Goal: Task Accomplishment & Management: Use online tool/utility

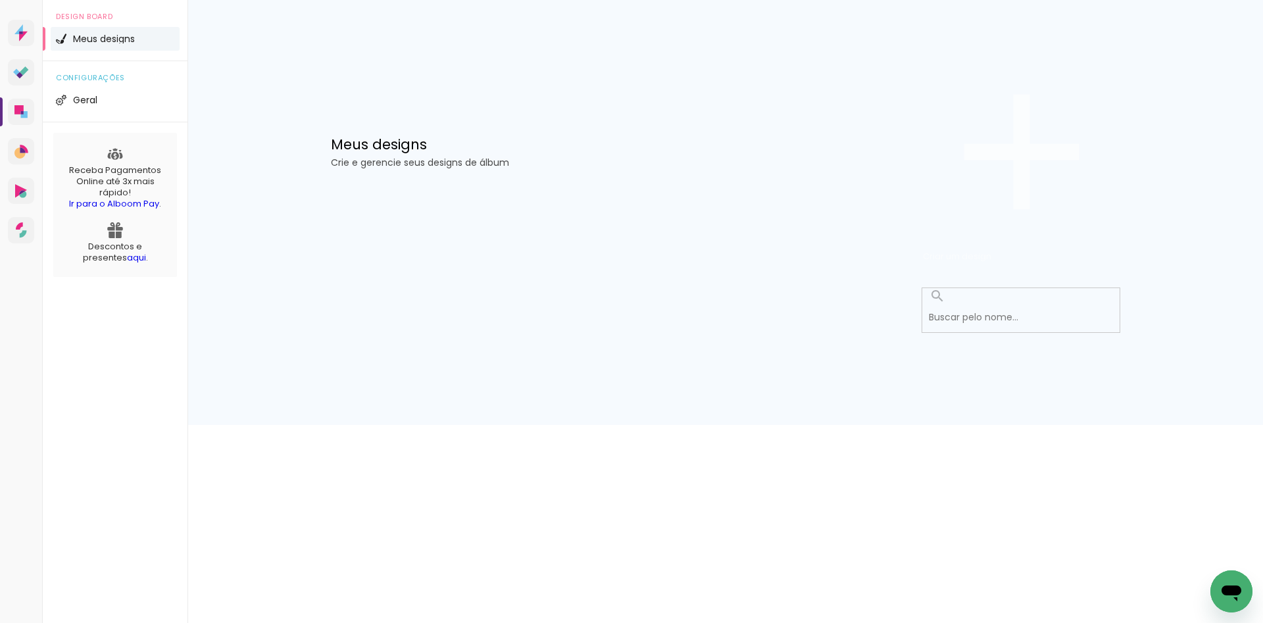
click at [1022, 89] on paper-button "Criar um design" at bounding box center [1021, 152] width 197 height 228
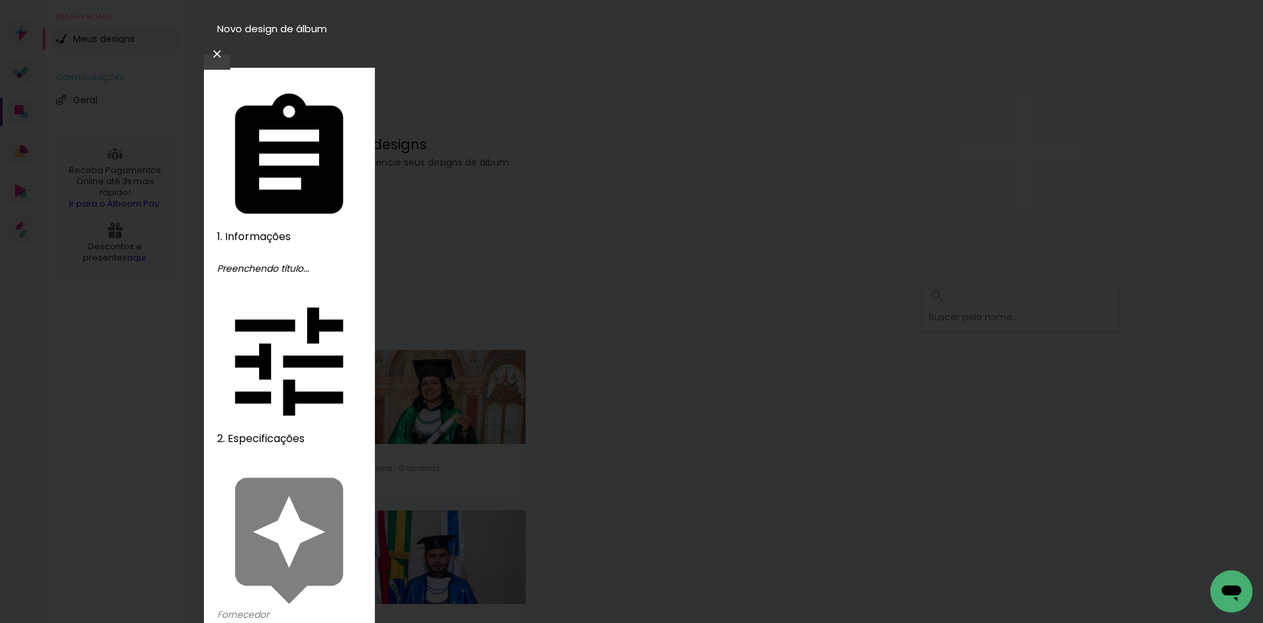
type input "17400"
type paper-input "17400"
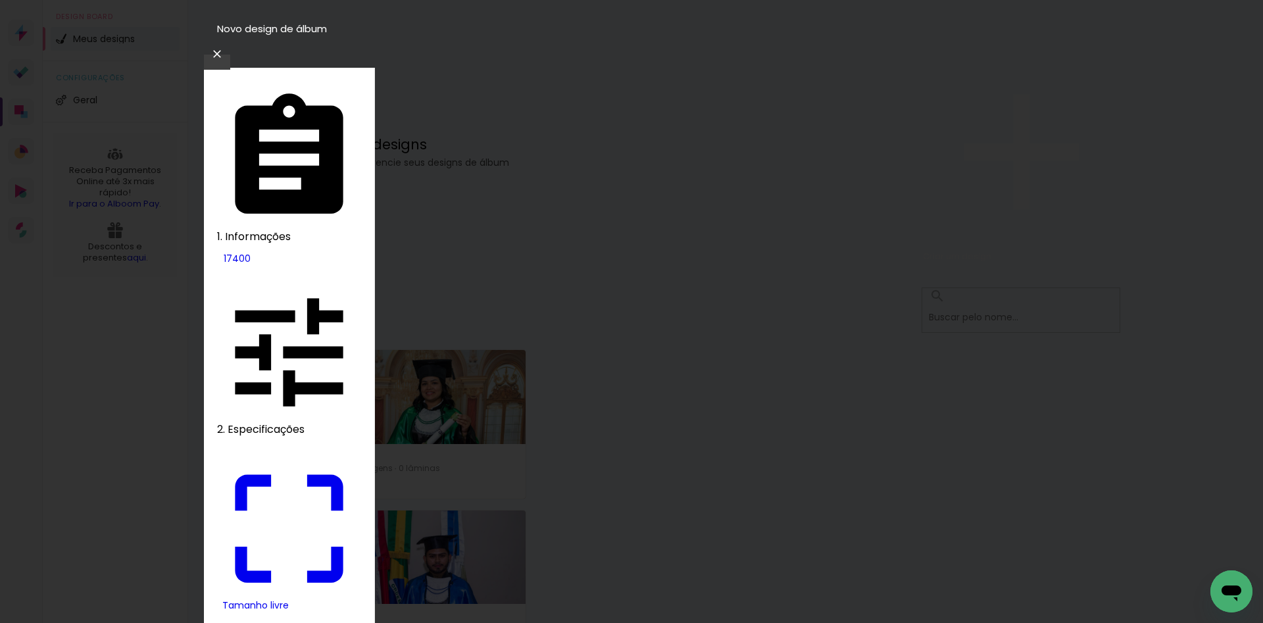
type input "22"
type paper-input "22"
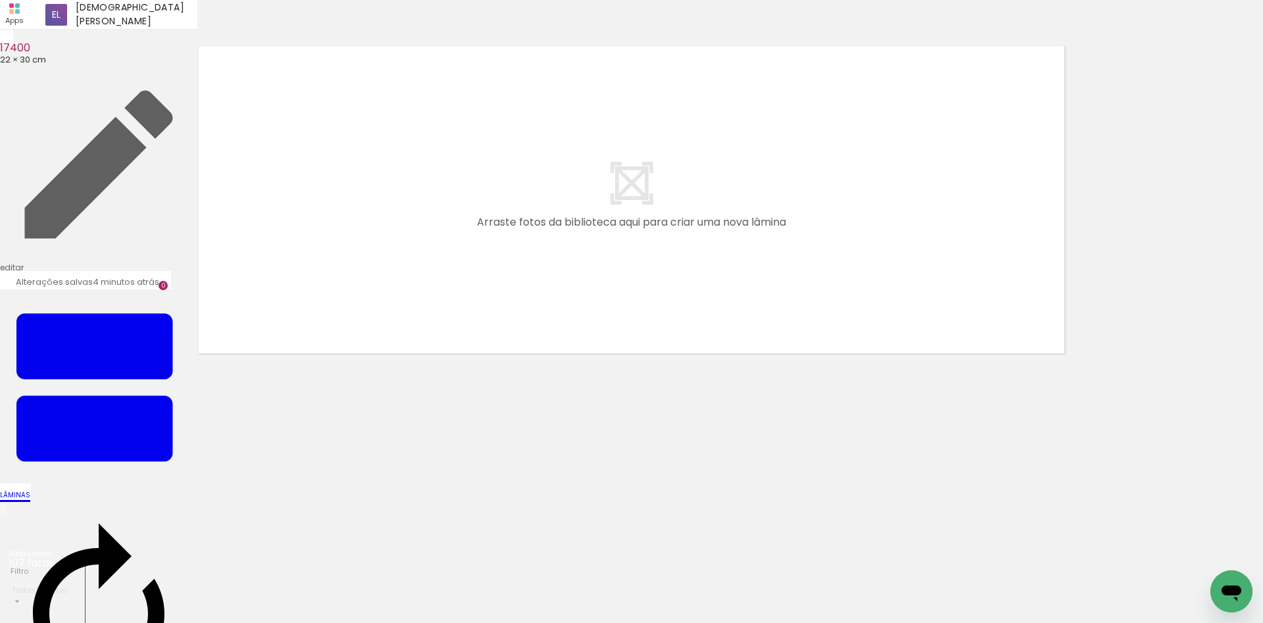
scroll to position [0, 3407]
drag, startPoint x: 980, startPoint y: 588, endPoint x: 747, endPoint y: 207, distance: 447.0
click at [783, 258] on quentale-workspace at bounding box center [631, 311] width 1263 height 623
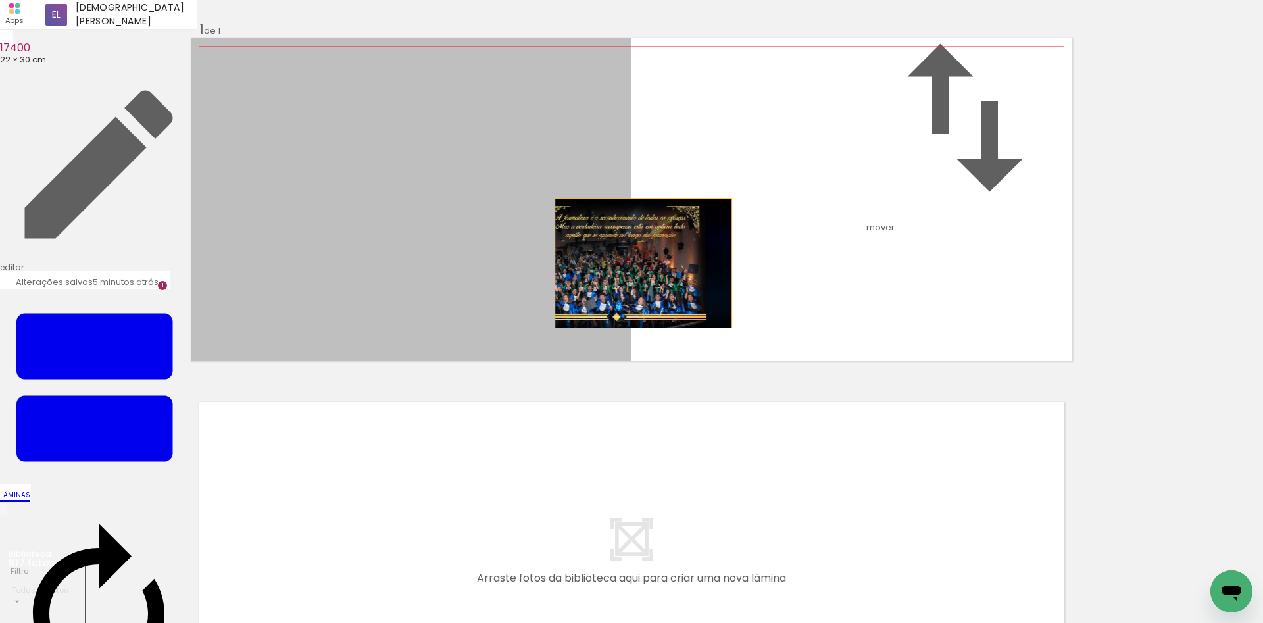
drag, startPoint x: 482, startPoint y: 334, endPoint x: 638, endPoint y: 330, distance: 156.6
click at [638, 330] on quentale-layouter at bounding box center [631, 199] width 881 height 323
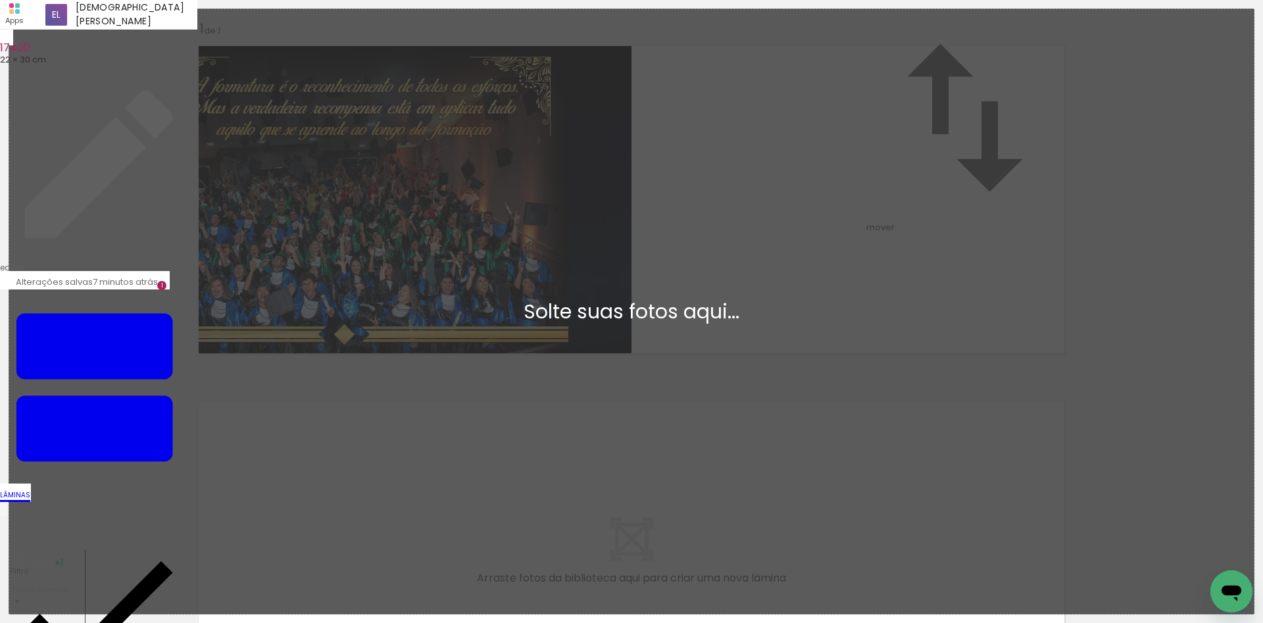
click at [305, 293] on div "Adicionar Fotos Solte suas fotos aqui..." at bounding box center [631, 311] width 1245 height 605
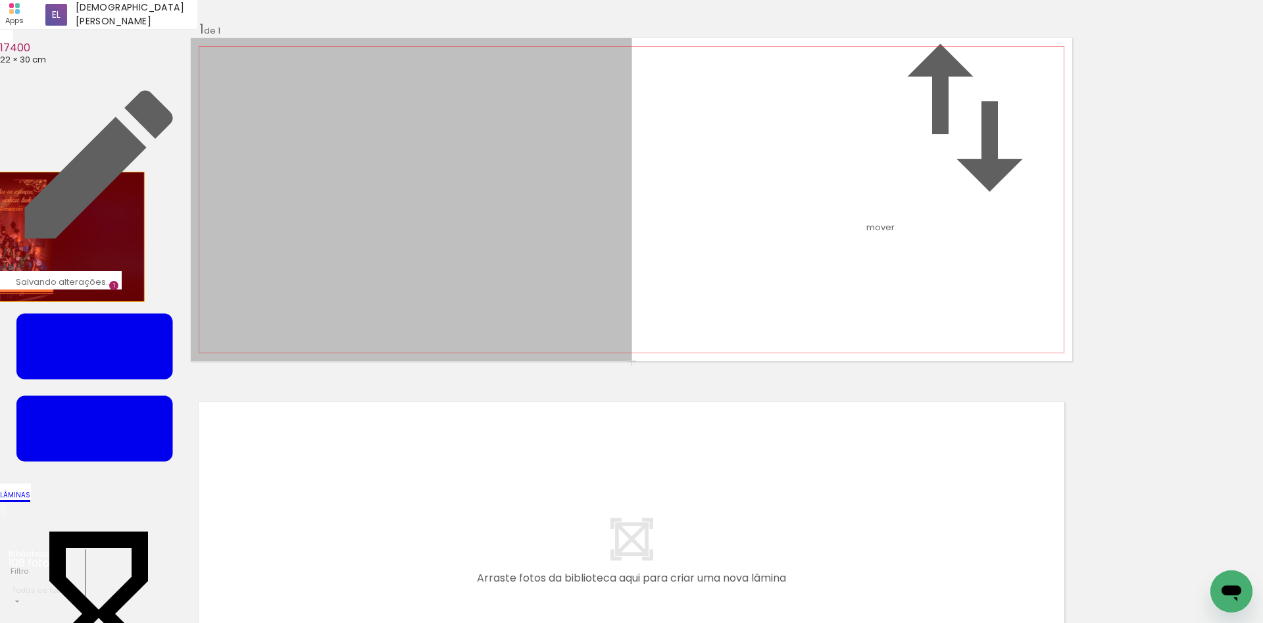
drag, startPoint x: 362, startPoint y: 300, endPoint x: 56, endPoint y: 303, distance: 306.6
click at [56, 303] on div "Inserir lâmina 1 de 1" at bounding box center [631, 361] width 1263 height 712
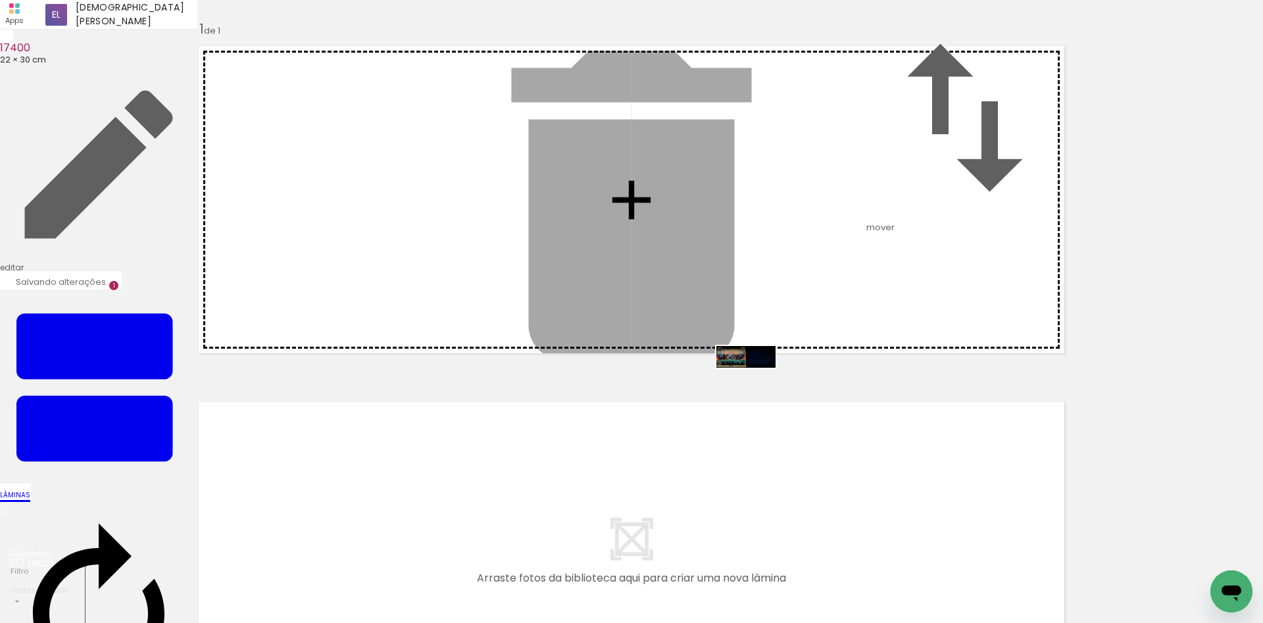
drag, startPoint x: 1193, startPoint y: 576, endPoint x: 756, endPoint y: 385, distance: 477.0
click at [756, 385] on quentale-workspace at bounding box center [631, 311] width 1263 height 623
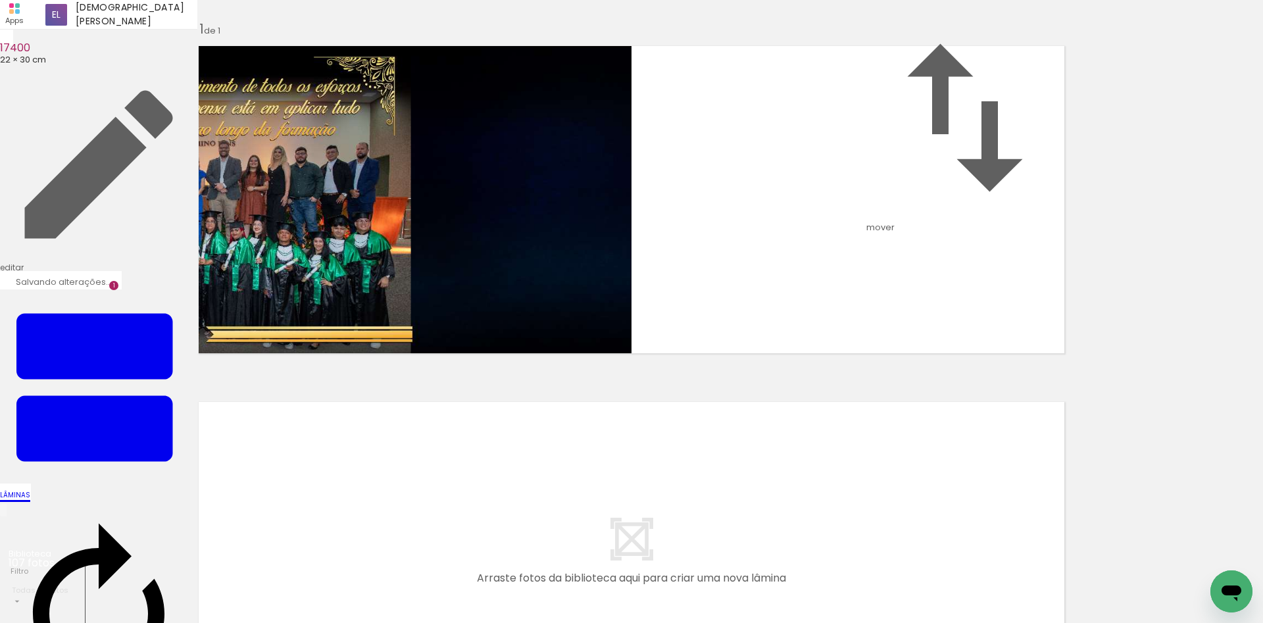
scroll to position [0, 0]
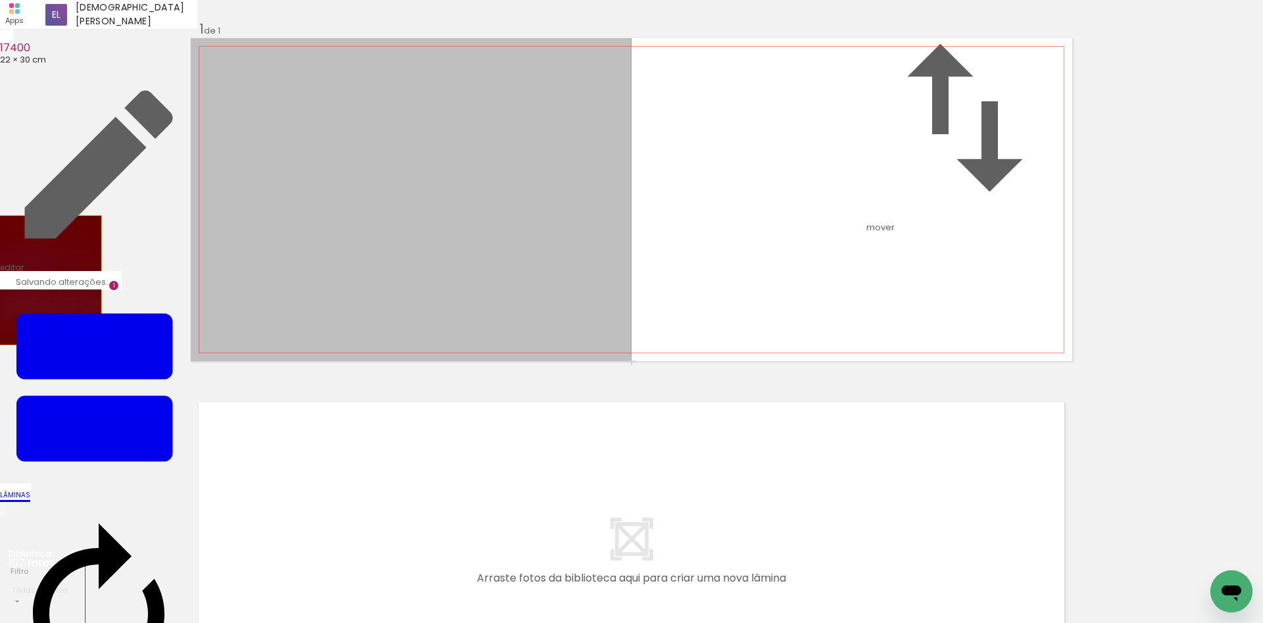
drag, startPoint x: 330, startPoint y: 353, endPoint x: 5, endPoint y: 347, distance: 325.0
click at [5, 347] on div "Inserir lâmina 1 de 1" at bounding box center [631, 361] width 1263 height 712
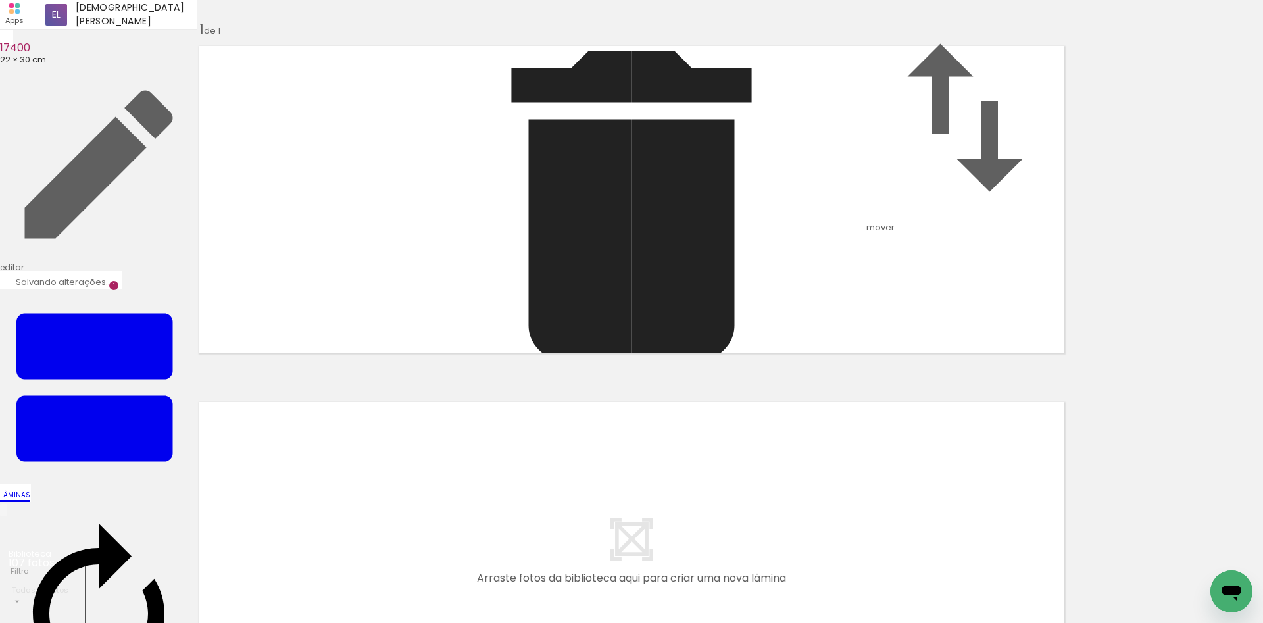
drag, startPoint x: 137, startPoint y: 582, endPoint x: 510, endPoint y: 345, distance: 441.5
click at [510, 345] on quentale-workspace at bounding box center [631, 311] width 1263 height 623
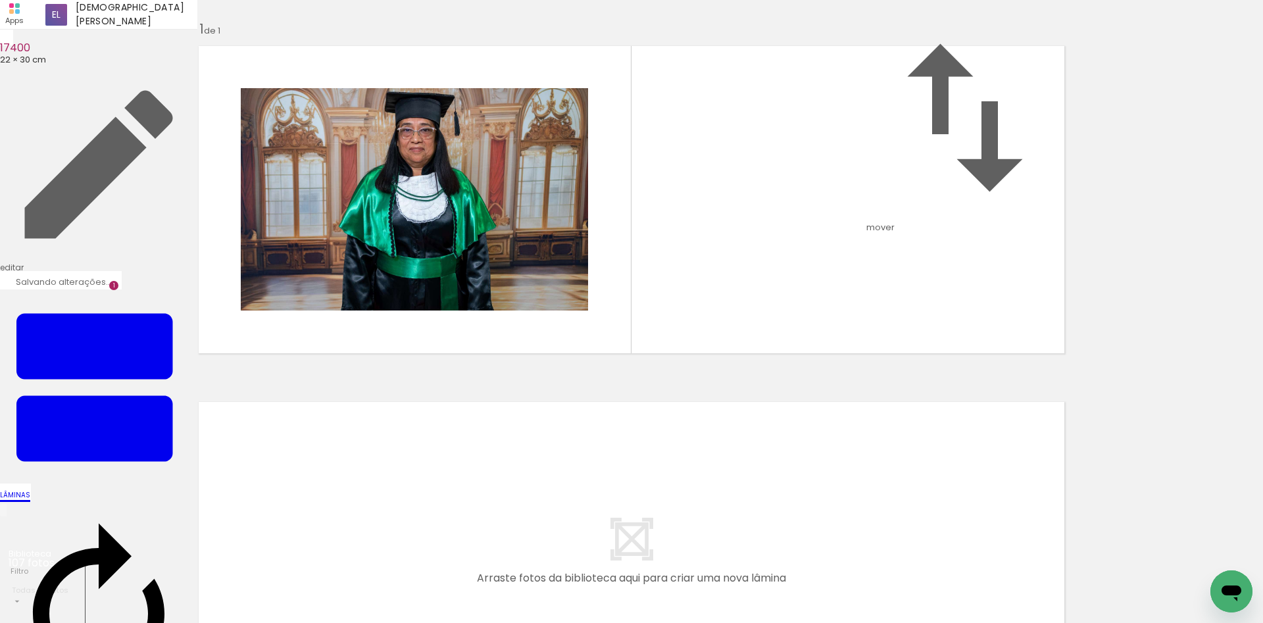
scroll to position [0, 6732]
drag, startPoint x: 195, startPoint y: 616, endPoint x: 10, endPoint y: 39, distance: 606.0
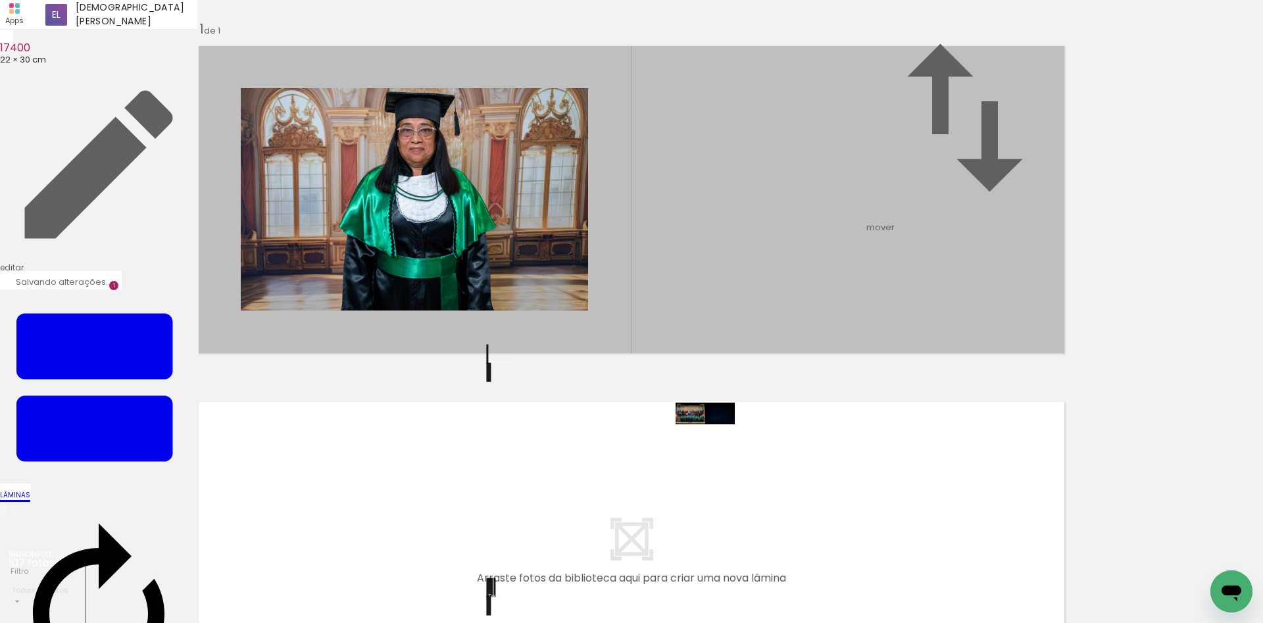
drag, startPoint x: 1195, startPoint y: 585, endPoint x: 715, endPoint y: 442, distance: 500.3
click at [715, 442] on quentale-workspace at bounding box center [631, 311] width 1263 height 623
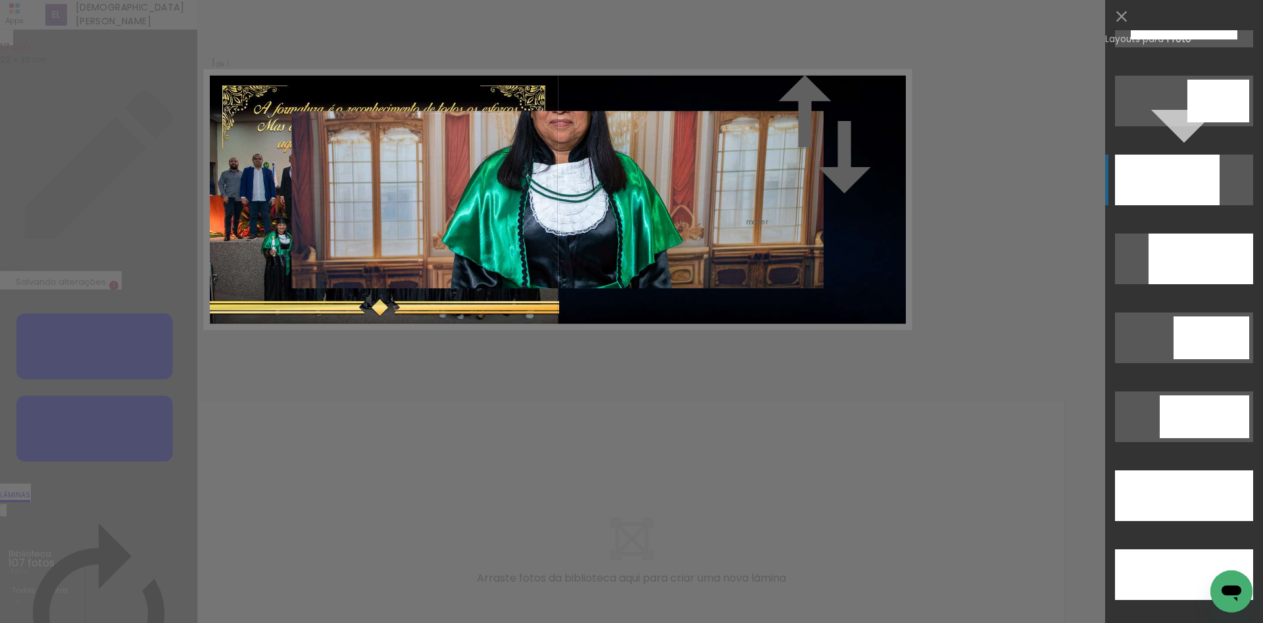
scroll to position [3086, 0]
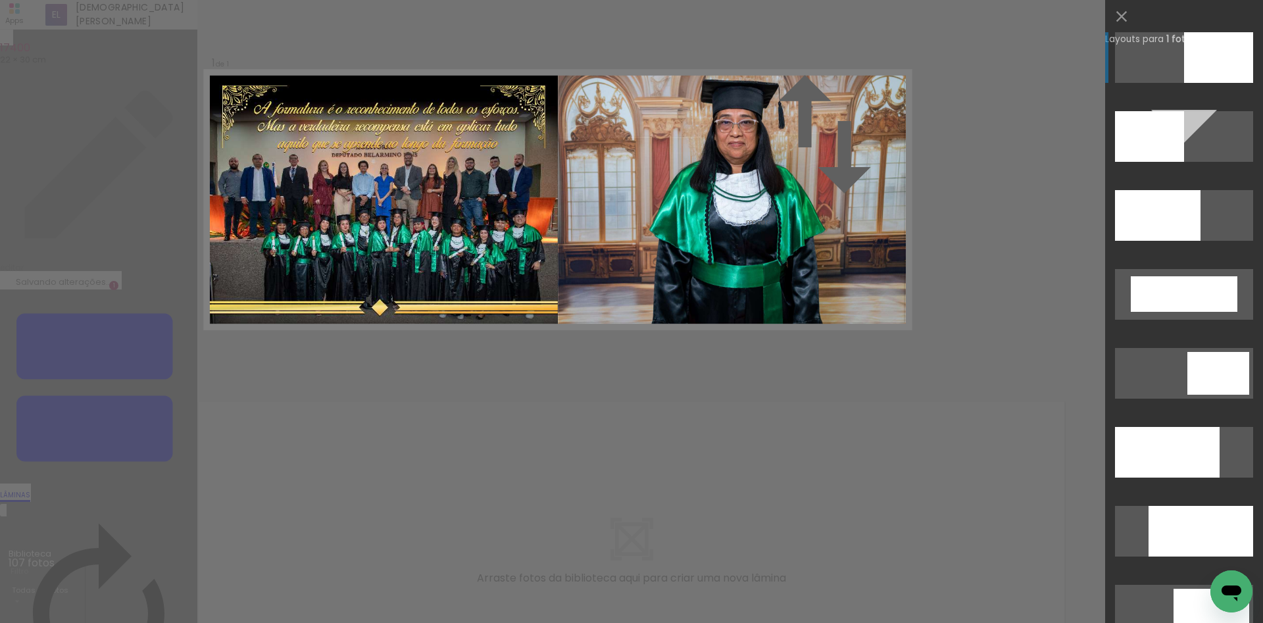
click at [1214, 75] on div at bounding box center [1218, 57] width 69 height 51
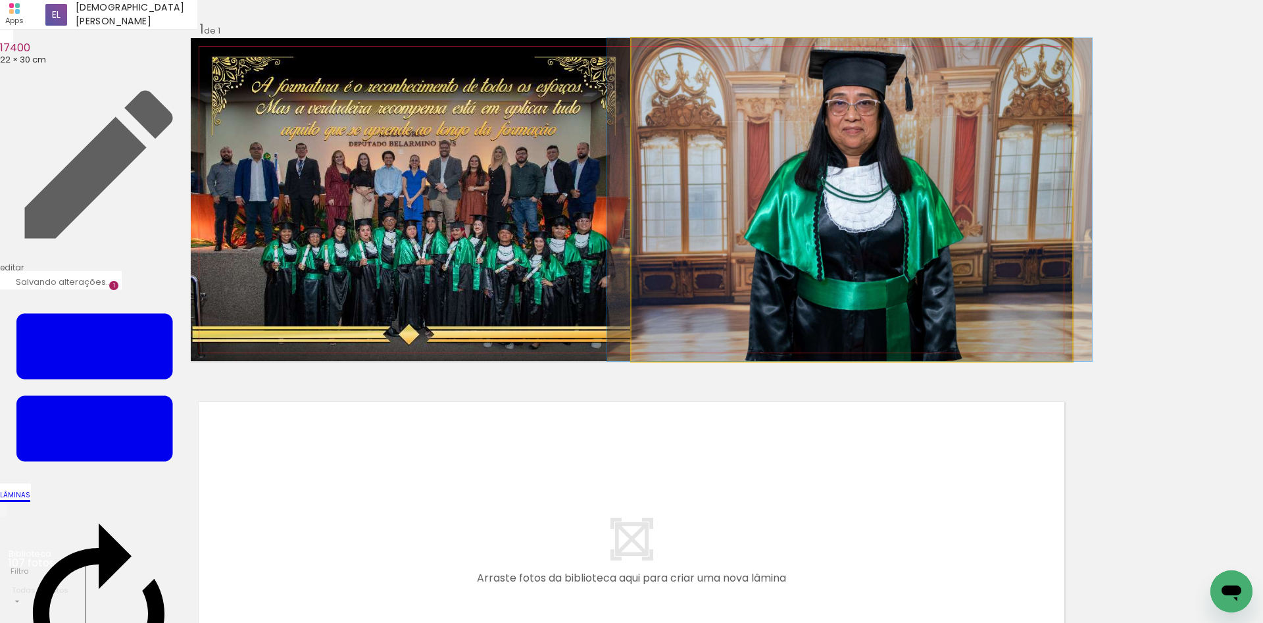
drag, startPoint x: 815, startPoint y: 301, endPoint x: 813, endPoint y: 315, distance: 14.6
click at [813, 315] on album-spread "1 de 1" at bounding box center [631, 199] width 881 height 323
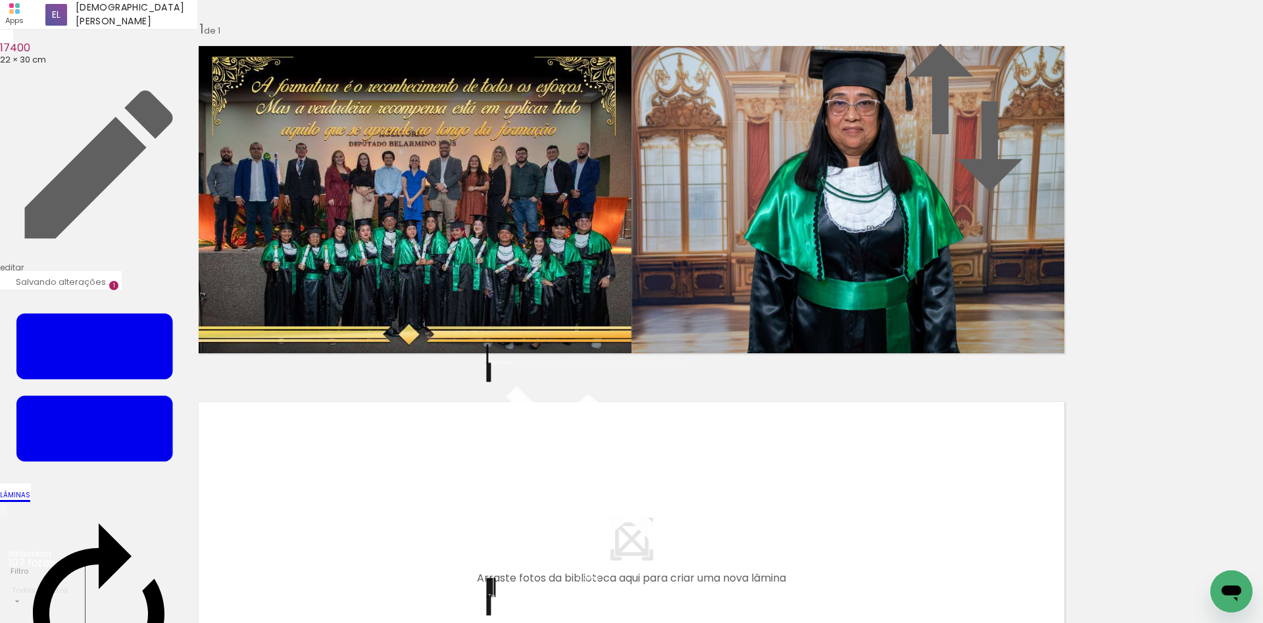
drag, startPoint x: 505, startPoint y: 355, endPoint x: 480, endPoint y: 359, distance: 24.8
click at [480, 359] on quentale-layouter at bounding box center [631, 199] width 881 height 323
click at [480, 357] on quentale-layouter at bounding box center [631, 199] width 881 height 323
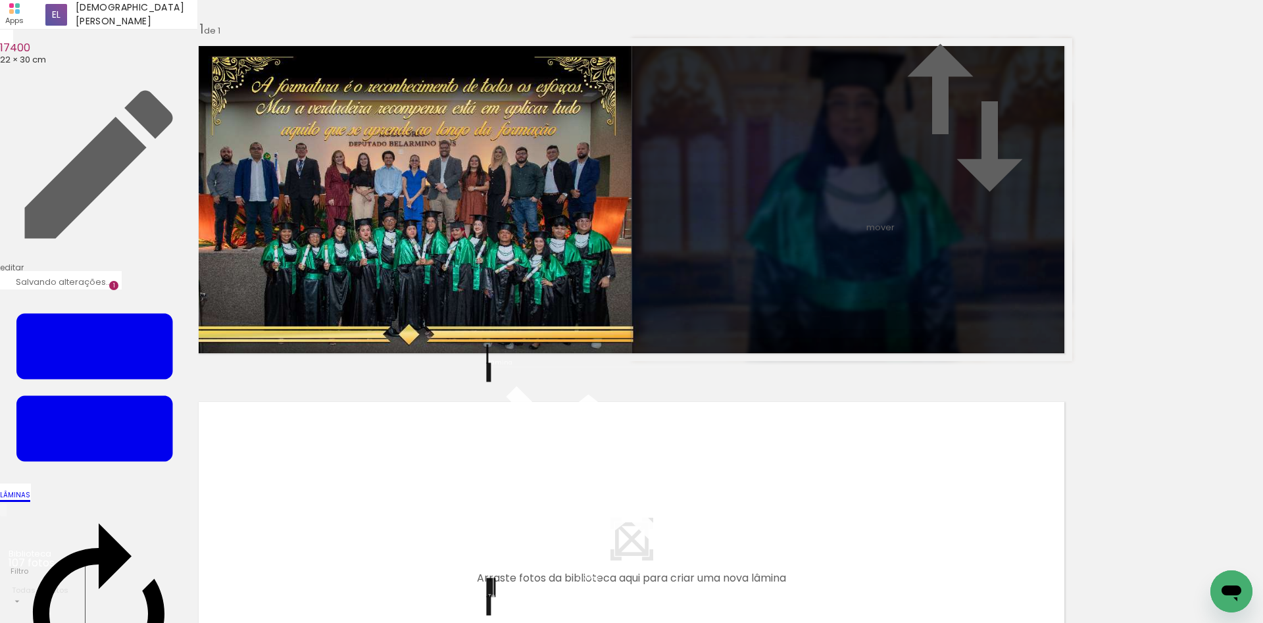
click at [1177, 310] on div "Inserir lâmina 1 de 1" at bounding box center [631, 361] width 1263 height 712
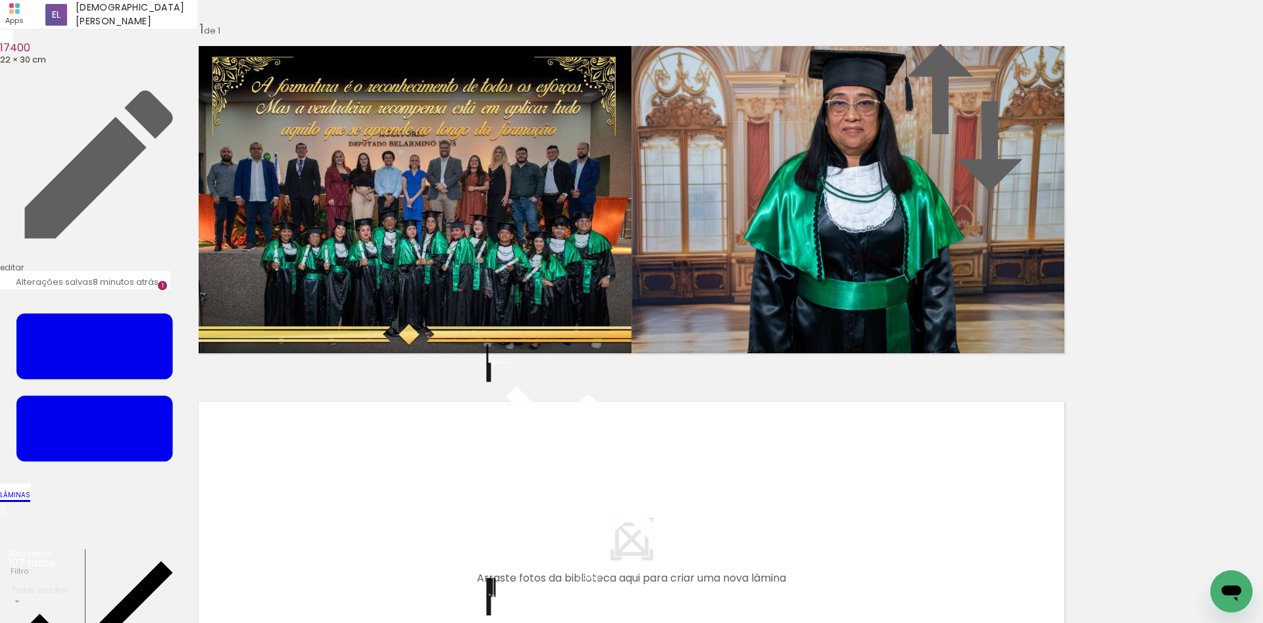
scroll to position [0, 0]
drag, startPoint x: 228, startPoint y: 581, endPoint x: 270, endPoint y: 397, distance: 189.1
click at [270, 397] on quentale-workspace at bounding box center [631, 311] width 1263 height 623
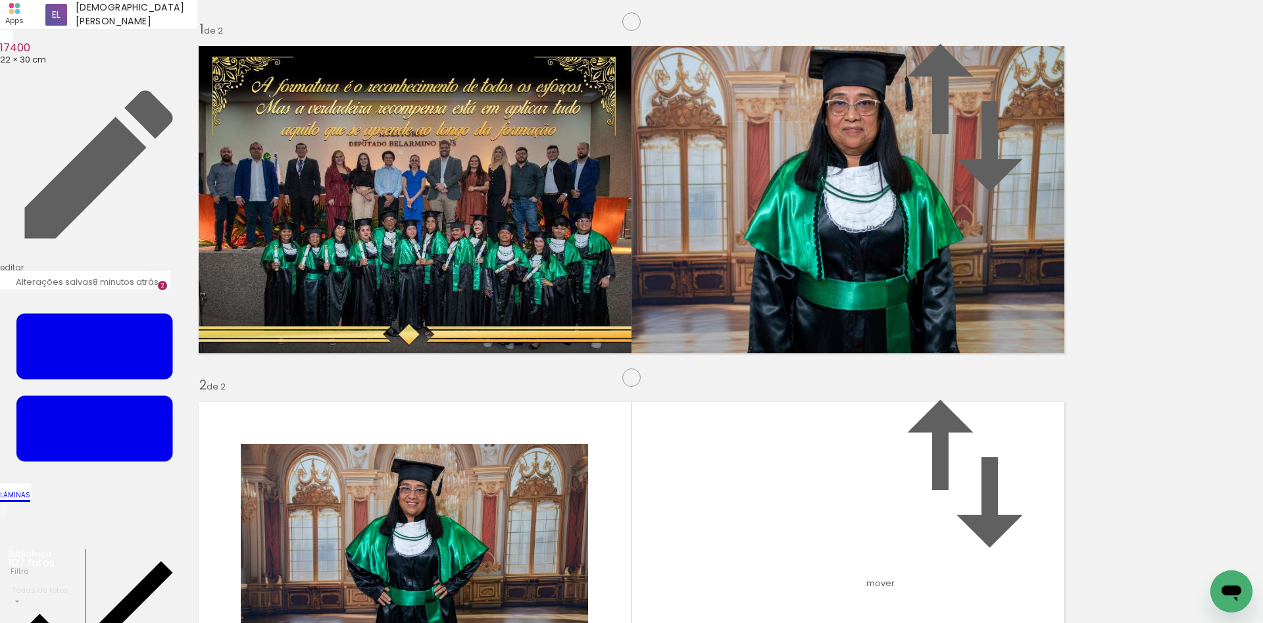
scroll to position [318, 0]
drag, startPoint x: 512, startPoint y: 580, endPoint x: 841, endPoint y: 345, distance: 404.7
click at [841, 345] on quentale-workspace at bounding box center [631, 311] width 1263 height 623
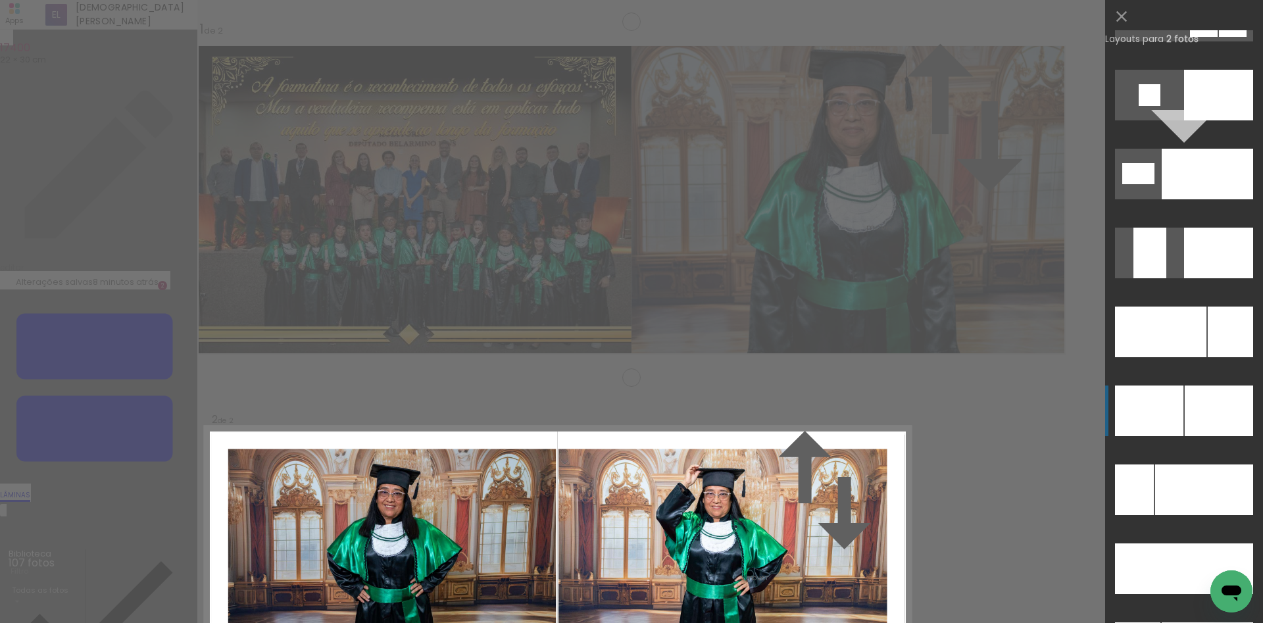
scroll to position [5488, 0]
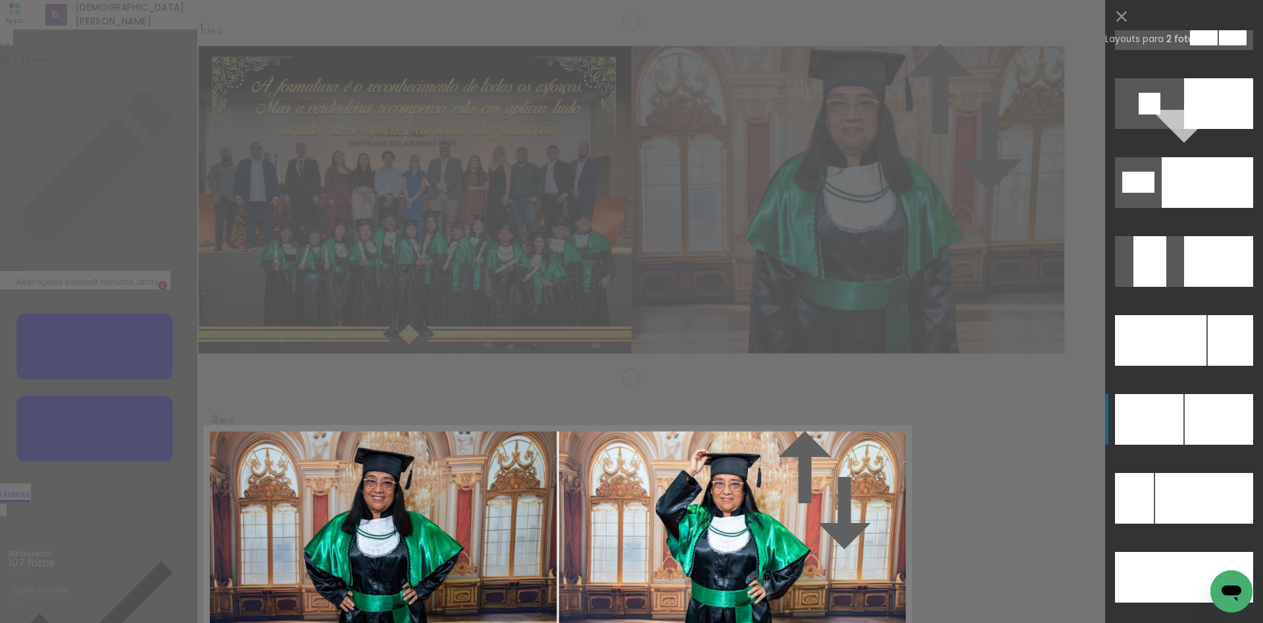
click at [1145, 413] on div at bounding box center [1149, 419] width 68 height 51
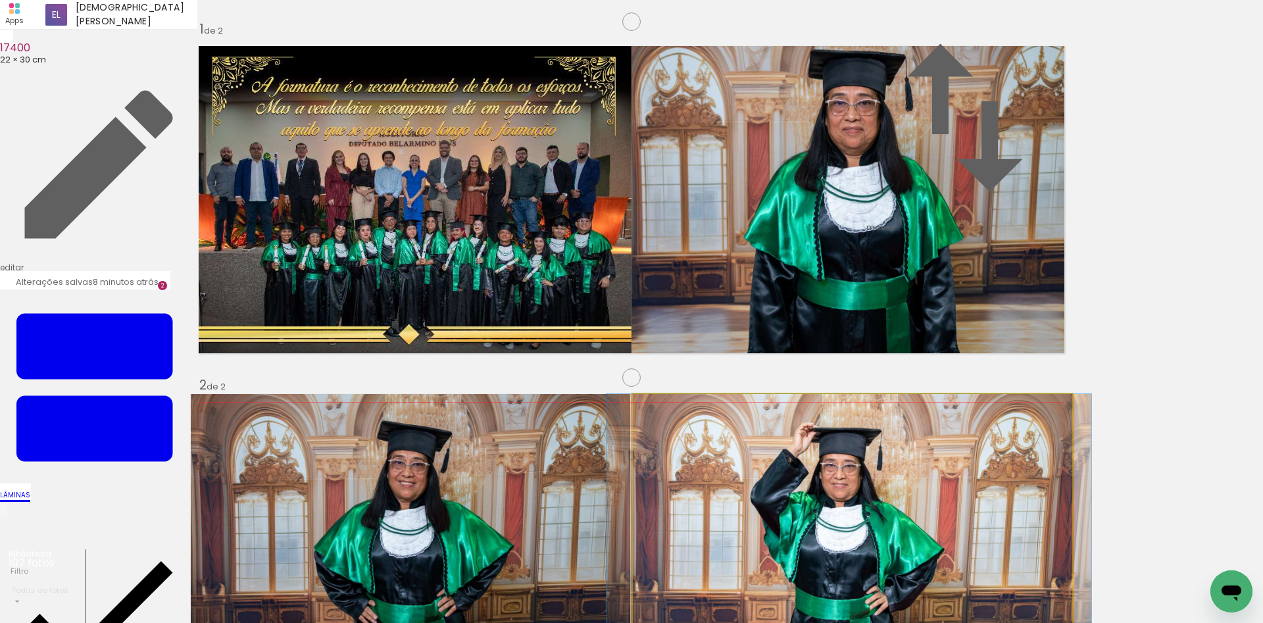
click at [831, 394] on album-spread "2 de 2" at bounding box center [631, 555] width 881 height 323
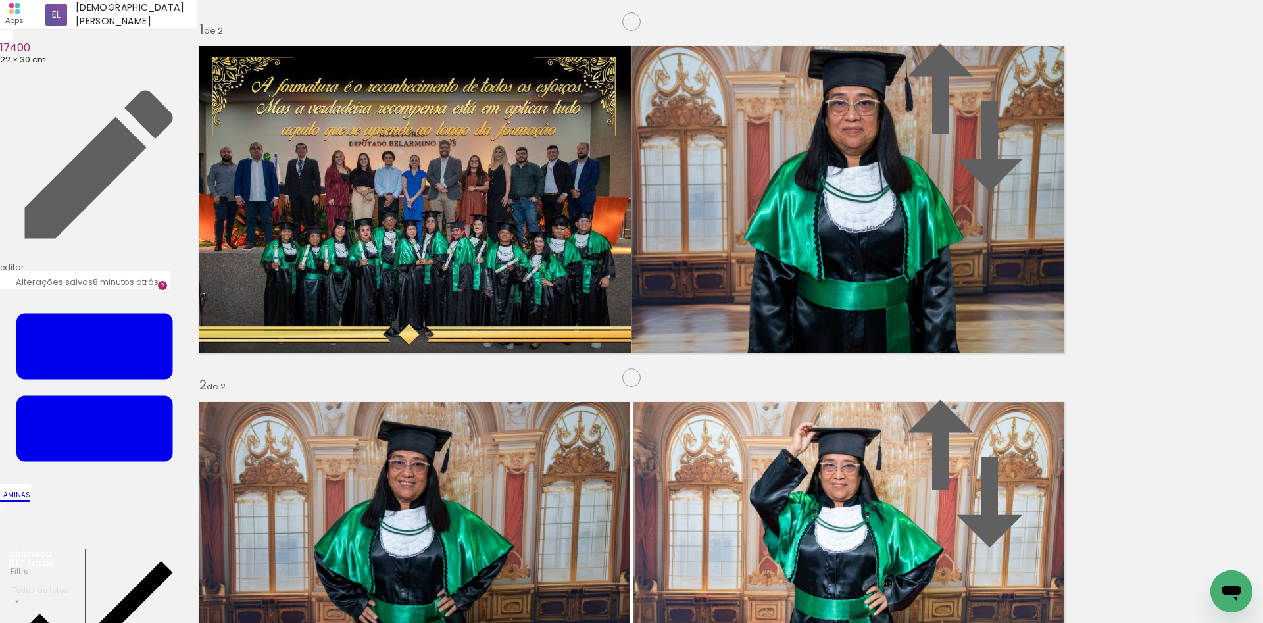
scroll to position [645, 0]
drag, startPoint x: 271, startPoint y: 566, endPoint x: 297, endPoint y: 347, distance: 219.9
click at [297, 347] on quentale-workspace at bounding box center [631, 311] width 1263 height 623
drag, startPoint x: 410, startPoint y: 569, endPoint x: 593, endPoint y: 245, distance: 372.3
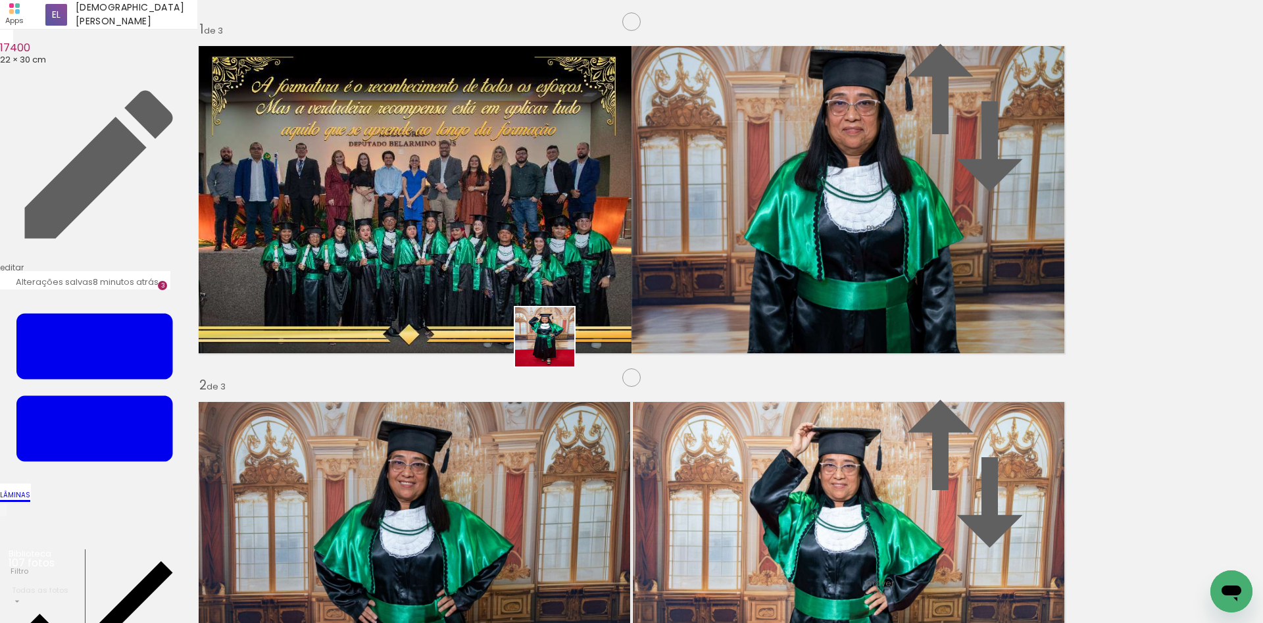
click at [576, 272] on quentale-workspace at bounding box center [631, 311] width 1263 height 623
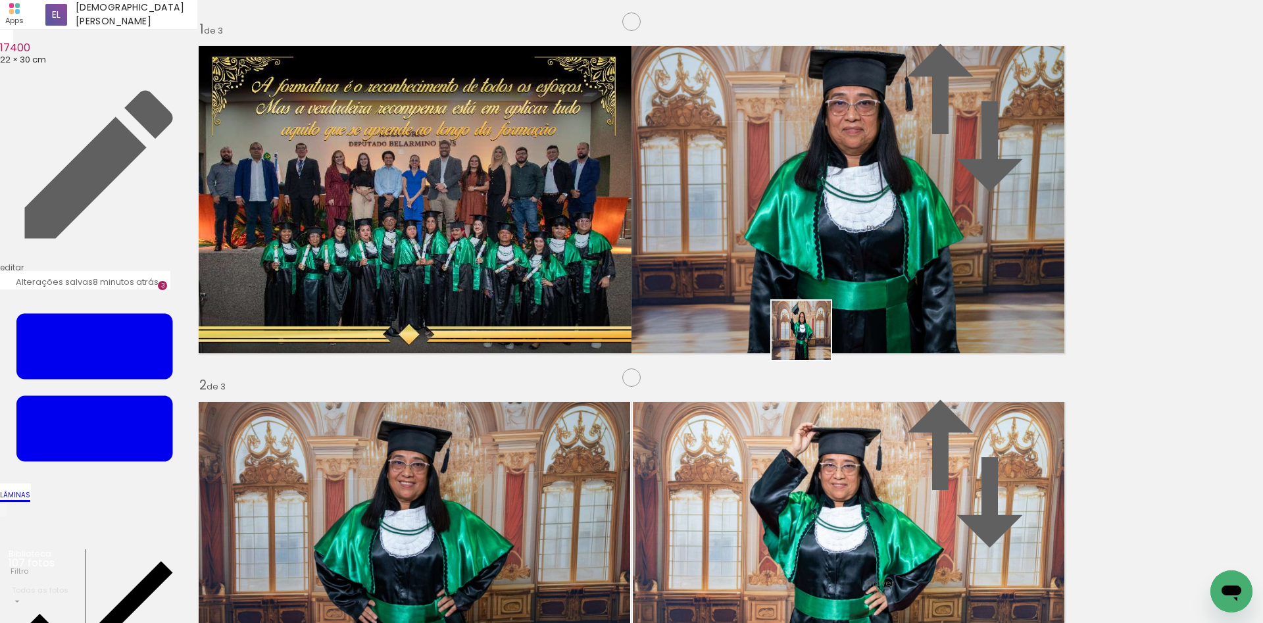
drag, startPoint x: 637, startPoint y: 565, endPoint x: 842, endPoint y: 260, distance: 367.4
click at [842, 260] on quentale-workspace at bounding box center [631, 311] width 1263 height 623
drag, startPoint x: 407, startPoint y: 370, endPoint x: 176, endPoint y: 345, distance: 232.2
drag, startPoint x: 807, startPoint y: 371, endPoint x: 674, endPoint y: 333, distance: 138.2
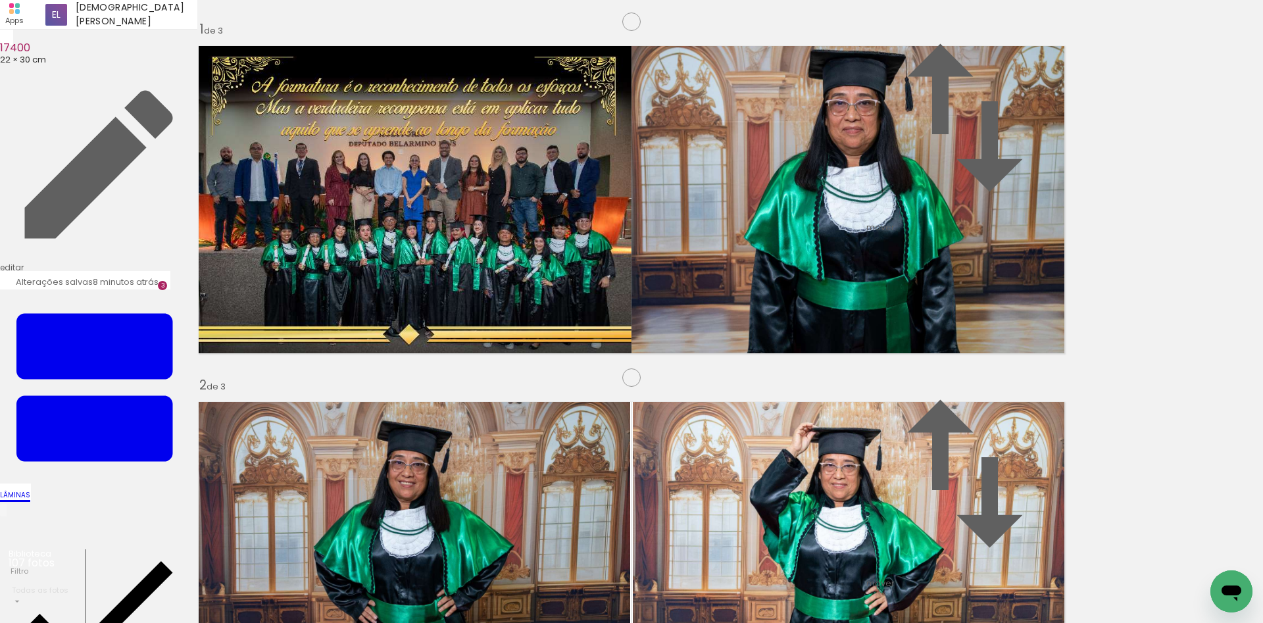
drag, startPoint x: 224, startPoint y: 325, endPoint x: 120, endPoint y: 357, distance: 108.2
drag, startPoint x: 934, startPoint y: 583, endPoint x: 841, endPoint y: 315, distance: 283.6
click at [841, 315] on quentale-workspace at bounding box center [631, 311] width 1263 height 623
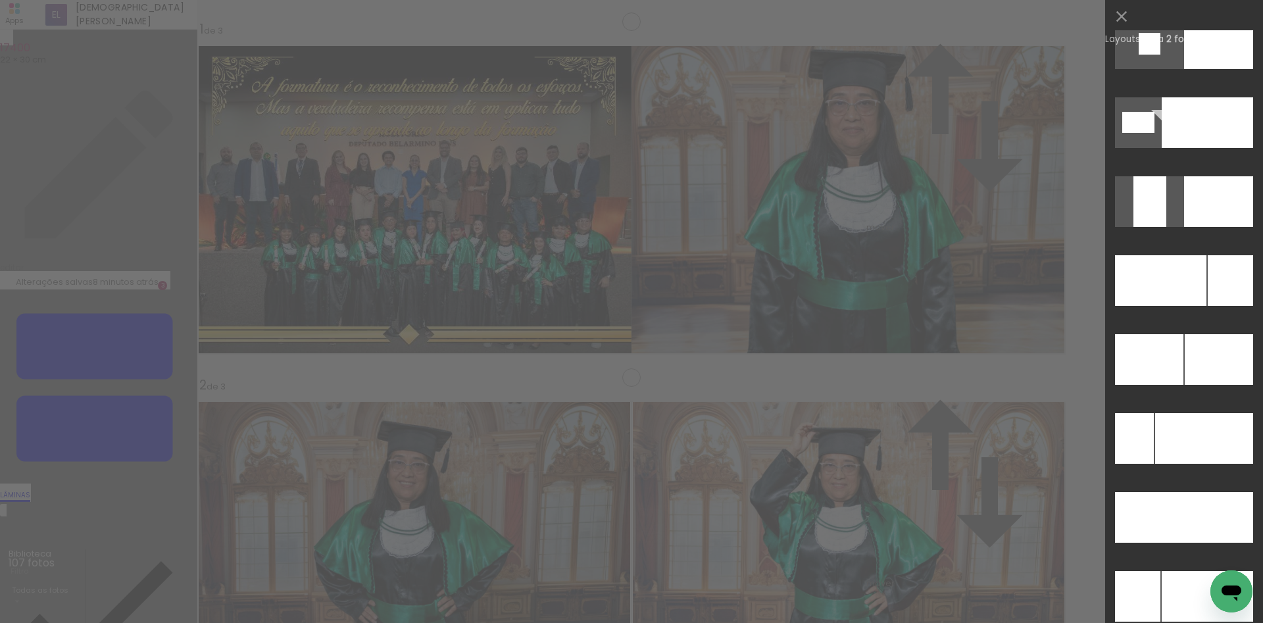
scroll to position [5539, 0]
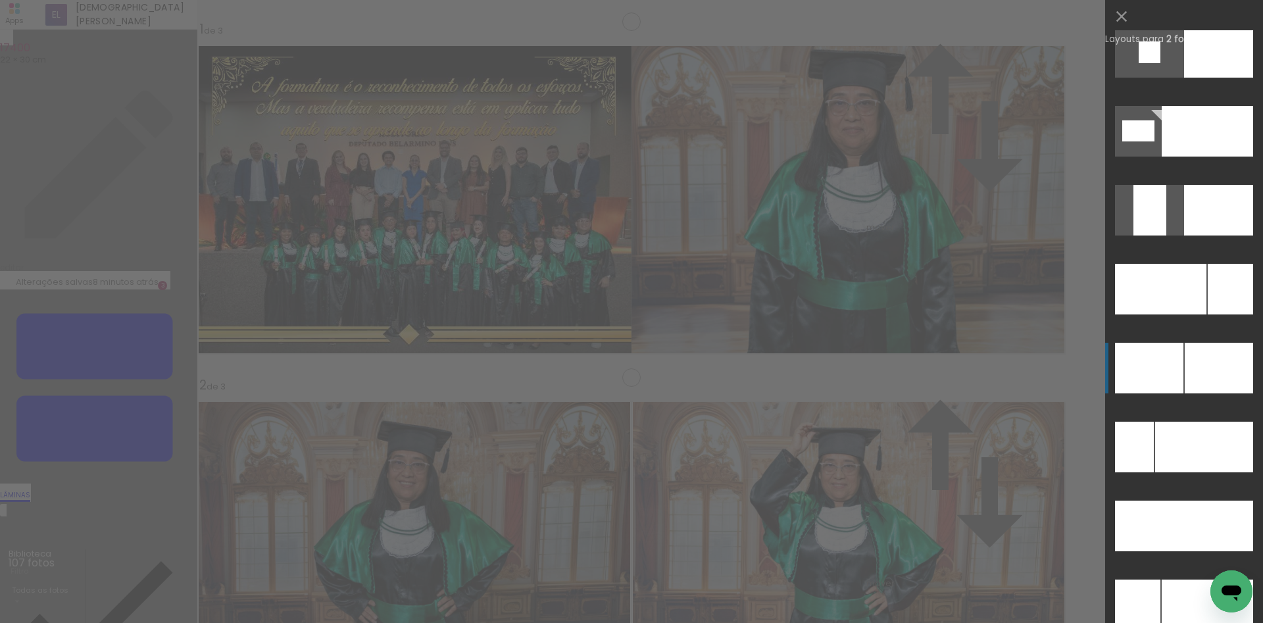
click at [1150, 383] on div at bounding box center [1149, 368] width 68 height 51
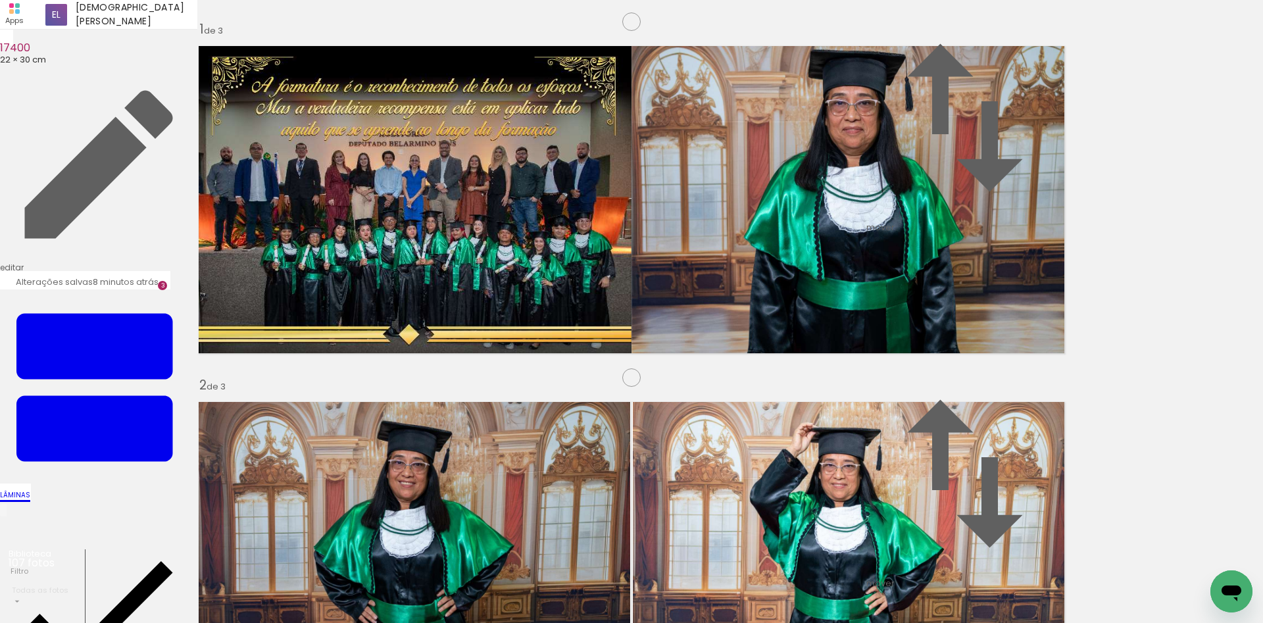
drag, startPoint x: 814, startPoint y: 338, endPoint x: 823, endPoint y: 347, distance: 12.1
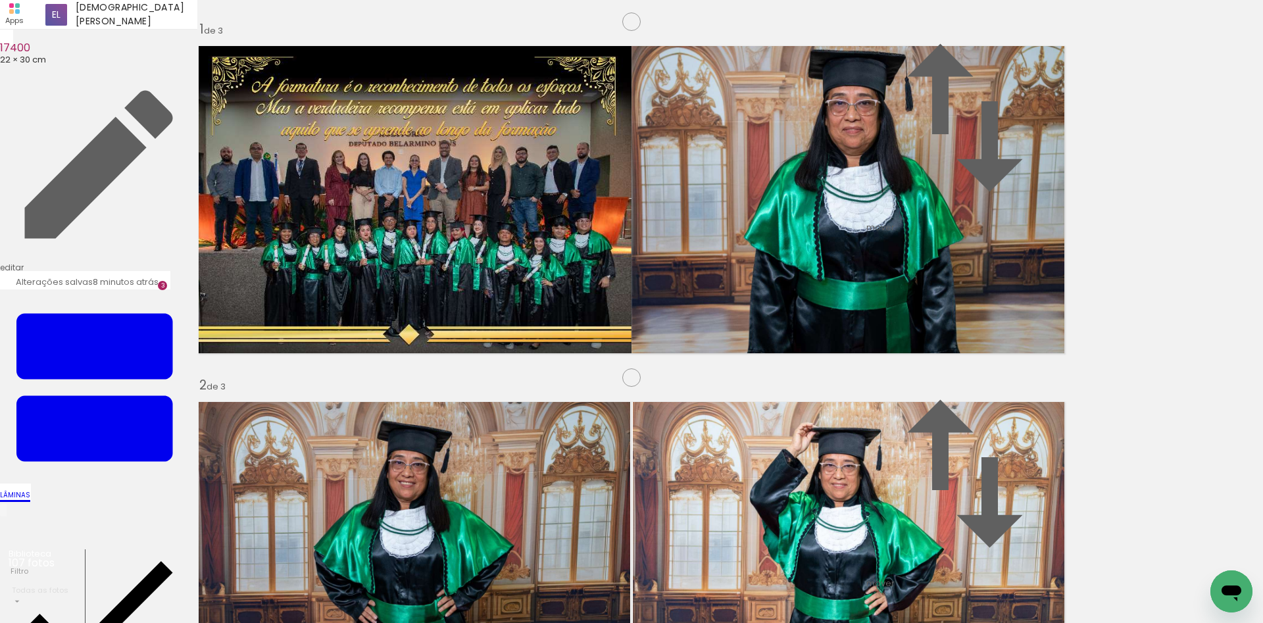
scroll to position [1001, 0]
drag, startPoint x: 737, startPoint y: 483, endPoint x: 653, endPoint y: 424, distance: 103.5
click at [653, 424] on quentale-workspace at bounding box center [631, 311] width 1263 height 623
drag, startPoint x: 1009, startPoint y: 584, endPoint x: 647, endPoint y: 456, distance: 383.9
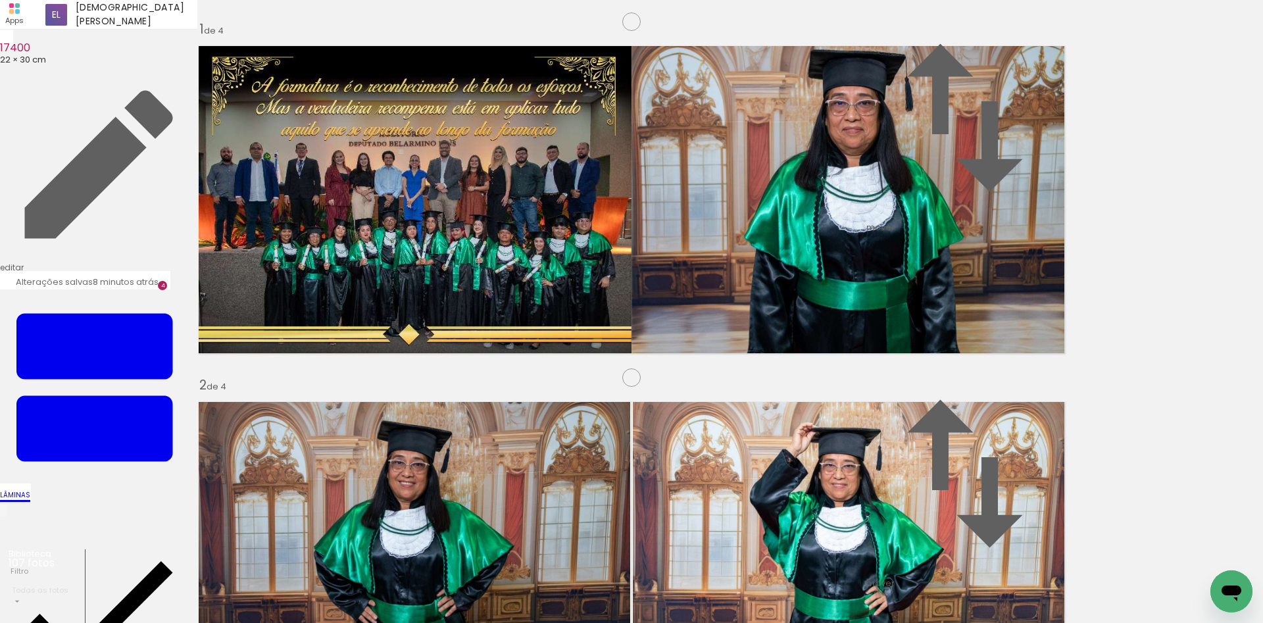
click at [701, 486] on quentale-workspace at bounding box center [631, 311] width 1263 height 623
drag, startPoint x: 1023, startPoint y: 572, endPoint x: 608, endPoint y: 358, distance: 466.9
click at [628, 366] on quentale-workspace at bounding box center [631, 311] width 1263 height 623
drag, startPoint x: 743, startPoint y: 570, endPoint x: 806, endPoint y: 360, distance: 219.1
click at [793, 424] on quentale-workspace at bounding box center [631, 311] width 1263 height 623
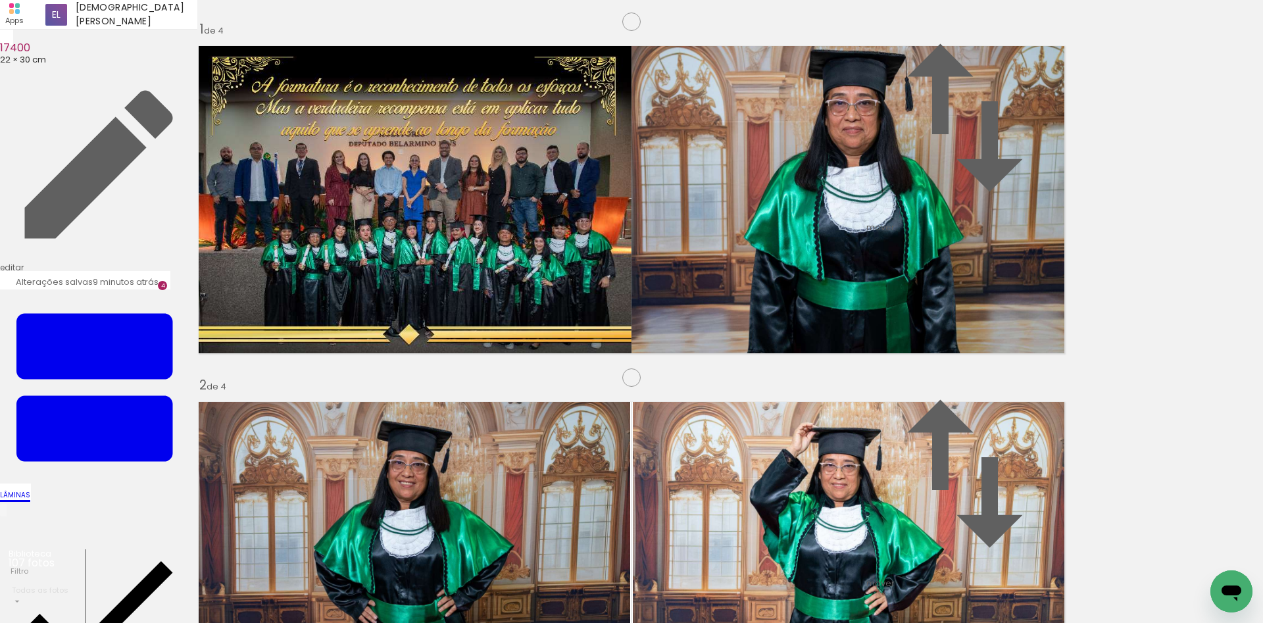
drag, startPoint x: 572, startPoint y: 283, endPoint x: 1092, endPoint y: 402, distance: 533.1
drag, startPoint x: 358, startPoint y: 602, endPoint x: 712, endPoint y: 405, distance: 405.8
click at [708, 409] on quentale-workspace at bounding box center [631, 311] width 1263 height 623
drag, startPoint x: 279, startPoint y: 594, endPoint x: 778, endPoint y: 364, distance: 548.9
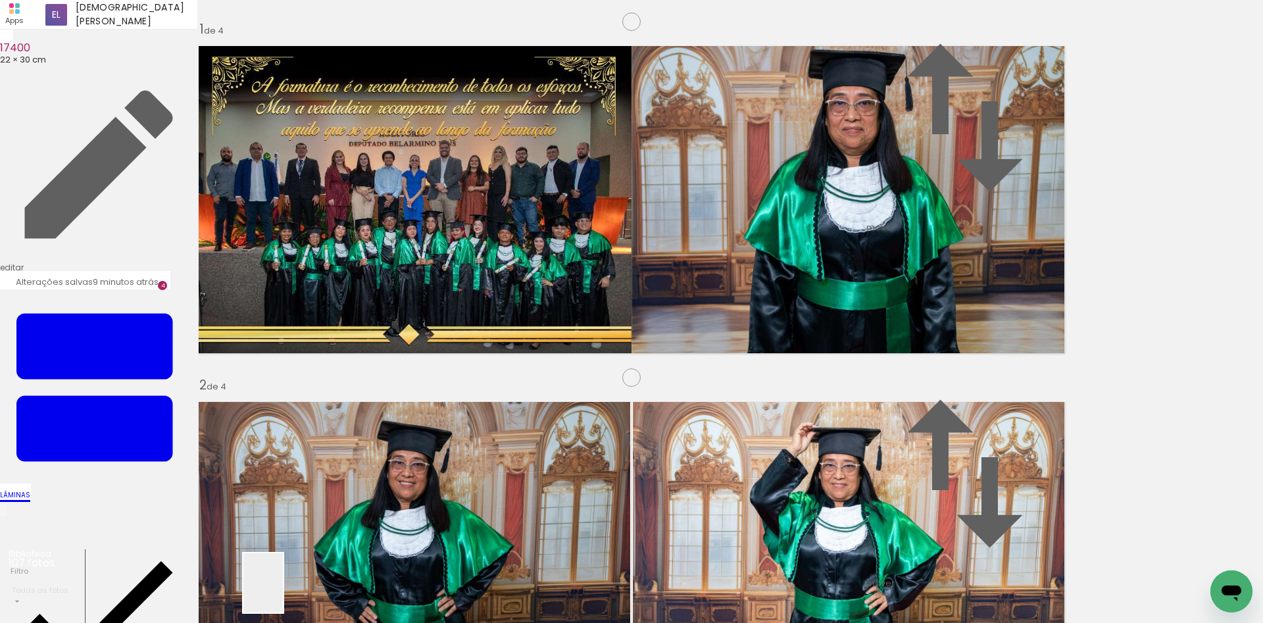
click at [717, 380] on quentale-workspace at bounding box center [631, 311] width 1263 height 623
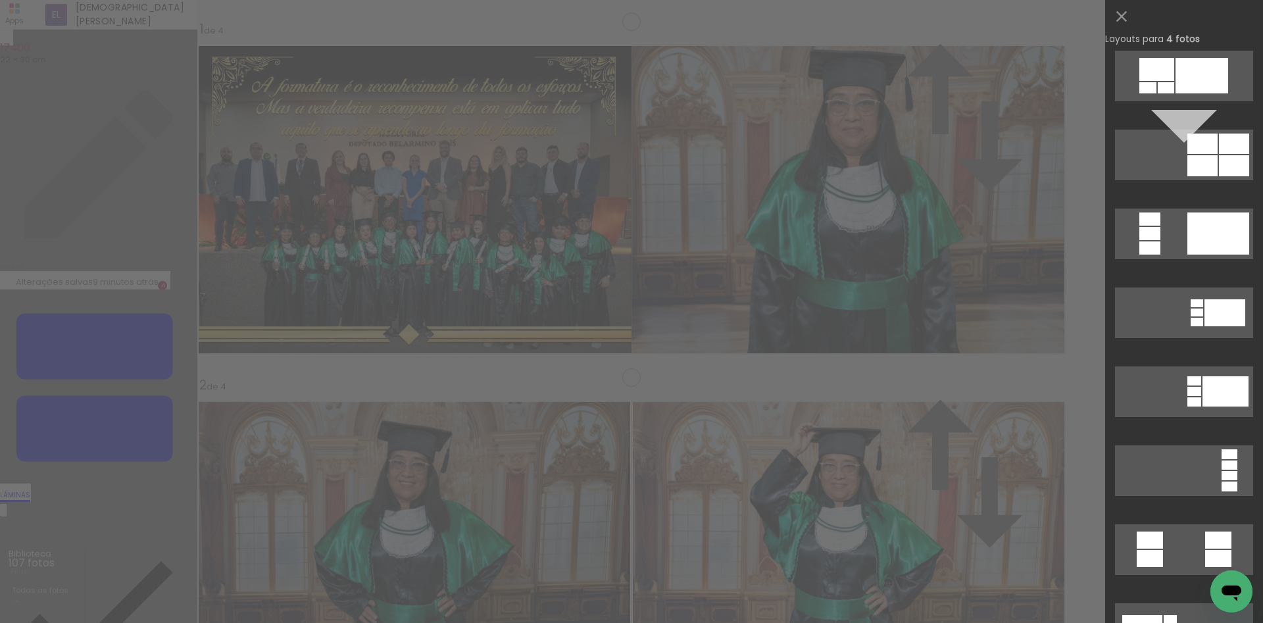
scroll to position [17995, 0]
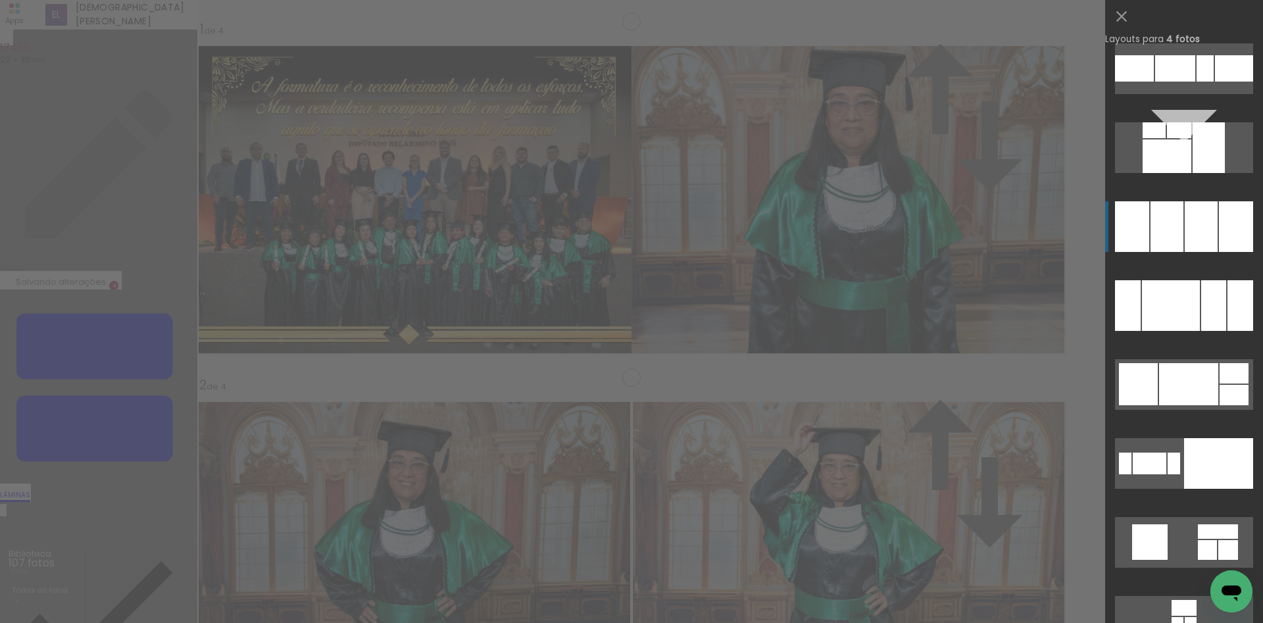
click at [1209, 222] on div at bounding box center [1201, 226] width 33 height 51
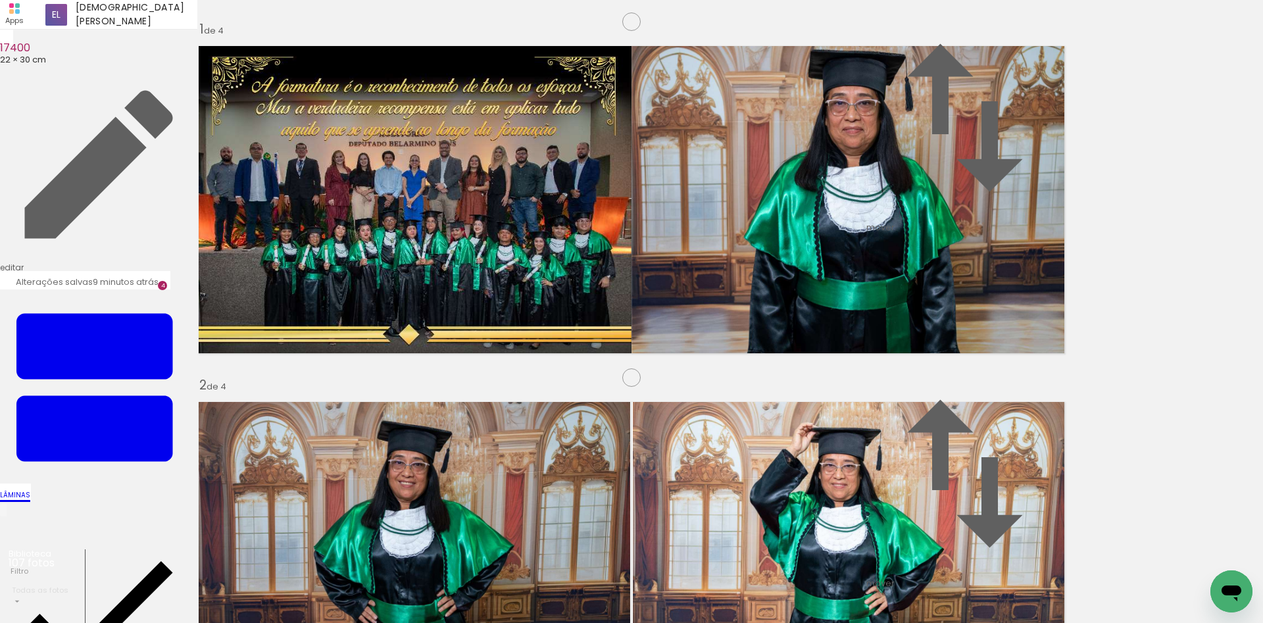
drag, startPoint x: 949, startPoint y: 276, endPoint x: 305, endPoint y: 282, distance: 644.0
click at [0, 0] on slot at bounding box center [0, 0] width 0 height 0
drag, startPoint x: 748, startPoint y: 361, endPoint x: 714, endPoint y: 358, distance: 33.7
click at [0, 0] on slot at bounding box center [0, 0] width 0 height 0
drag, startPoint x: 710, startPoint y: 312, endPoint x: 706, endPoint y: 349, distance: 37.0
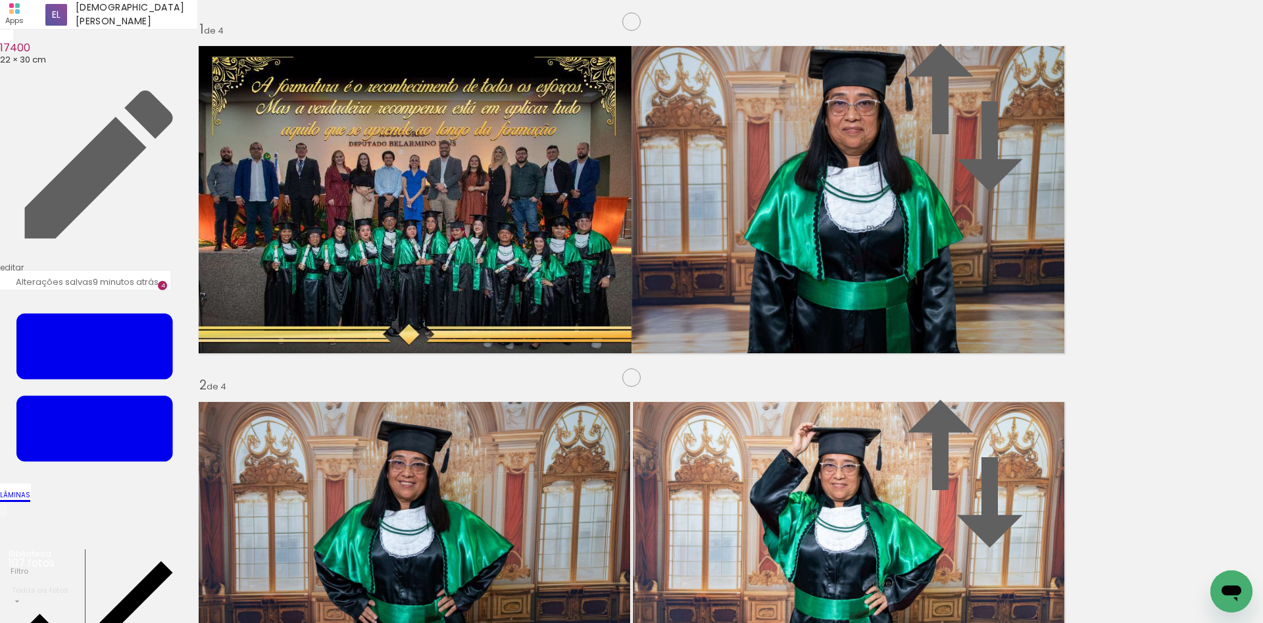
drag, startPoint x: 547, startPoint y: 373, endPoint x: 560, endPoint y: 328, distance: 46.6
drag, startPoint x: 309, startPoint y: 380, endPoint x: 305, endPoint y: 321, distance: 58.7
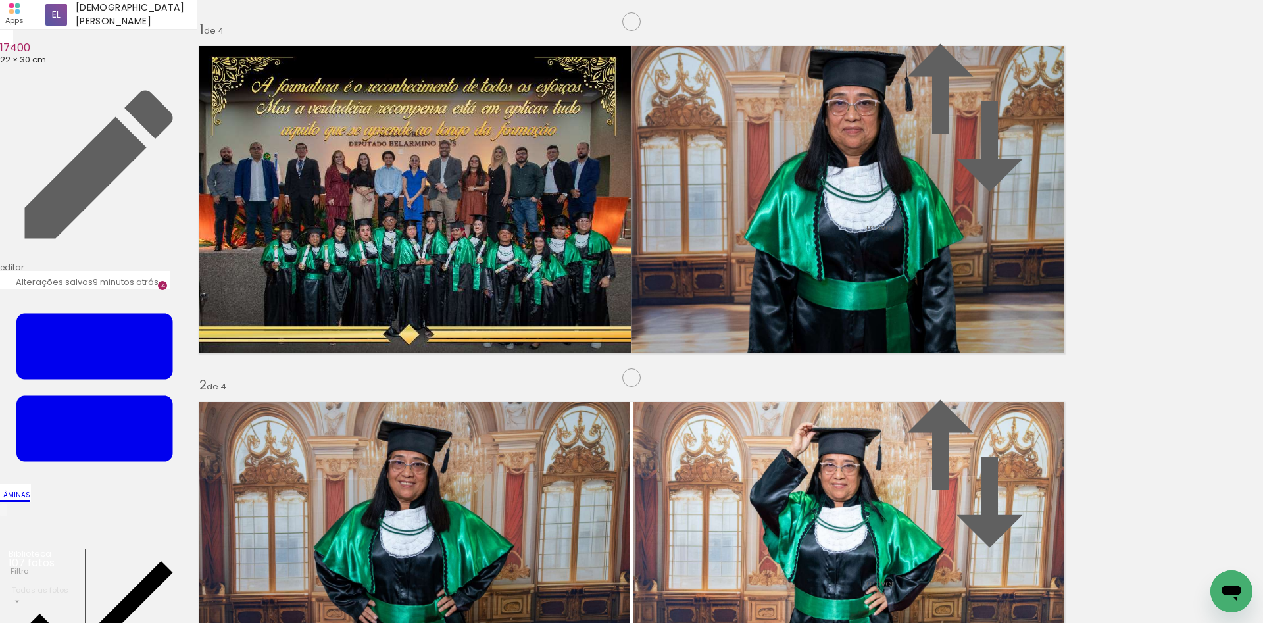
scroll to position [0, 713]
drag, startPoint x: 376, startPoint y: 574, endPoint x: 343, endPoint y: 417, distance: 160.6
click at [343, 417] on quentale-workspace at bounding box center [631, 311] width 1263 height 623
drag, startPoint x: 460, startPoint y: 581, endPoint x: 703, endPoint y: 424, distance: 288.6
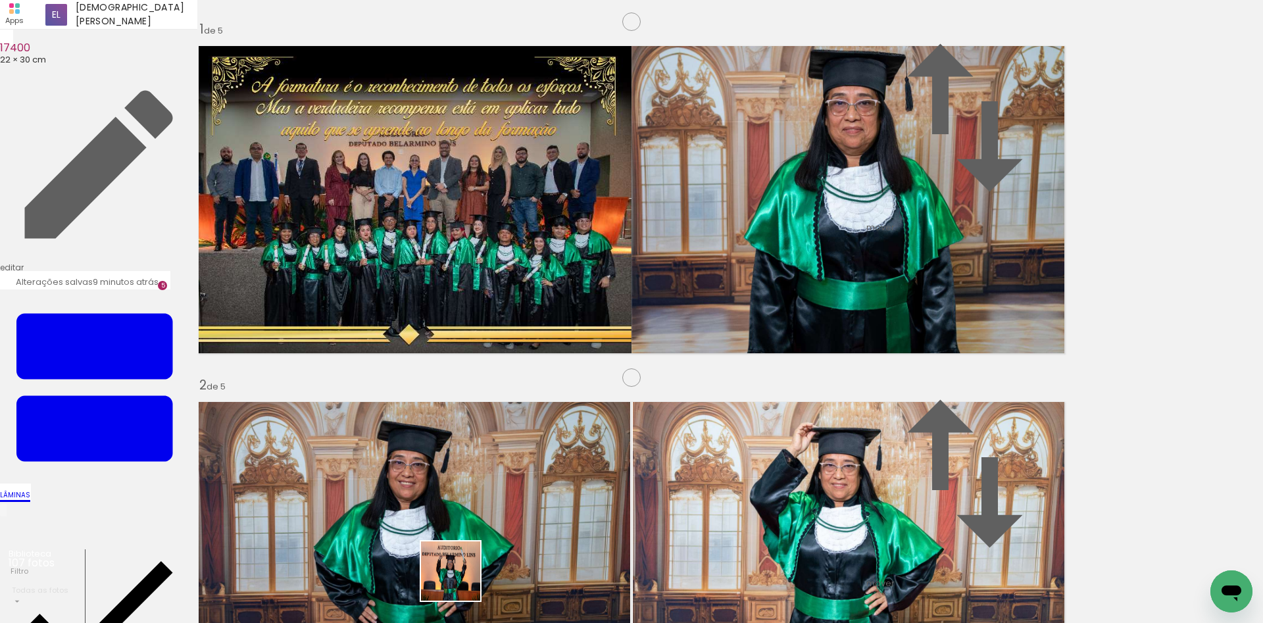
click at [703, 424] on quentale-workspace at bounding box center [631, 311] width 1263 height 623
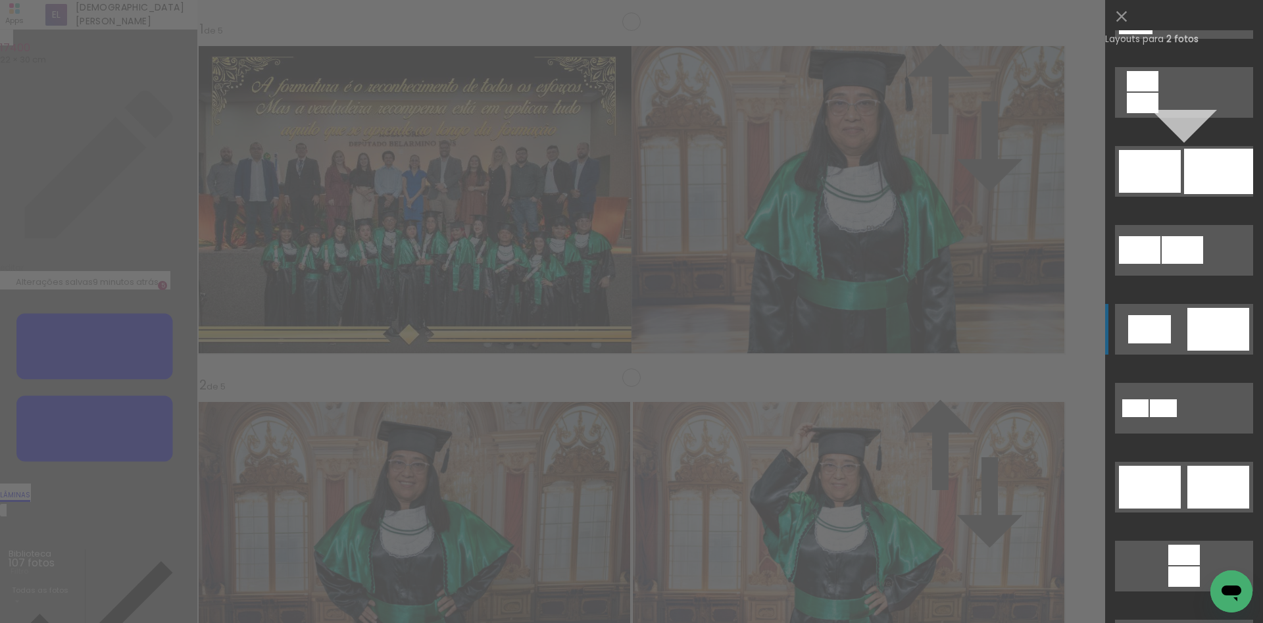
scroll to position [182, 0]
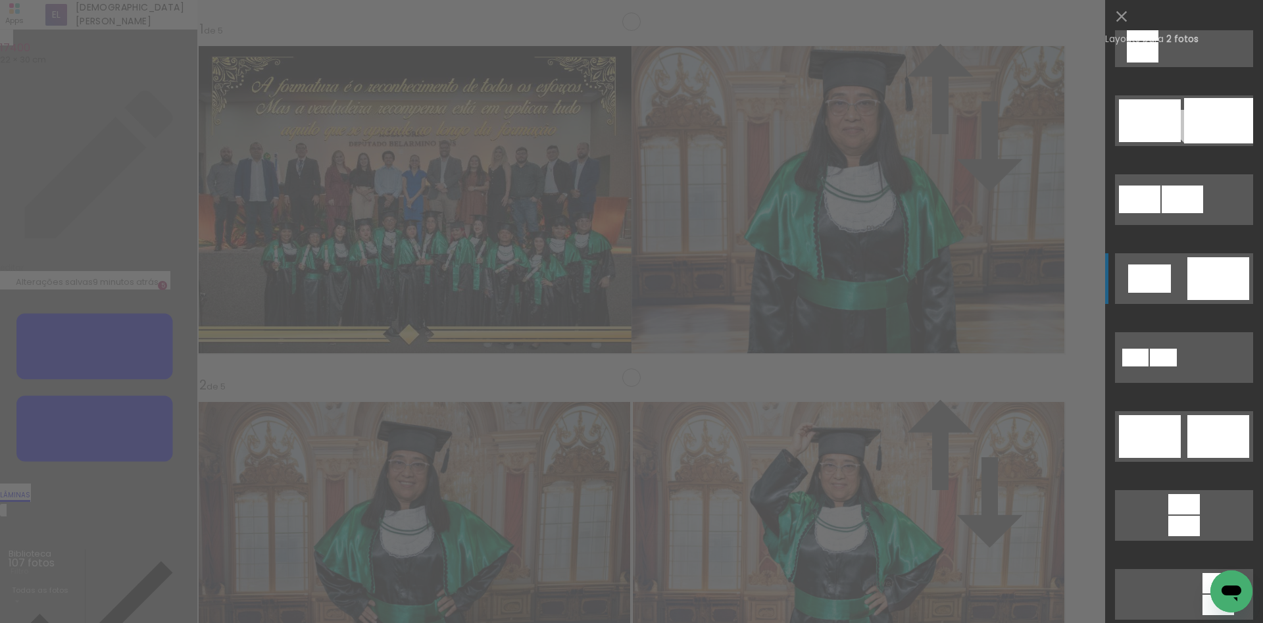
click at [1145, 453] on div at bounding box center [1150, 436] width 62 height 43
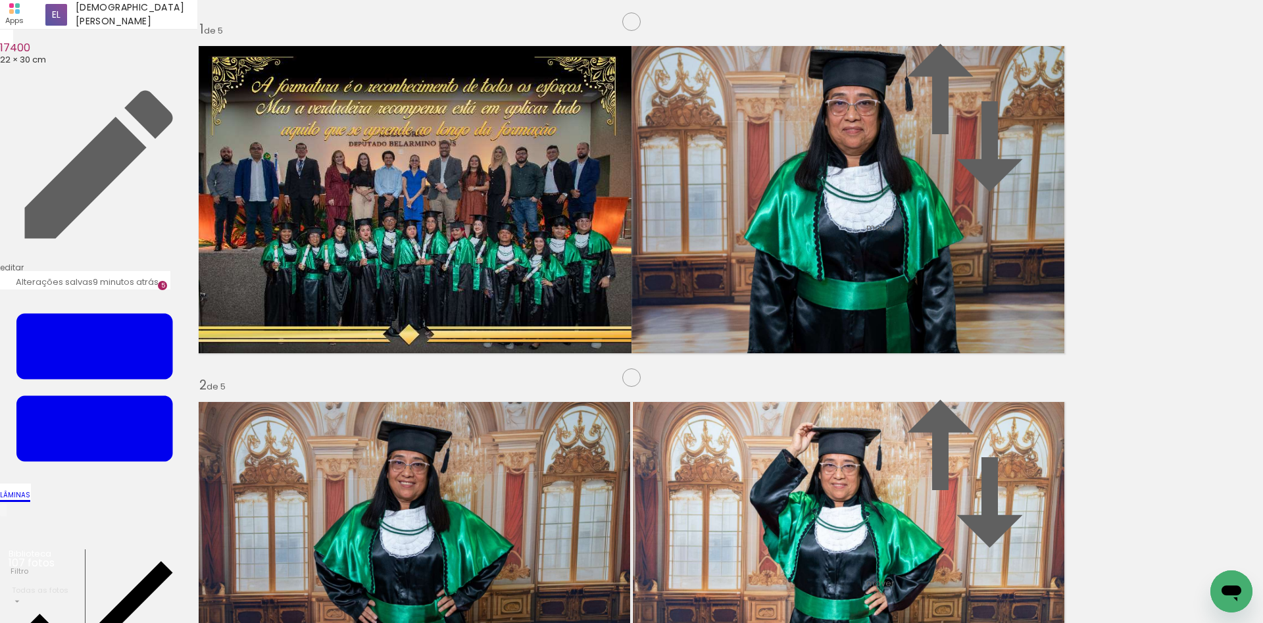
drag, startPoint x: 430, startPoint y: 380, endPoint x: 418, endPoint y: 380, distance: 11.8
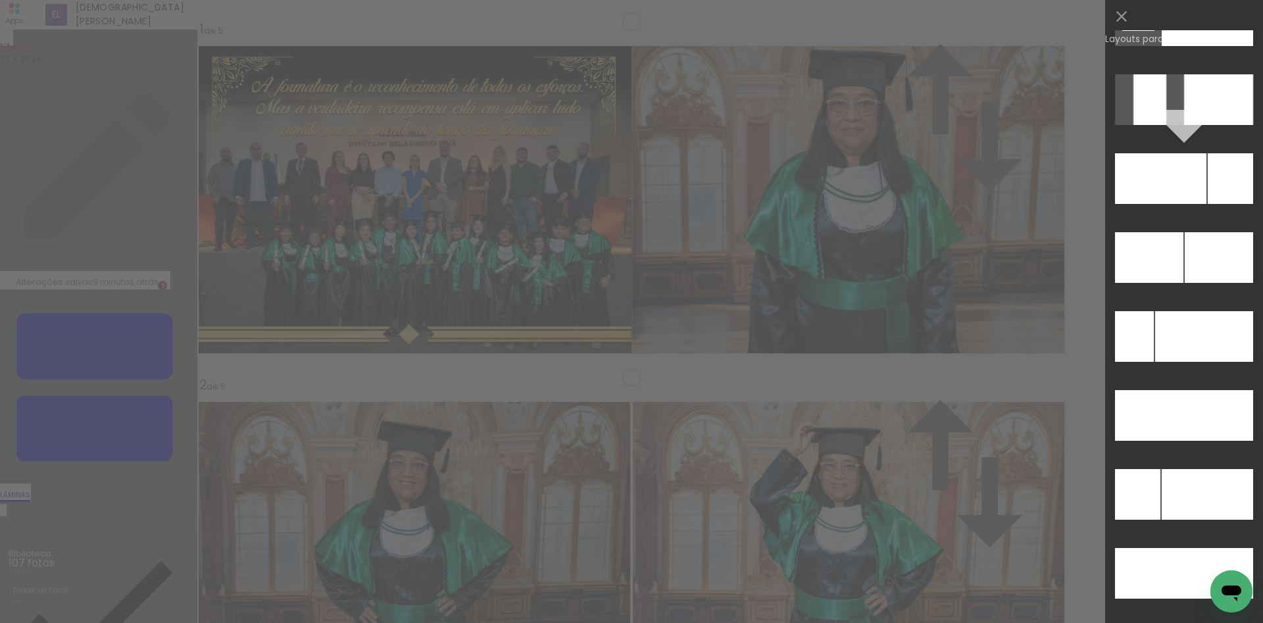
scroll to position [5573, 0]
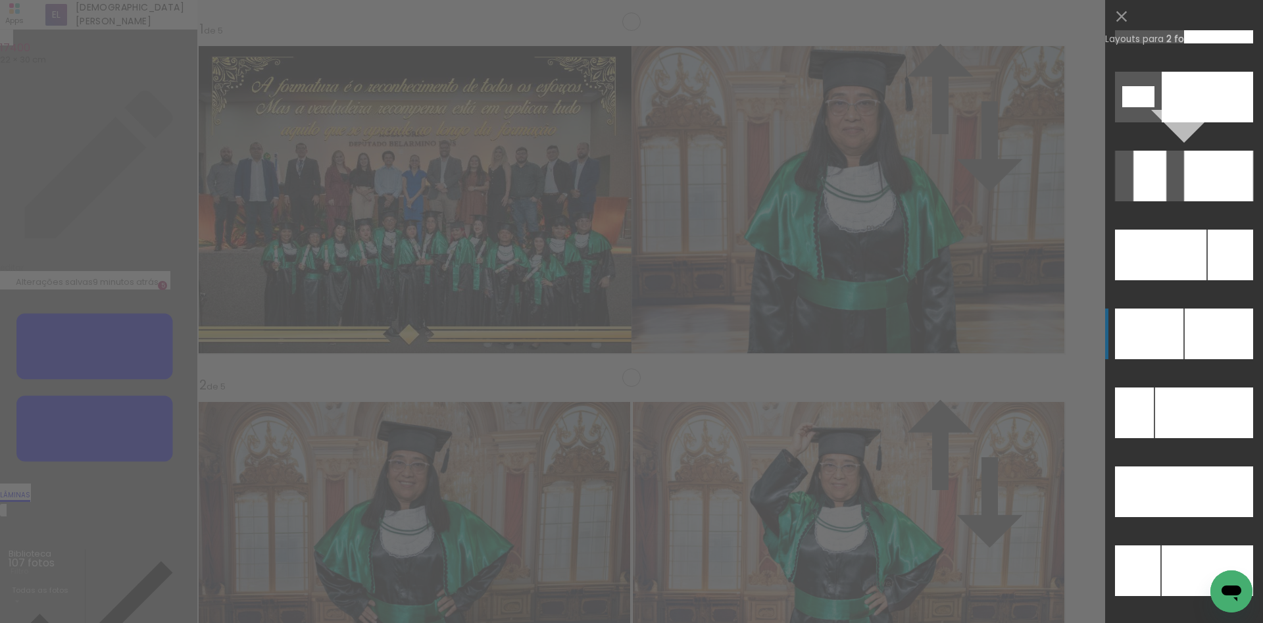
click at [1145, 332] on div at bounding box center [1149, 334] width 68 height 51
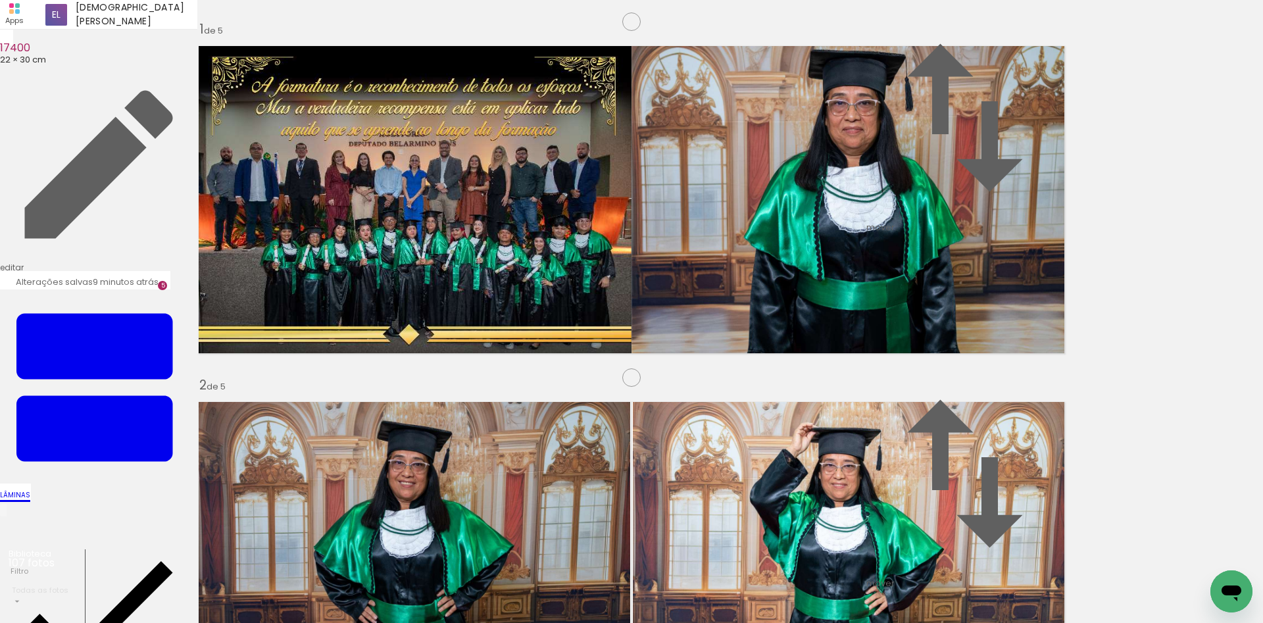
drag, startPoint x: 435, startPoint y: 387, endPoint x: 444, endPoint y: 402, distance: 17.2
drag, startPoint x: 372, startPoint y: 389, endPoint x: 395, endPoint y: 420, distance: 38.7
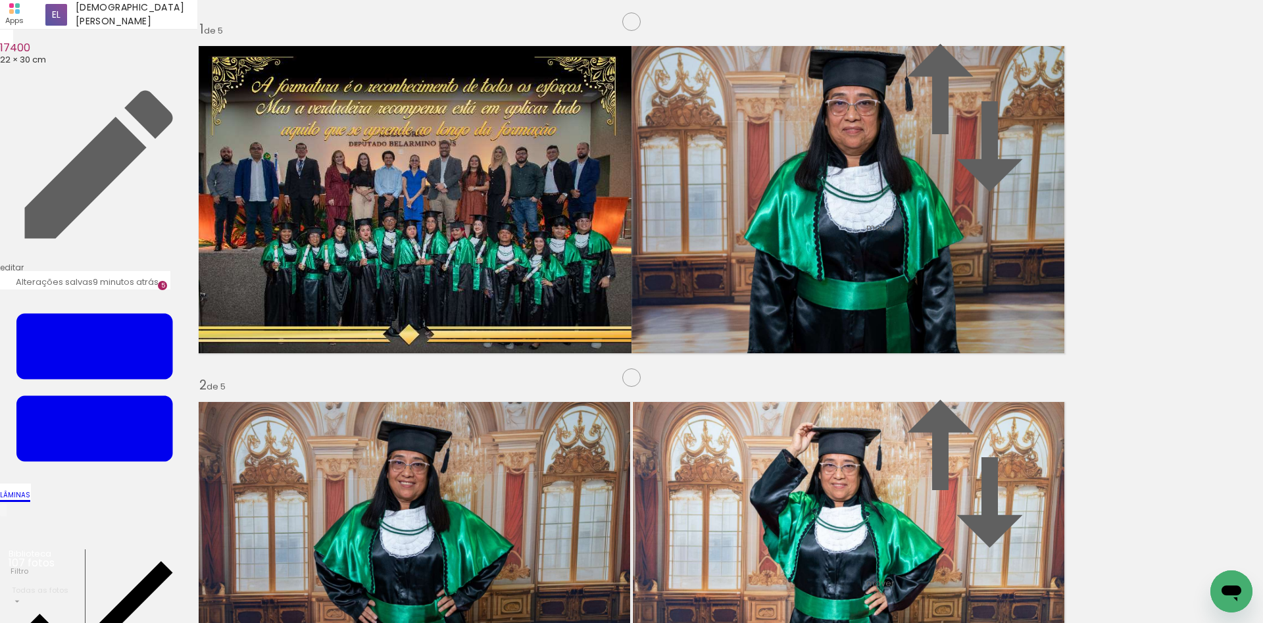
drag, startPoint x: 456, startPoint y: 457, endPoint x: 374, endPoint y: 368, distance: 120.1
click at [374, 368] on quentale-workspace at bounding box center [631, 311] width 1263 height 623
drag, startPoint x: 672, startPoint y: 588, endPoint x: 827, endPoint y: 351, distance: 283.7
click at [827, 351] on quentale-workspace at bounding box center [631, 311] width 1263 height 623
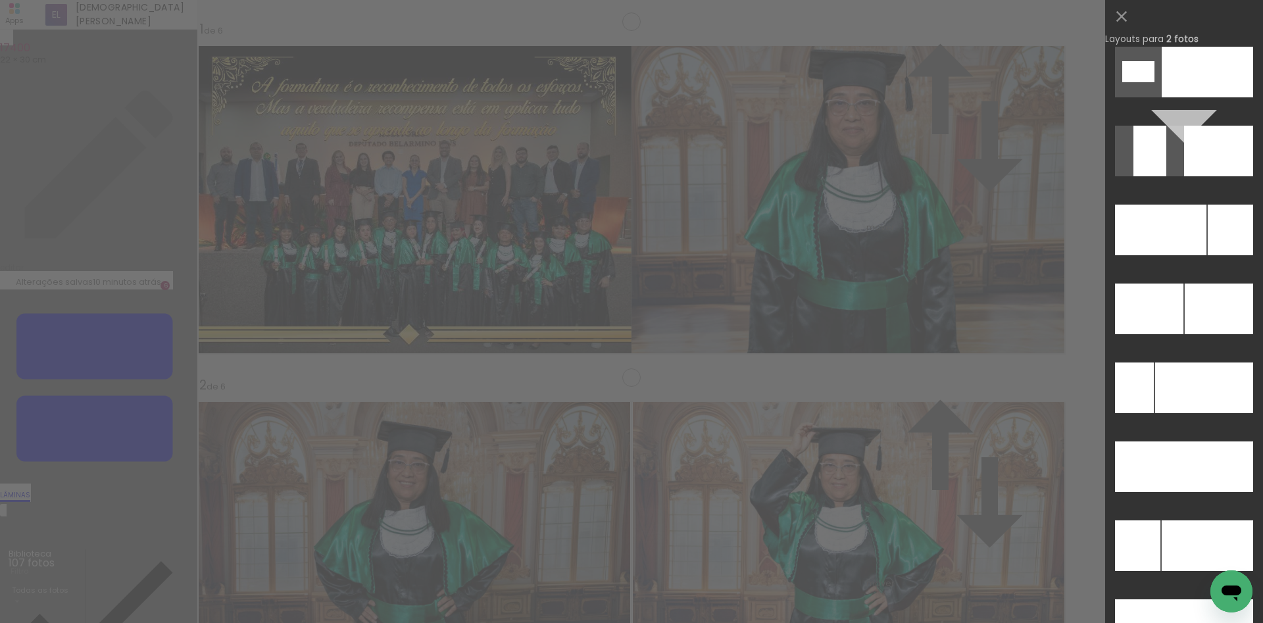
scroll to position [5624, 0]
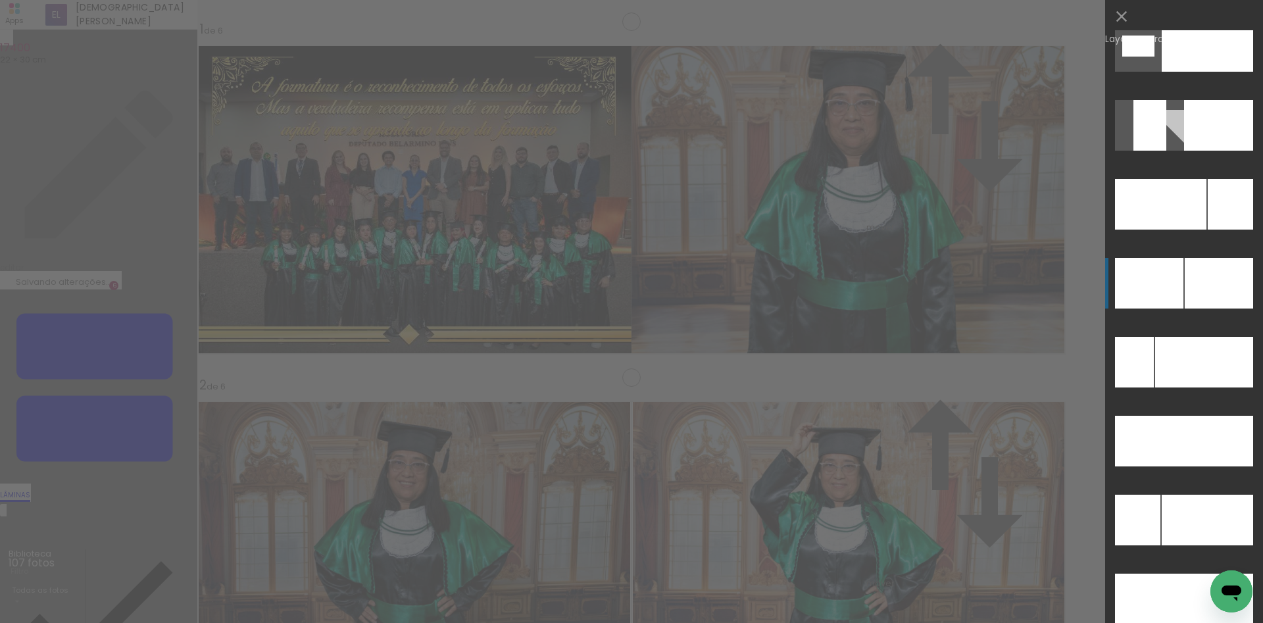
click at [1199, 288] on div at bounding box center [1219, 283] width 68 height 51
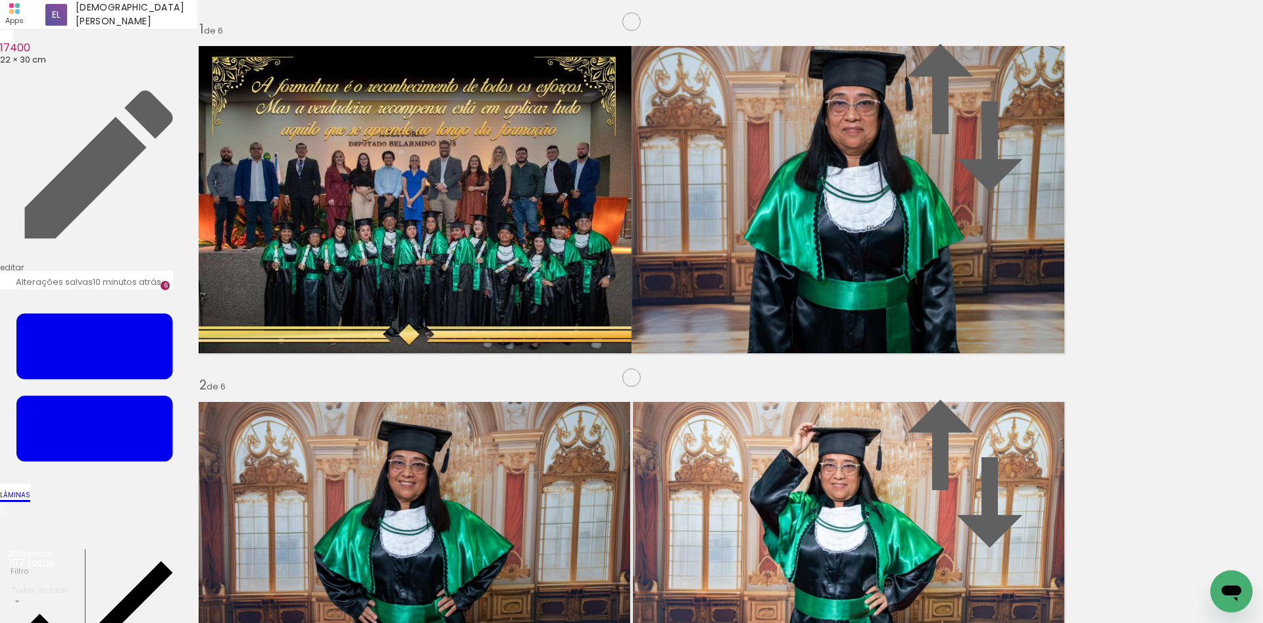
drag, startPoint x: 353, startPoint y: 348, endPoint x: 366, endPoint y: 369, distance: 24.5
drag, startPoint x: 895, startPoint y: 373, endPoint x: 876, endPoint y: 377, distance: 18.8
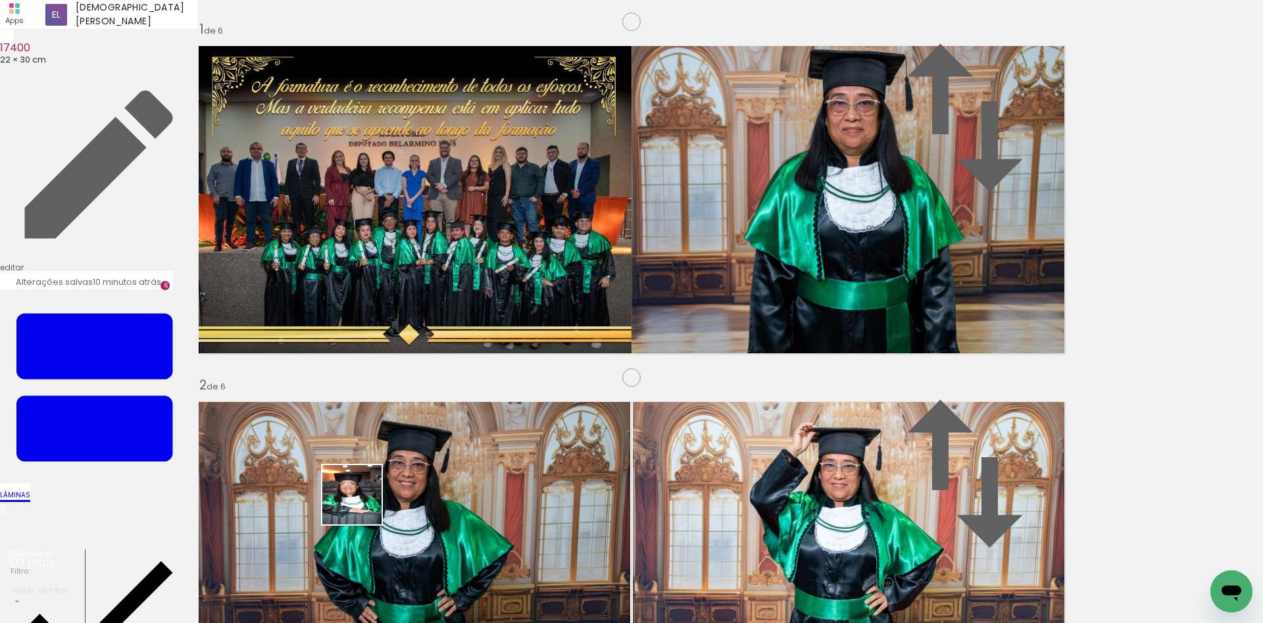
drag, startPoint x: 362, startPoint y: 505, endPoint x: 444, endPoint y: 368, distance: 159.1
click at [444, 368] on quentale-workspace at bounding box center [631, 311] width 1263 height 623
drag, startPoint x: 519, startPoint y: 584, endPoint x: 606, endPoint y: 363, distance: 237.5
click at [601, 384] on quentale-workspace at bounding box center [631, 311] width 1263 height 623
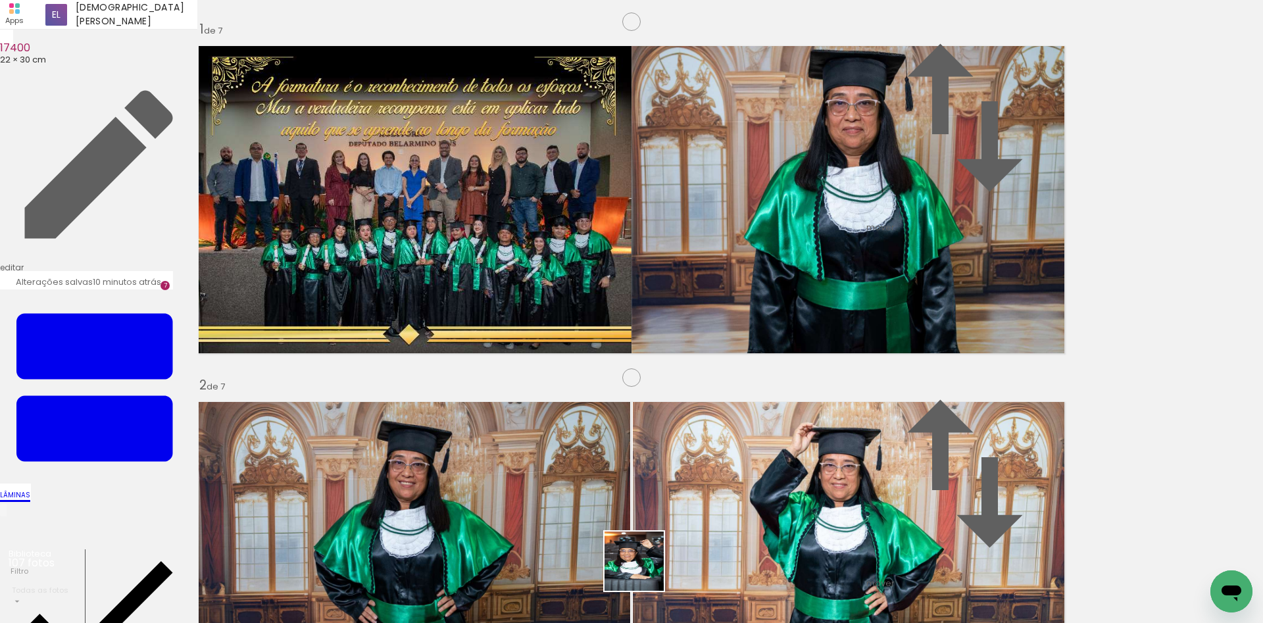
drag, startPoint x: 628, startPoint y: 591, endPoint x: 806, endPoint y: 330, distance: 315.8
click at [797, 339] on quentale-workspace at bounding box center [631, 311] width 1263 height 623
drag, startPoint x: 333, startPoint y: 316, endPoint x: 180, endPoint y: 301, distance: 154.0
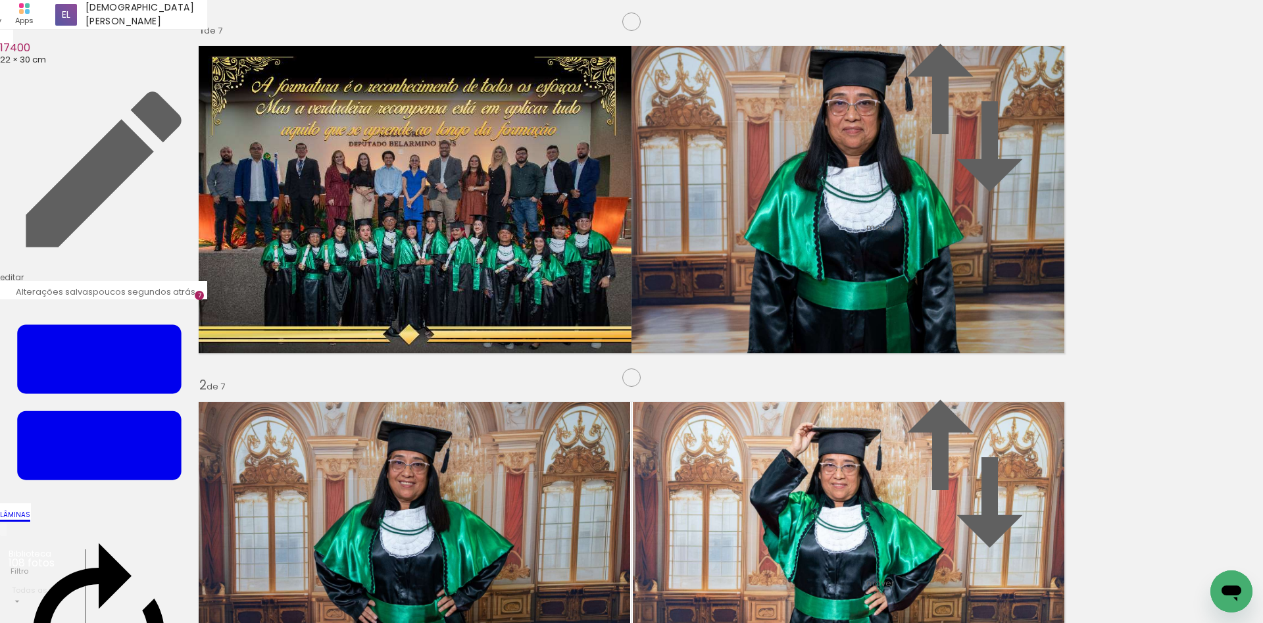
scroll to position [0, 6806]
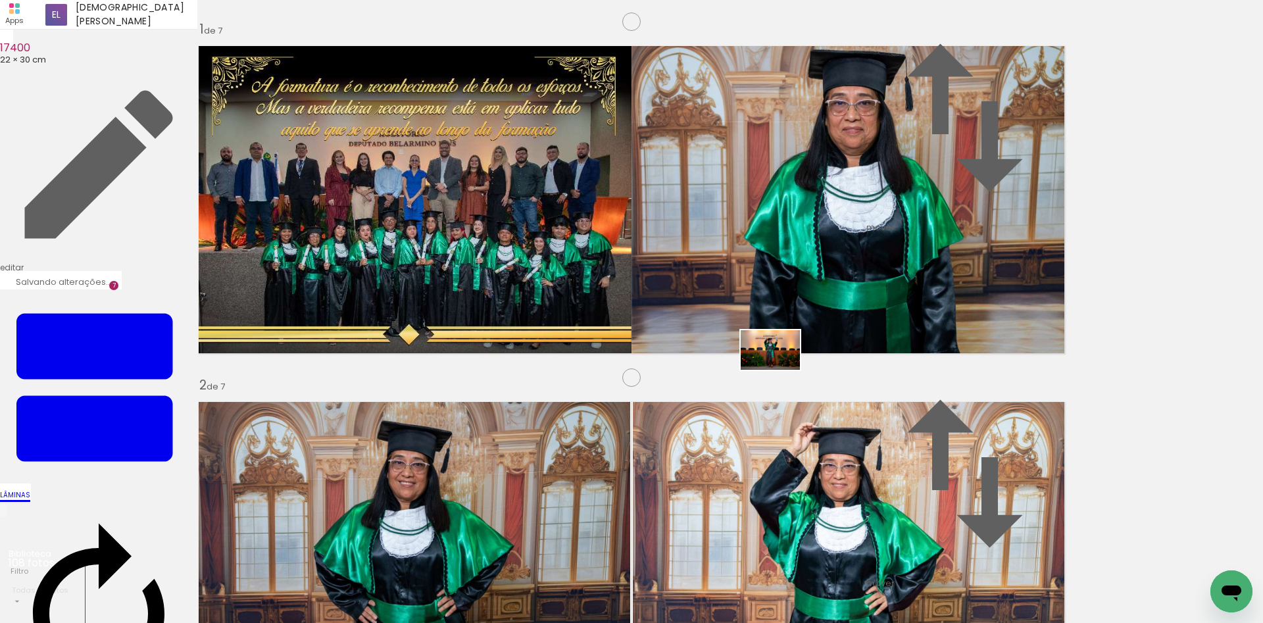
drag, startPoint x: 1196, startPoint y: 583, endPoint x: 780, endPoint y: 370, distance: 467.5
click at [780, 370] on quentale-workspace at bounding box center [631, 311] width 1263 height 623
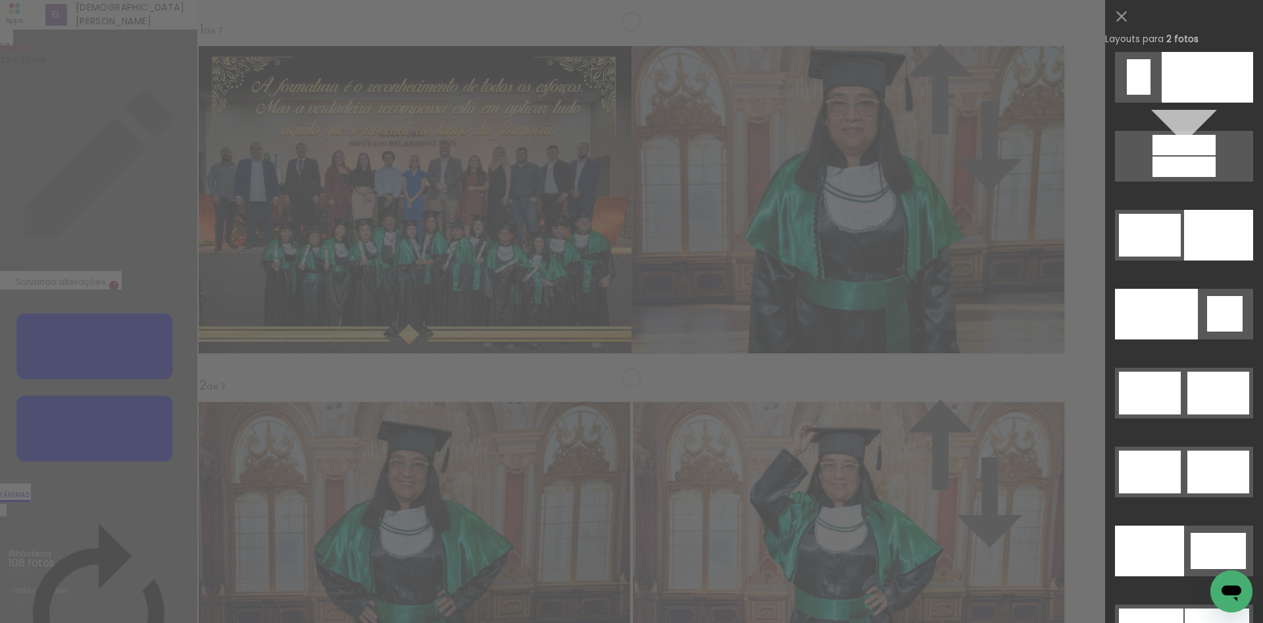
scroll to position [6386, 0]
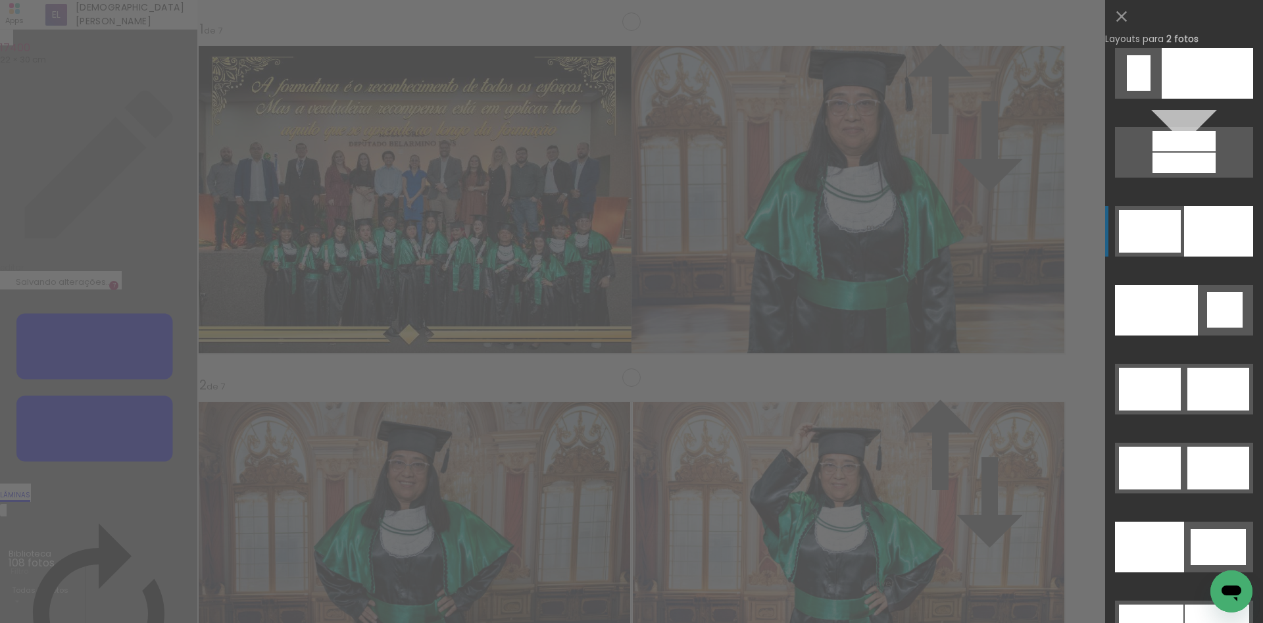
click at [1201, 237] on div at bounding box center [1218, 231] width 69 height 51
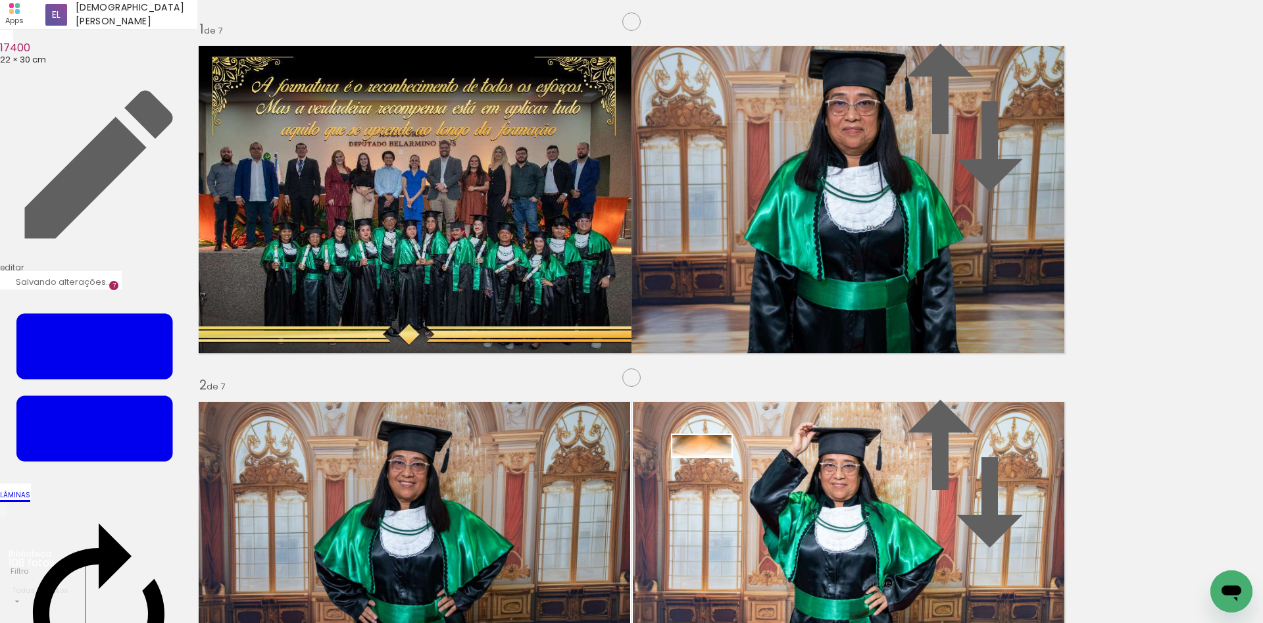
drag, startPoint x: 778, startPoint y: 575, endPoint x: 712, endPoint y: 474, distance: 120.6
click at [712, 474] on quentale-workspace at bounding box center [631, 311] width 1263 height 623
drag, startPoint x: 384, startPoint y: 176, endPoint x: 378, endPoint y: 182, distance: 7.9
type paper-slider "85"
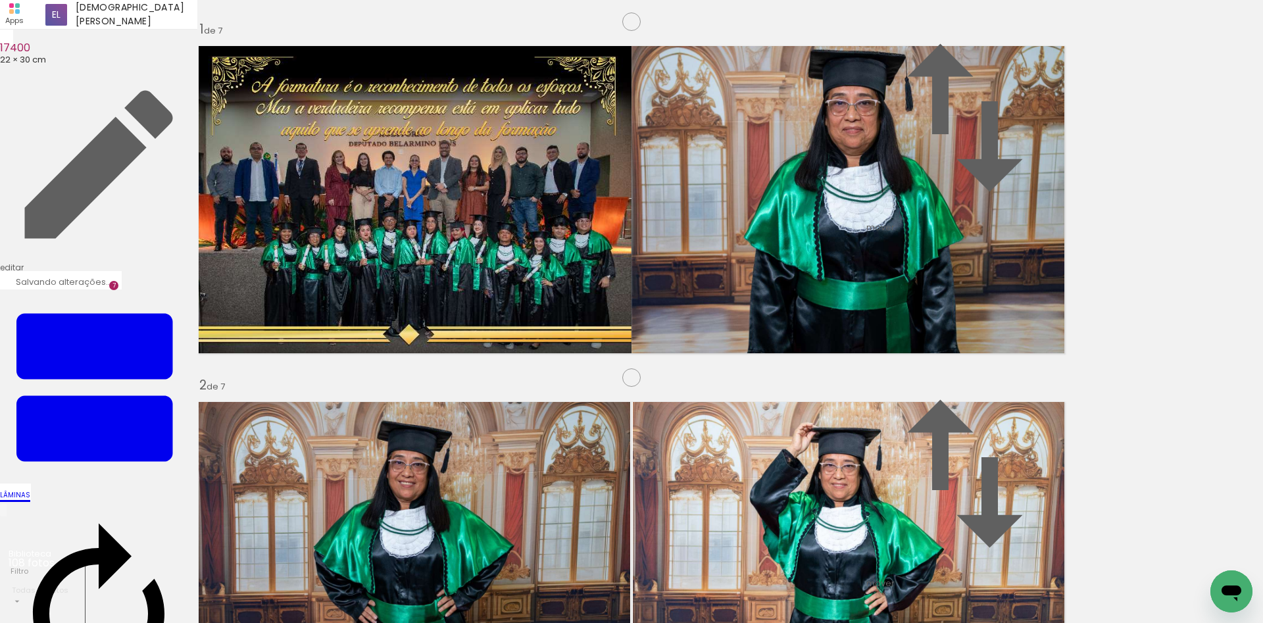
drag, startPoint x: 126, startPoint y: 296, endPoint x: 151, endPoint y: 294, distance: 25.1
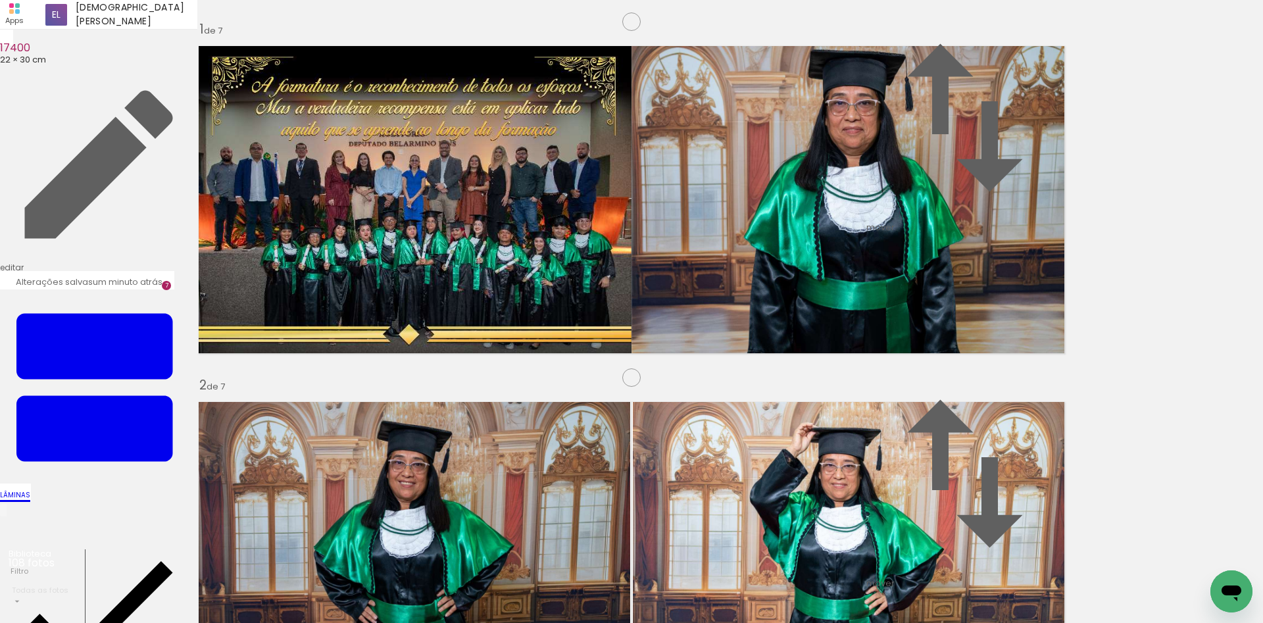
scroll to position [0, 1172]
drag, startPoint x: 222, startPoint y: 587, endPoint x: 711, endPoint y: 382, distance: 531.0
click at [699, 405] on quentale-workspace at bounding box center [631, 311] width 1263 height 623
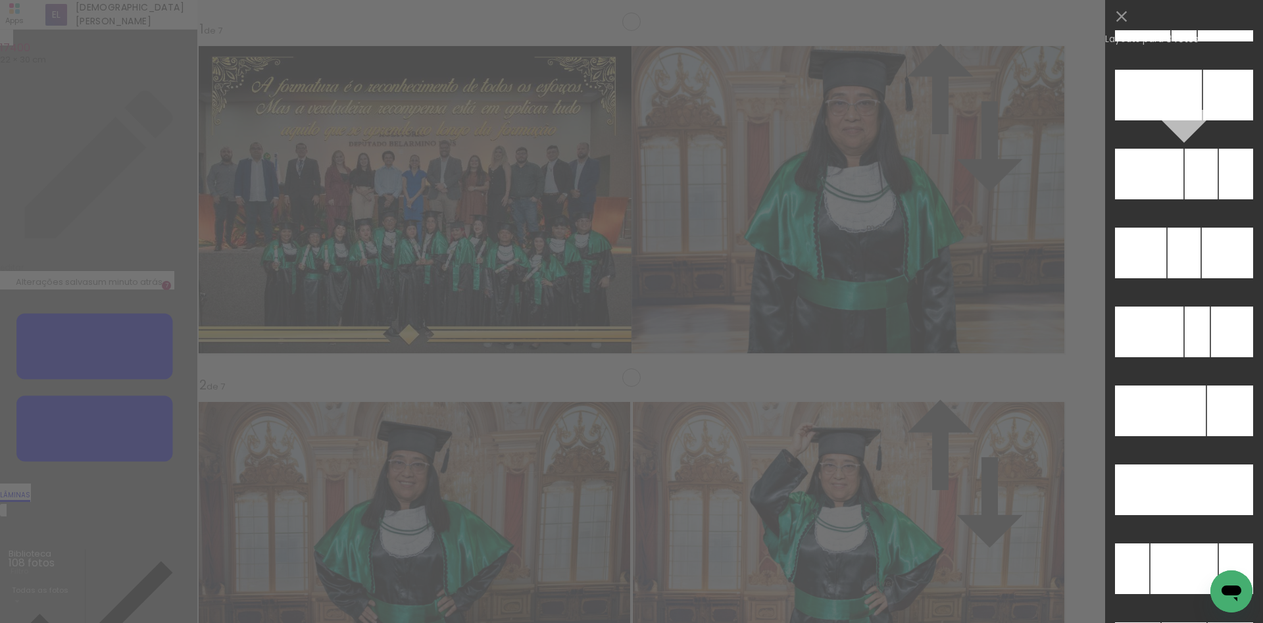
scroll to position [12780, 0]
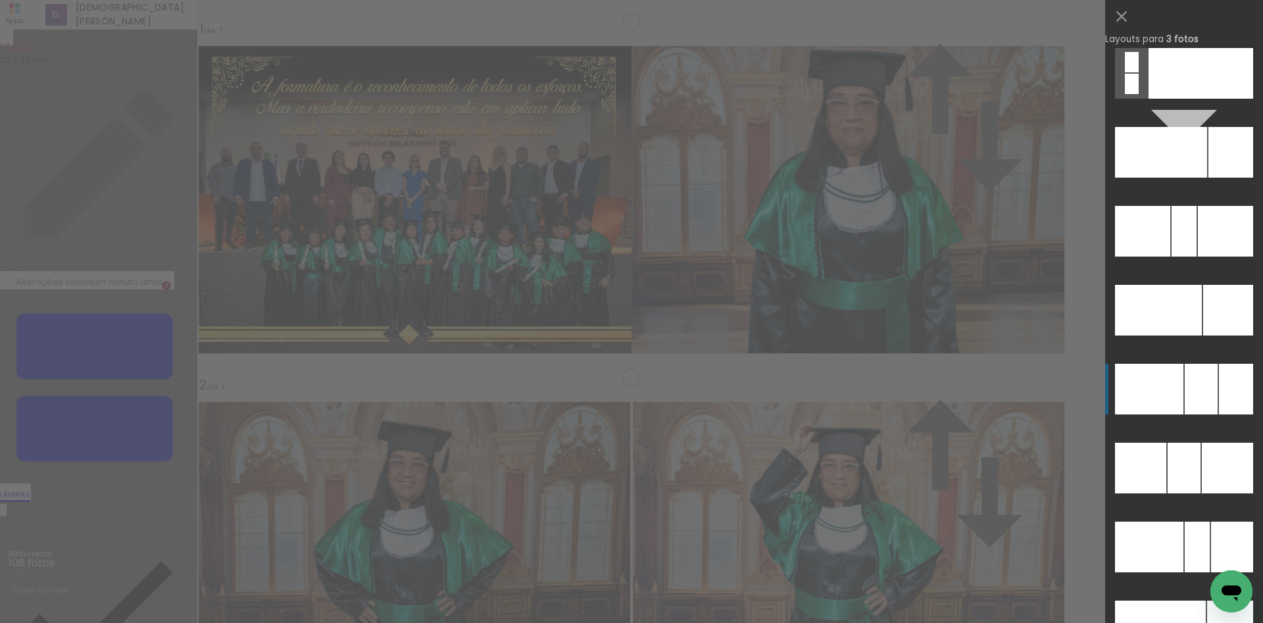
click at [1156, 386] on div at bounding box center [1149, 389] width 68 height 51
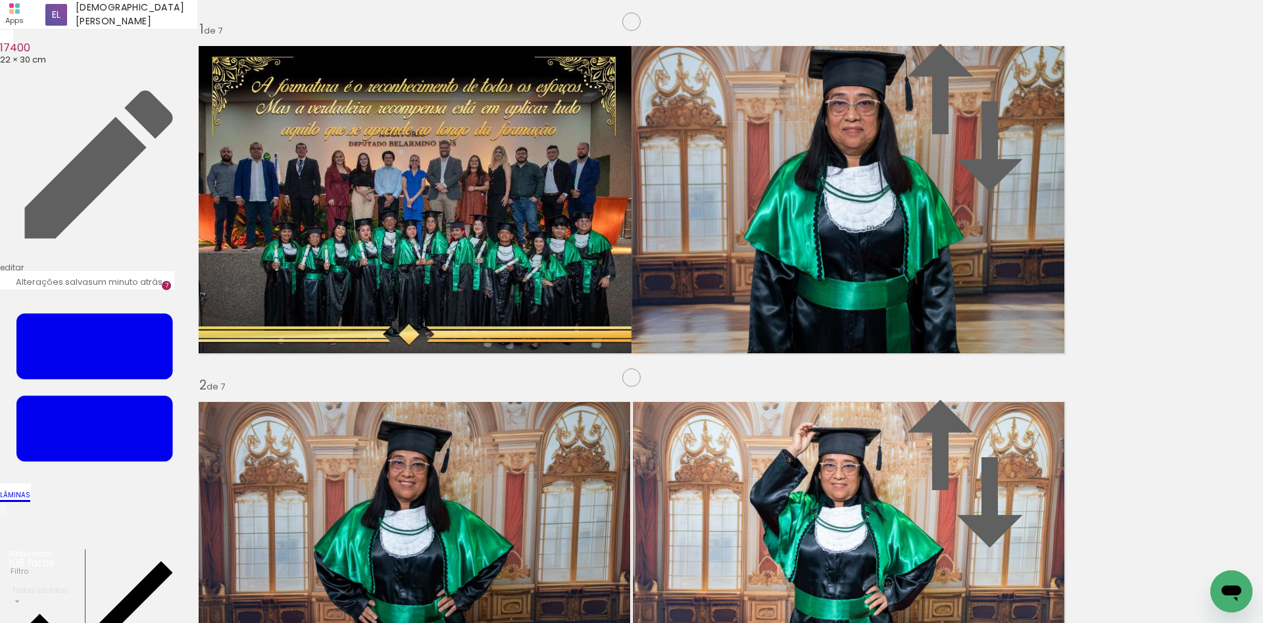
drag, startPoint x: 334, startPoint y: 383, endPoint x: 325, endPoint y: 387, distance: 10.3
drag, startPoint x: 775, startPoint y: 368, endPoint x: 787, endPoint y: 377, distance: 15.0
drag, startPoint x: 976, startPoint y: 405, endPoint x: 987, endPoint y: 372, distance: 35.0
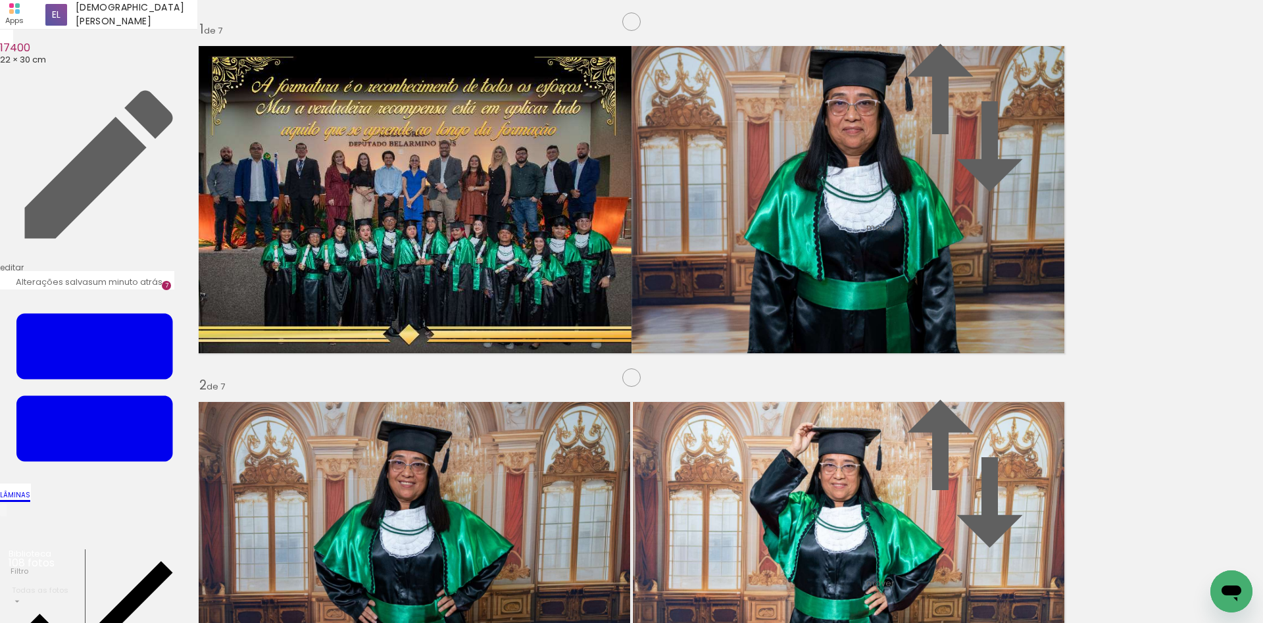
drag, startPoint x: 640, startPoint y: 587, endPoint x: 407, endPoint y: 390, distance: 304.8
click at [407, 390] on quentale-workspace at bounding box center [631, 311] width 1263 height 623
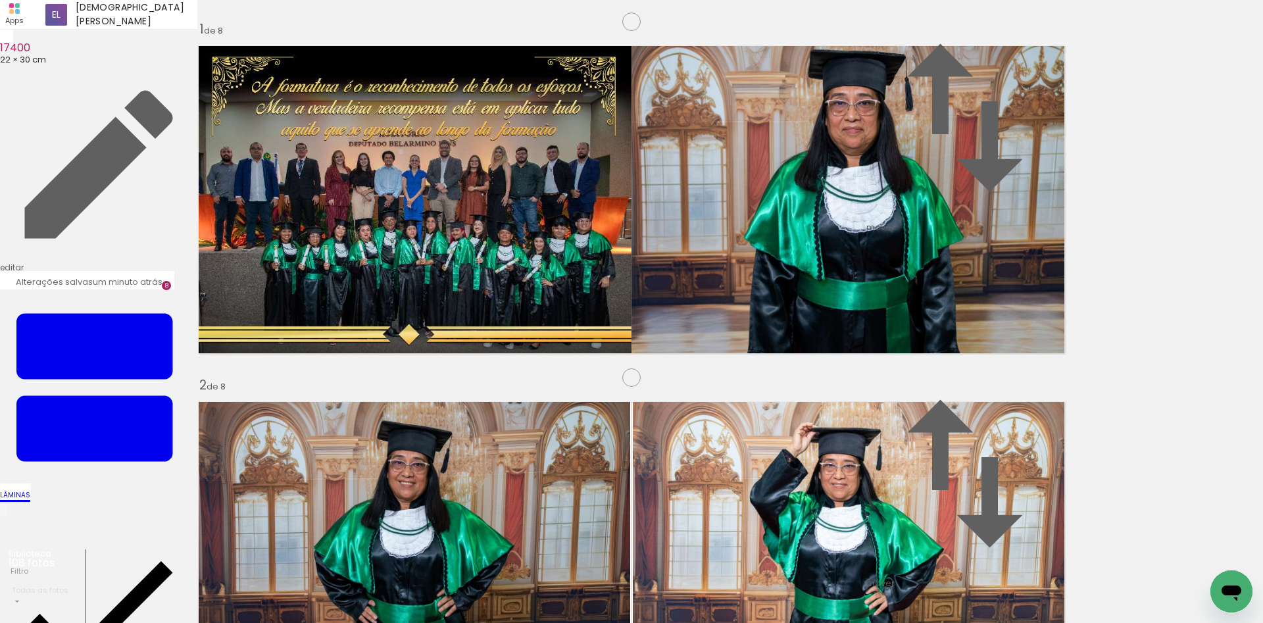
drag, startPoint x: 816, startPoint y: 569, endPoint x: 874, endPoint y: 364, distance: 213.4
click at [874, 364] on quentale-workspace at bounding box center [631, 311] width 1263 height 623
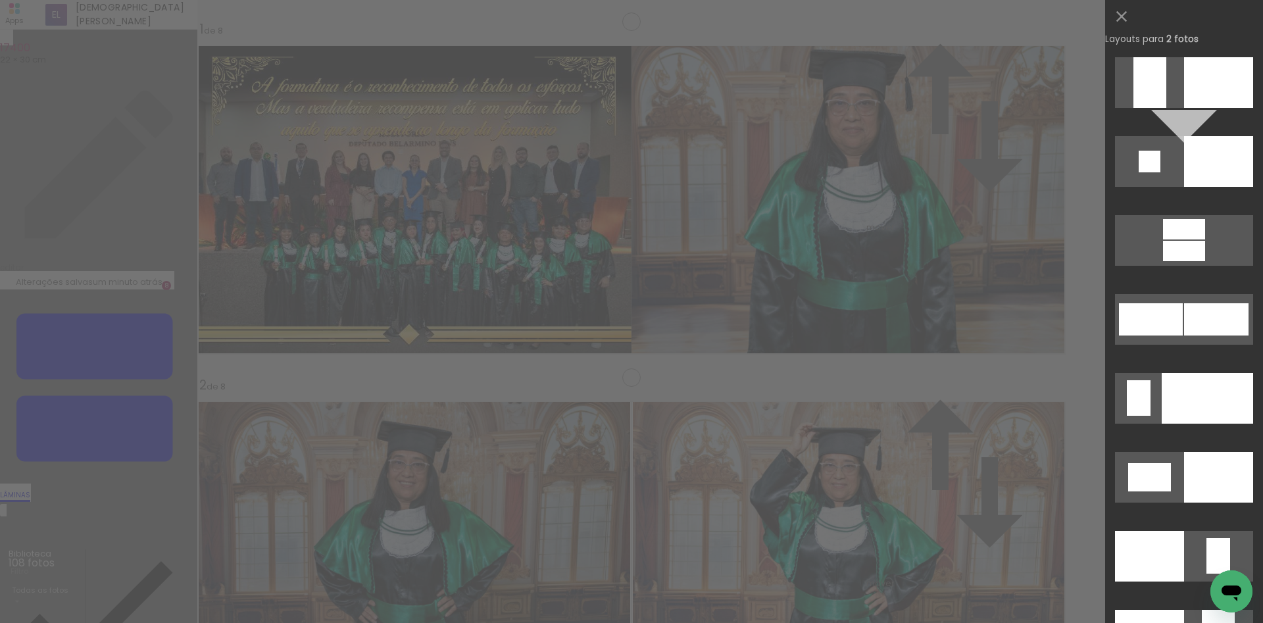
scroll to position [5224, 0]
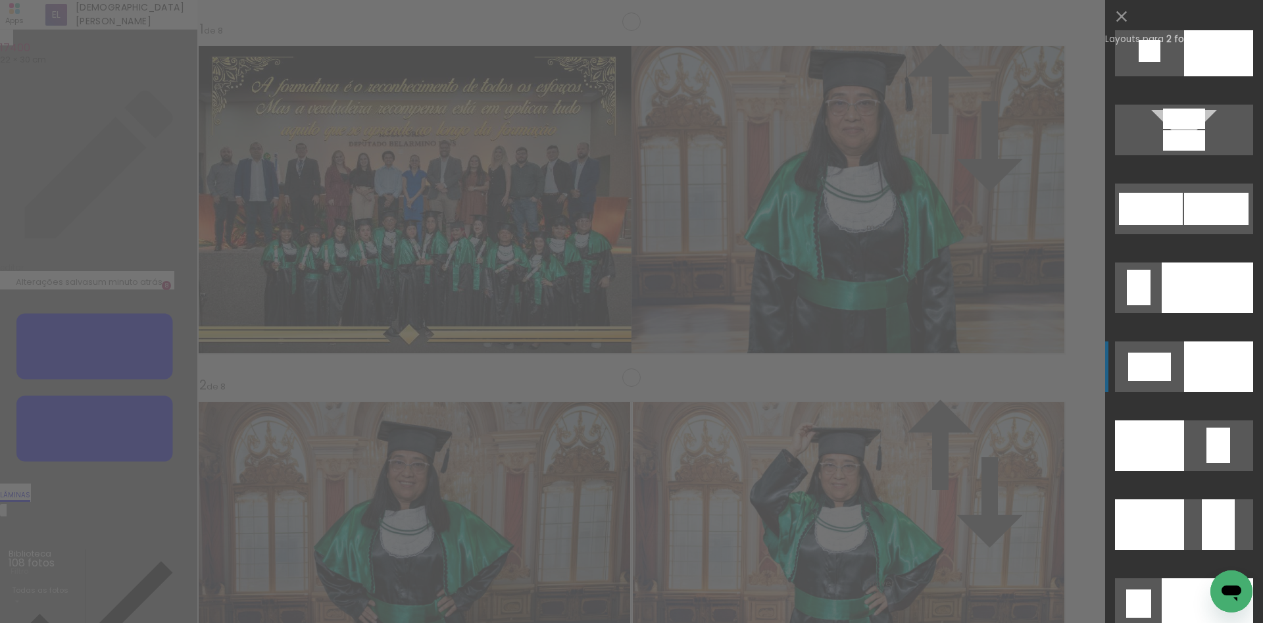
click at [1217, 361] on div at bounding box center [1218, 366] width 69 height 51
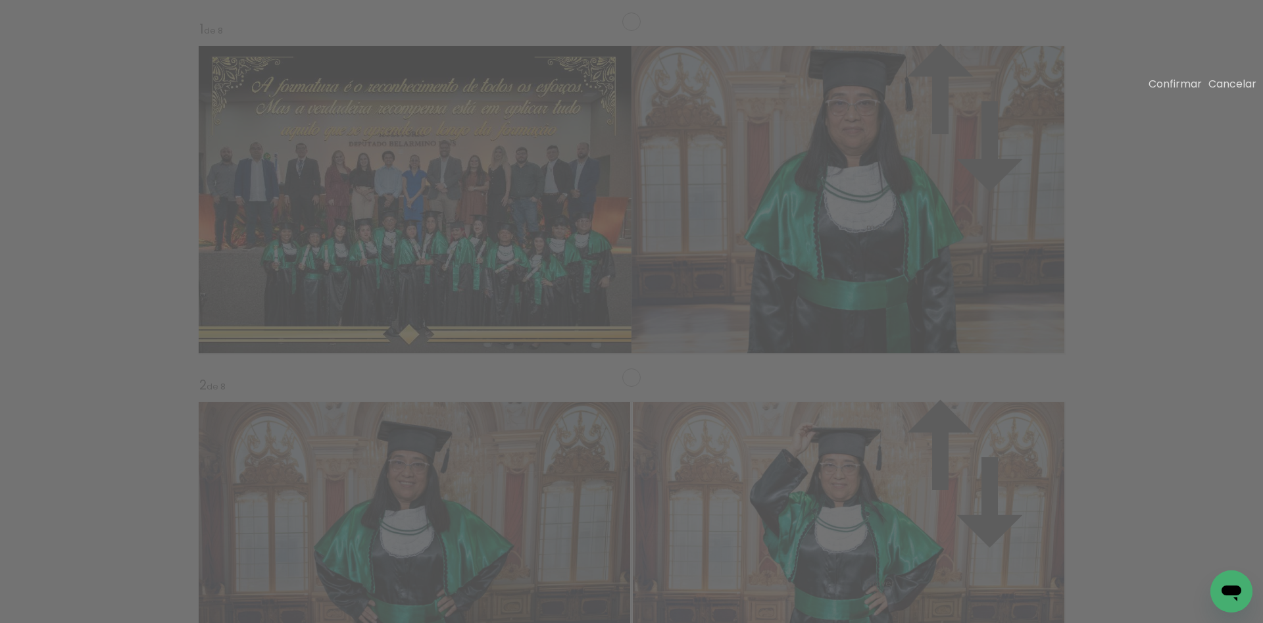
drag, startPoint x: 547, startPoint y: 393, endPoint x: 493, endPoint y: 451, distance: 79.6
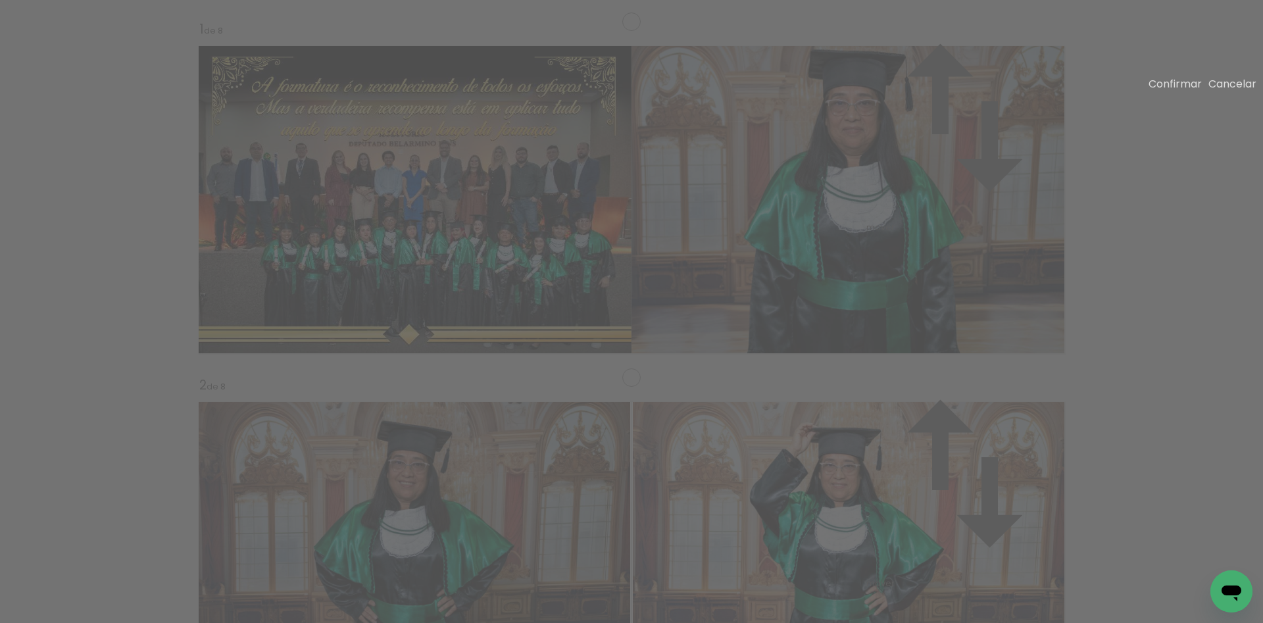
drag, startPoint x: 525, startPoint y: 186, endPoint x: 489, endPoint y: 149, distance: 52.1
drag, startPoint x: 402, startPoint y: 271, endPoint x: 405, endPoint y: 285, distance: 14.1
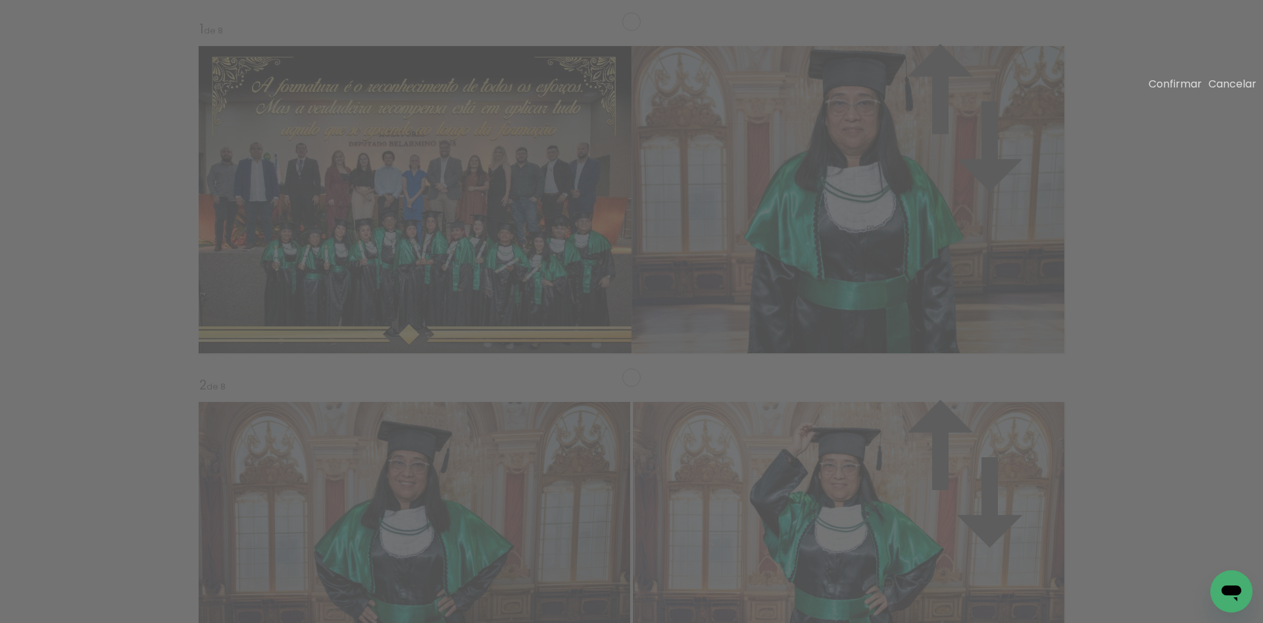
drag, startPoint x: 510, startPoint y: 305, endPoint x: 531, endPoint y: 312, distance: 21.9
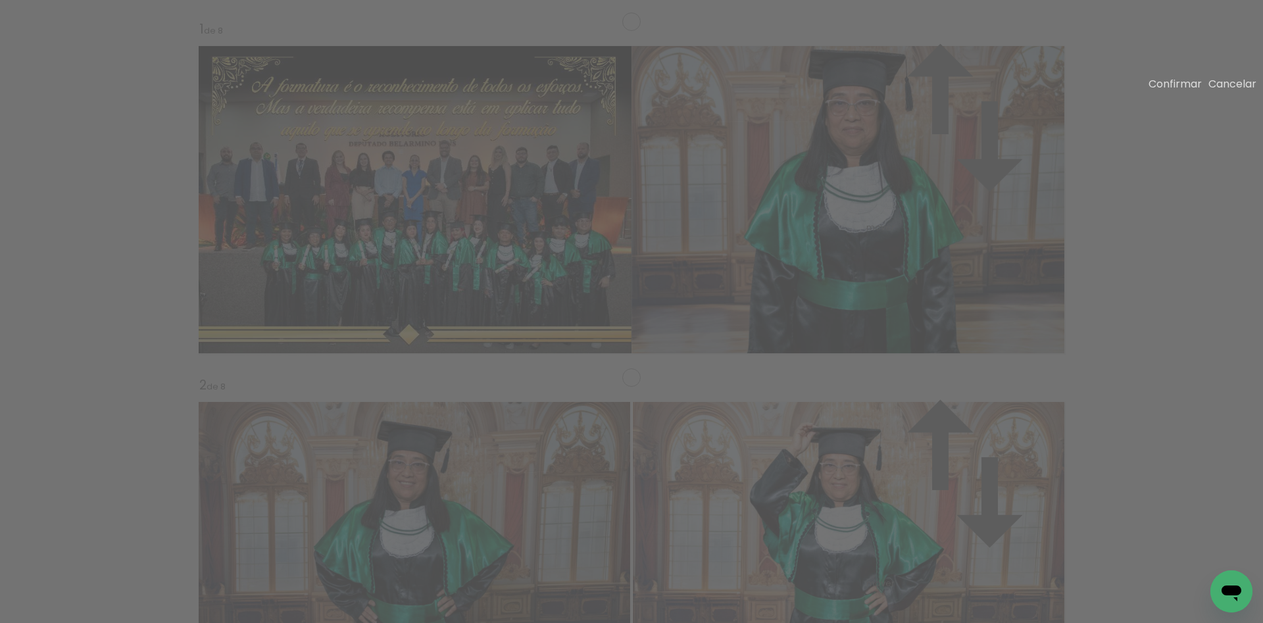
drag, startPoint x: 507, startPoint y: 441, endPoint x: 497, endPoint y: 434, distance: 13.2
drag, startPoint x: 396, startPoint y: 303, endPoint x: 405, endPoint y: 303, distance: 9.2
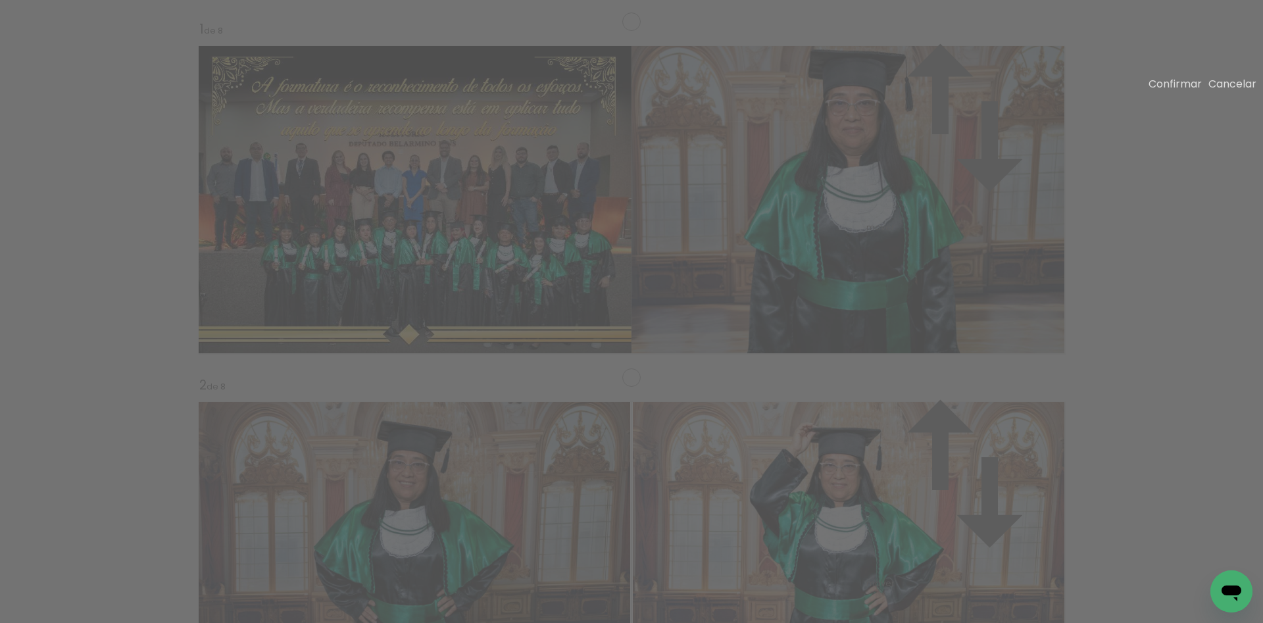
click at [1149, 89] on paper-button "Confirmar" at bounding box center [1175, 83] width 53 height 15
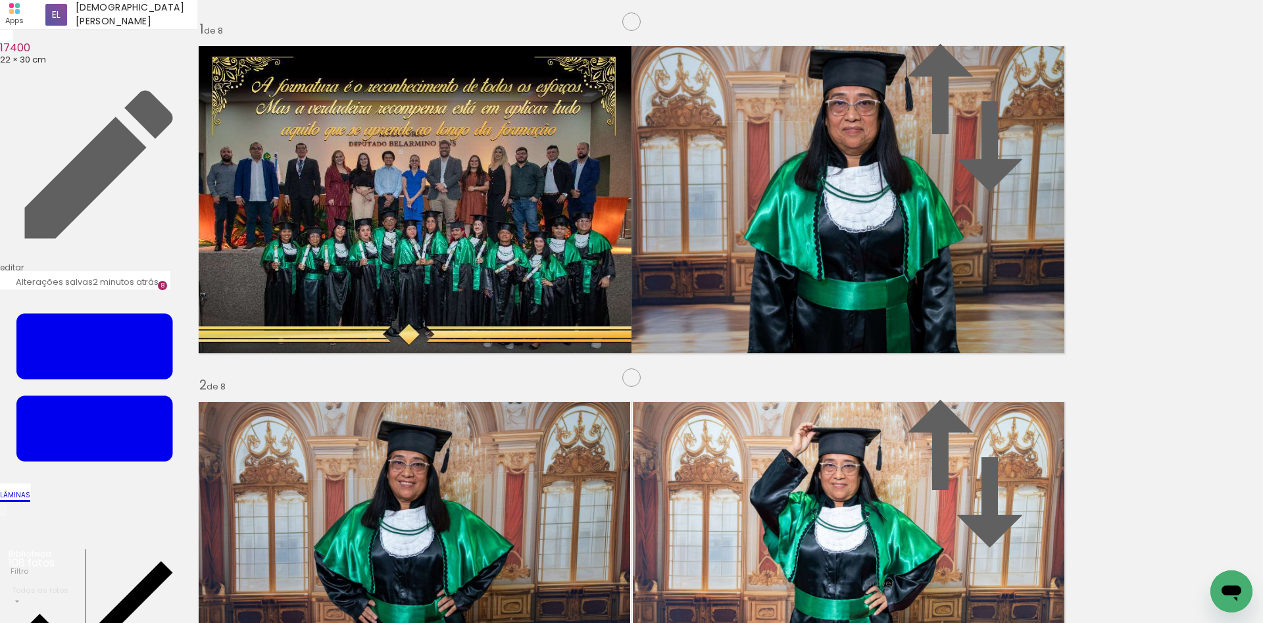
drag, startPoint x: 457, startPoint y: 268, endPoint x: 455, endPoint y: 258, distance: 10.0
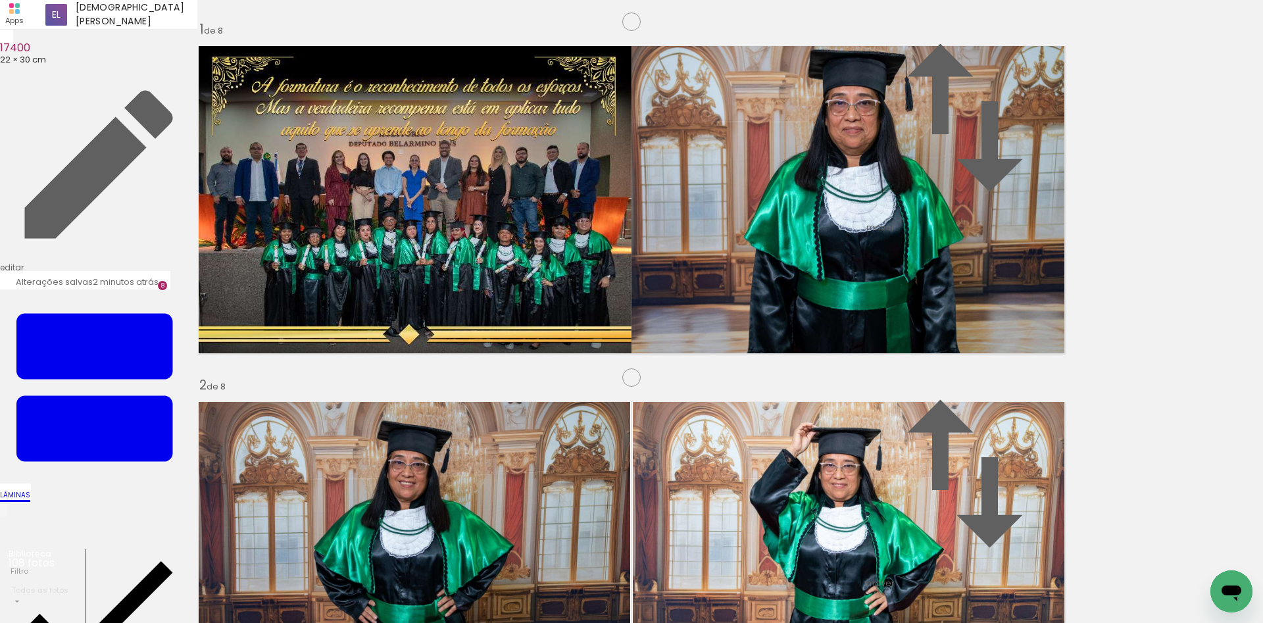
scroll to position [0, 4006]
drag, startPoint x: 417, startPoint y: 583, endPoint x: 712, endPoint y: 484, distance: 311.6
click at [712, 484] on quentale-workspace at bounding box center [631, 311] width 1263 height 623
drag, startPoint x: 439, startPoint y: 550, endPoint x: 474, endPoint y: 452, distance: 104.0
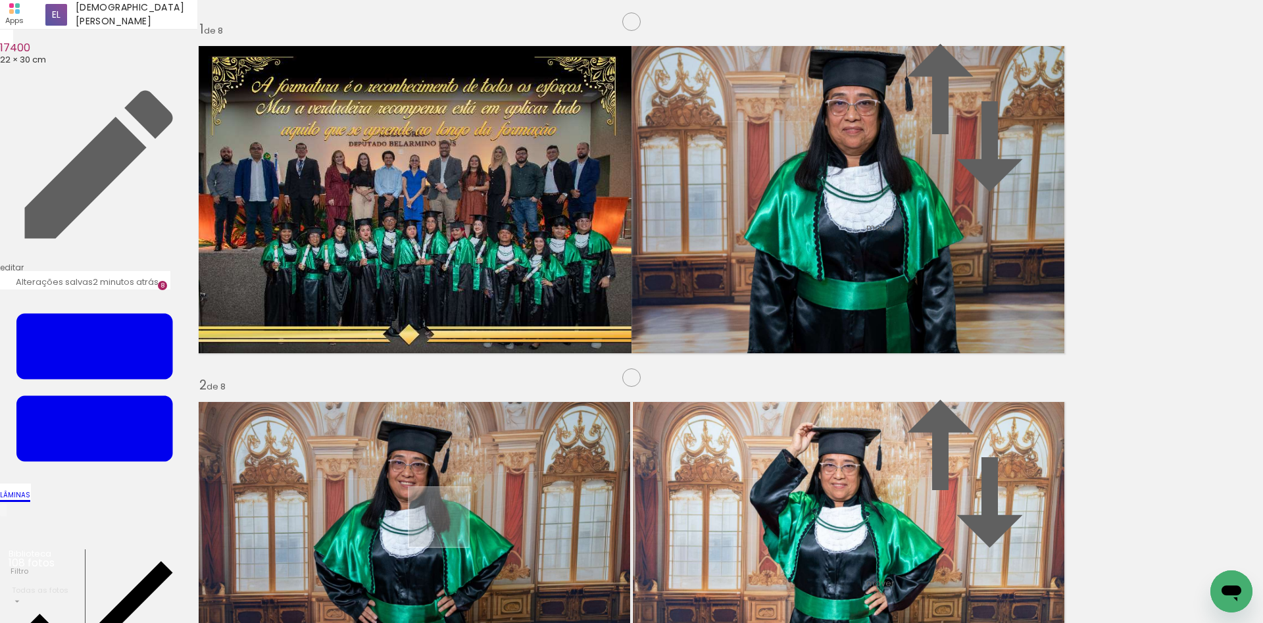
click at [474, 452] on quentale-workspace at bounding box center [631, 311] width 1263 height 623
drag, startPoint x: 325, startPoint y: 574, endPoint x: 888, endPoint y: 464, distance: 573.7
click at [885, 488] on quentale-workspace at bounding box center [631, 311] width 1263 height 623
drag, startPoint x: 341, startPoint y: 579, endPoint x: 822, endPoint y: 365, distance: 525.6
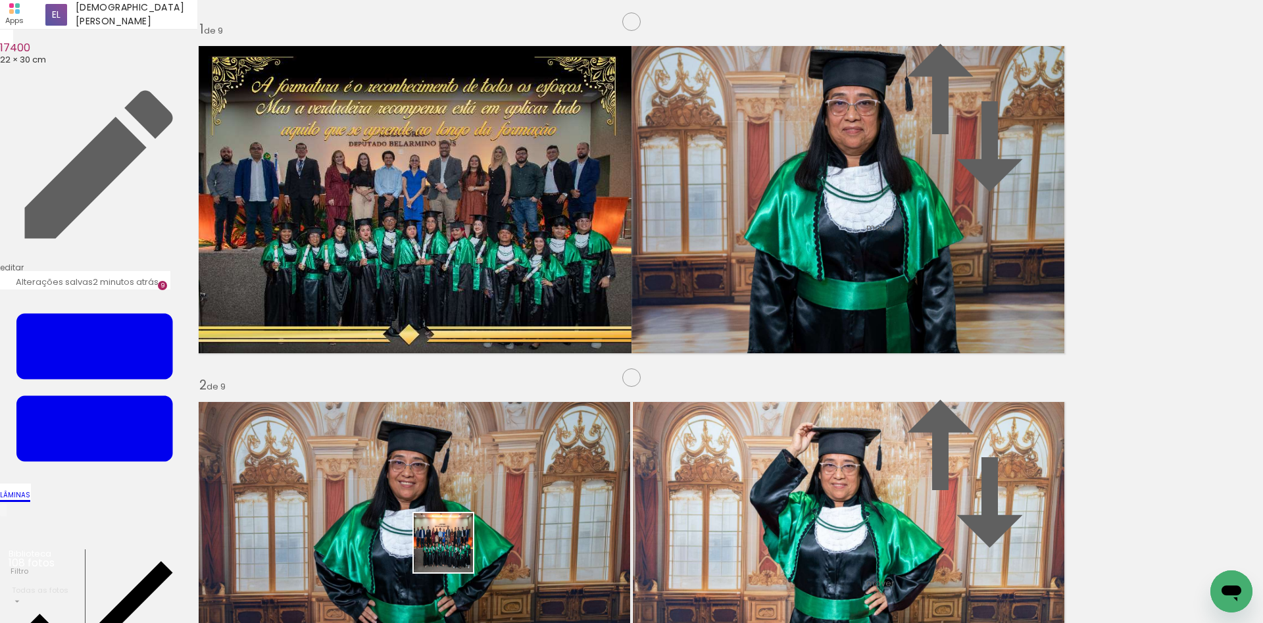
click at [803, 386] on quentale-workspace at bounding box center [631, 311] width 1263 height 623
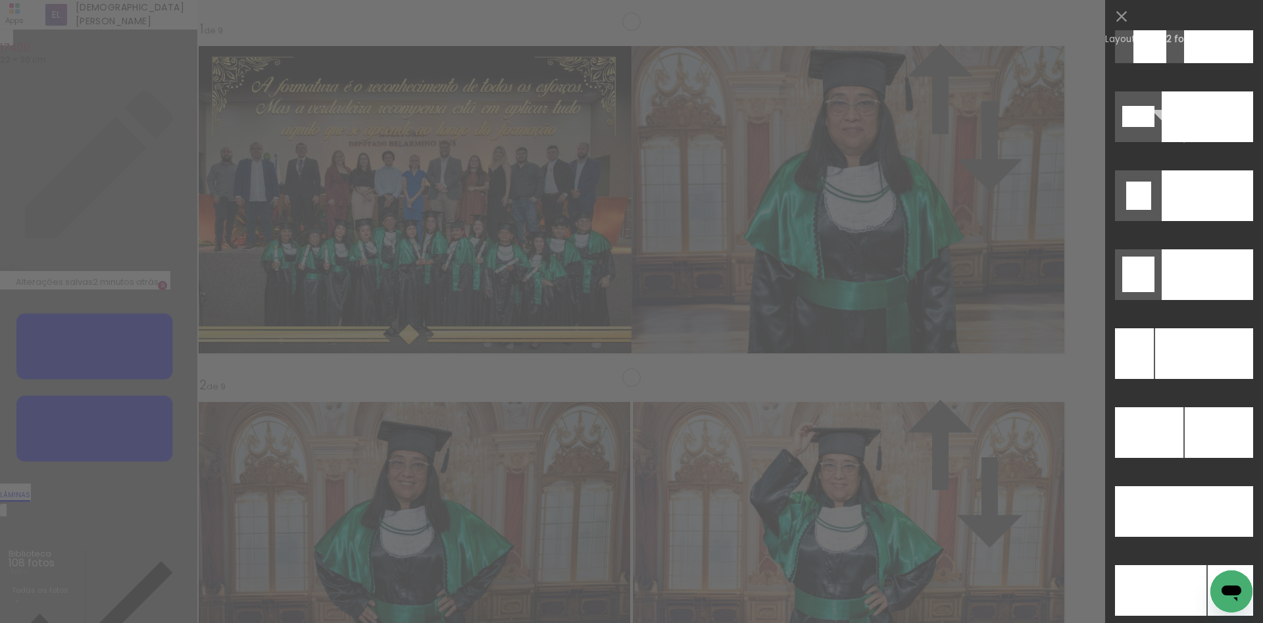
scroll to position [5674, 0]
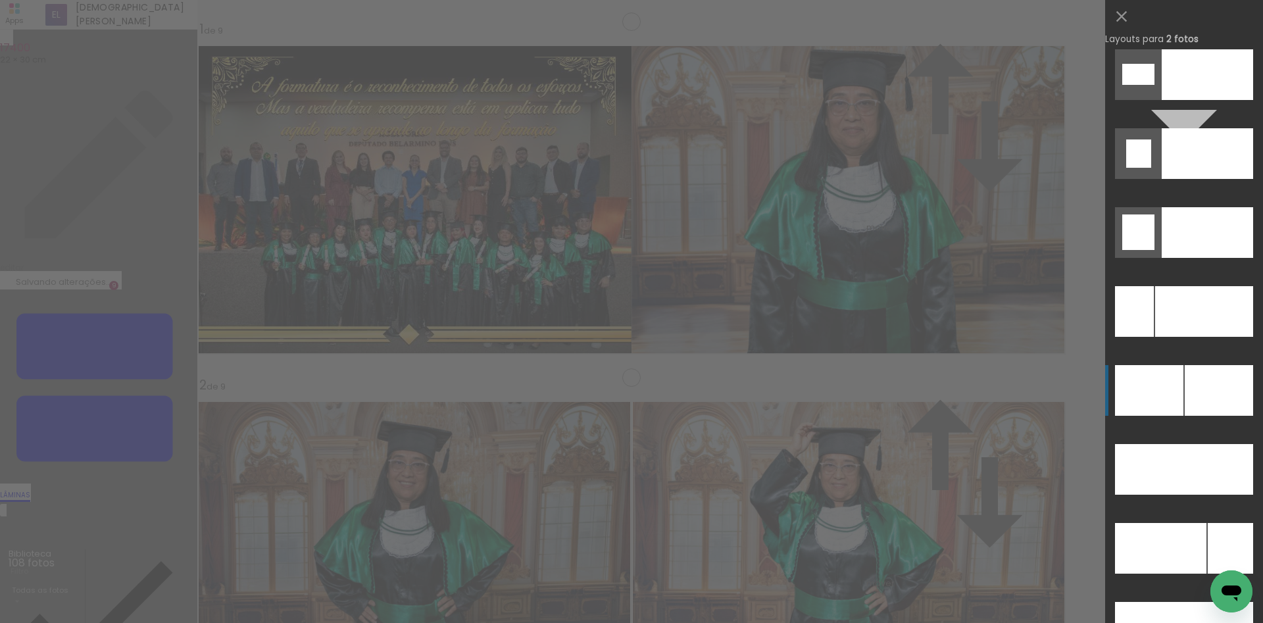
click at [1212, 391] on div at bounding box center [1219, 390] width 68 height 51
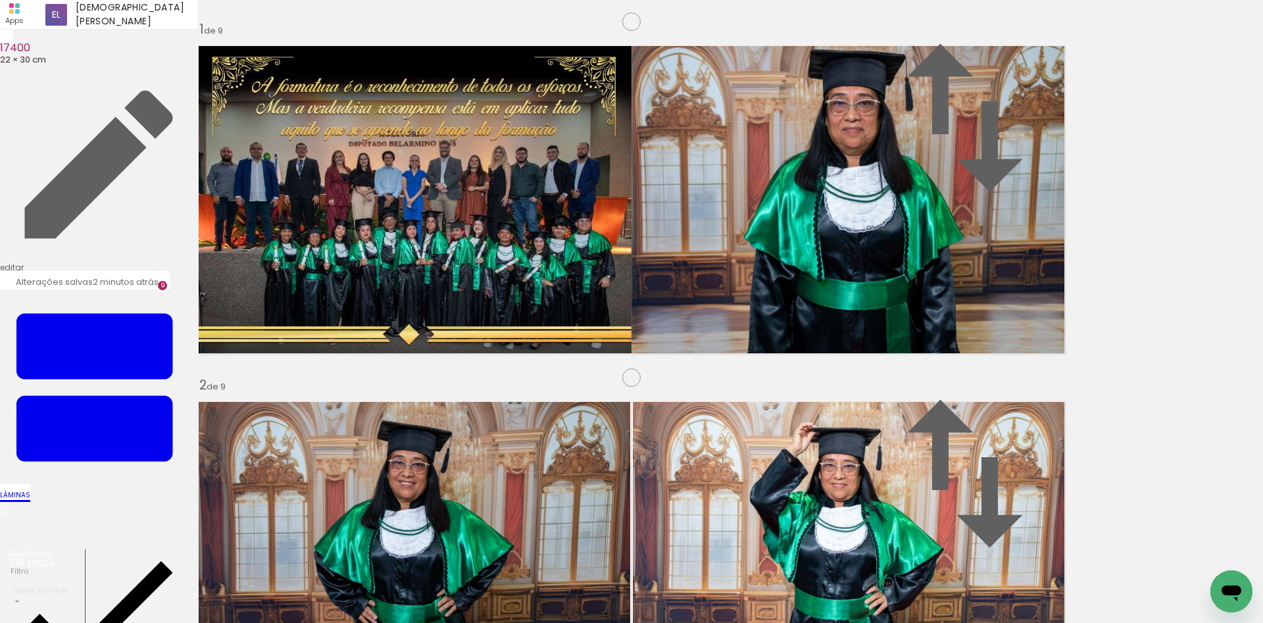
drag, startPoint x: 397, startPoint y: 334, endPoint x: 116, endPoint y: 351, distance: 282.1
drag, startPoint x: 305, startPoint y: 348, endPoint x: 87, endPoint y: 334, distance: 217.5
drag, startPoint x: 405, startPoint y: 585, endPoint x: 445, endPoint y: 319, distance: 269.5
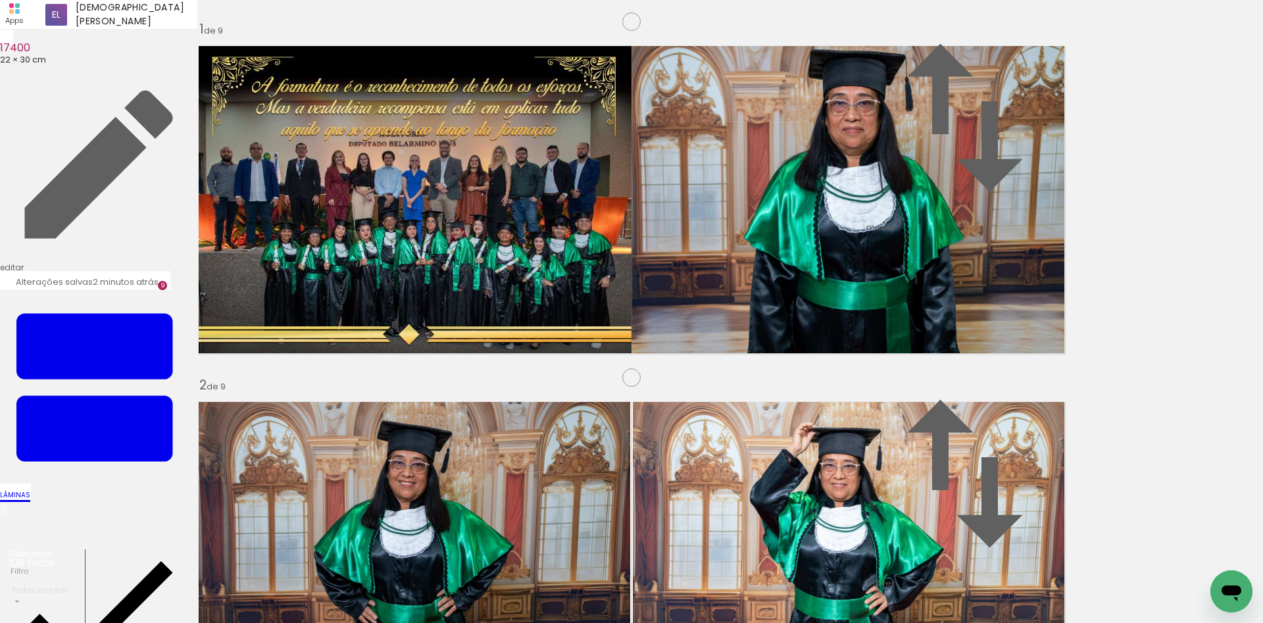
click at [445, 319] on quentale-workspace at bounding box center [631, 311] width 1263 height 623
drag, startPoint x: 339, startPoint y: 576, endPoint x: 843, endPoint y: 335, distance: 558.2
click at [843, 335] on quentale-workspace at bounding box center [631, 311] width 1263 height 623
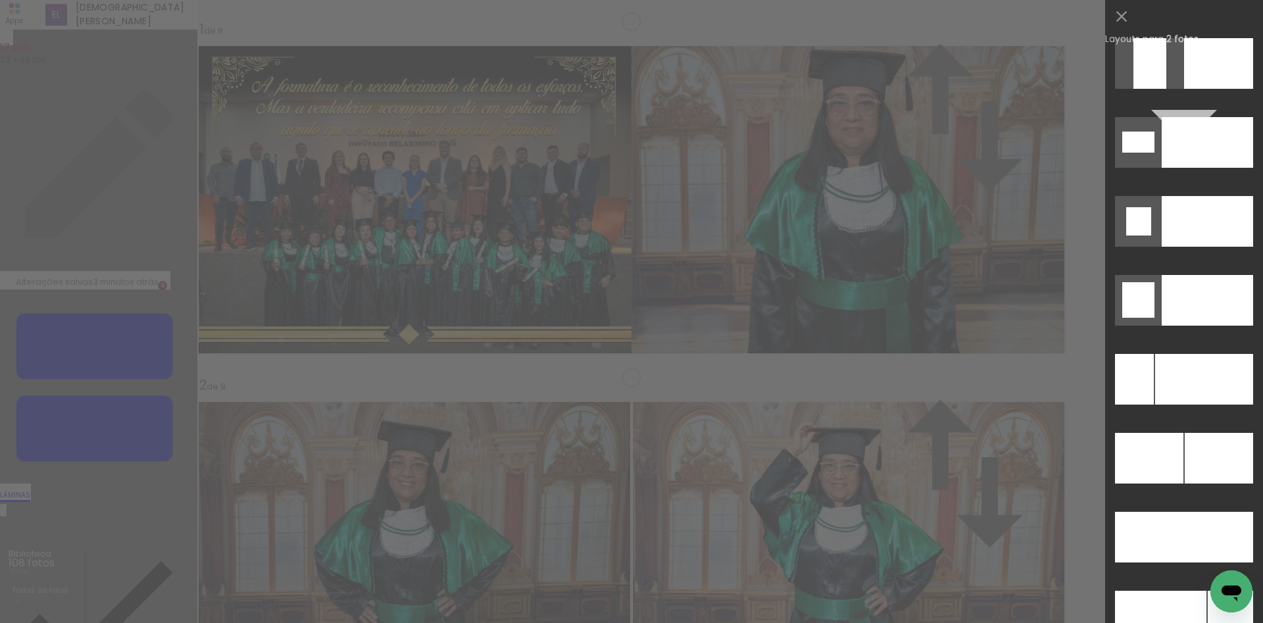
scroll to position [5632, 0]
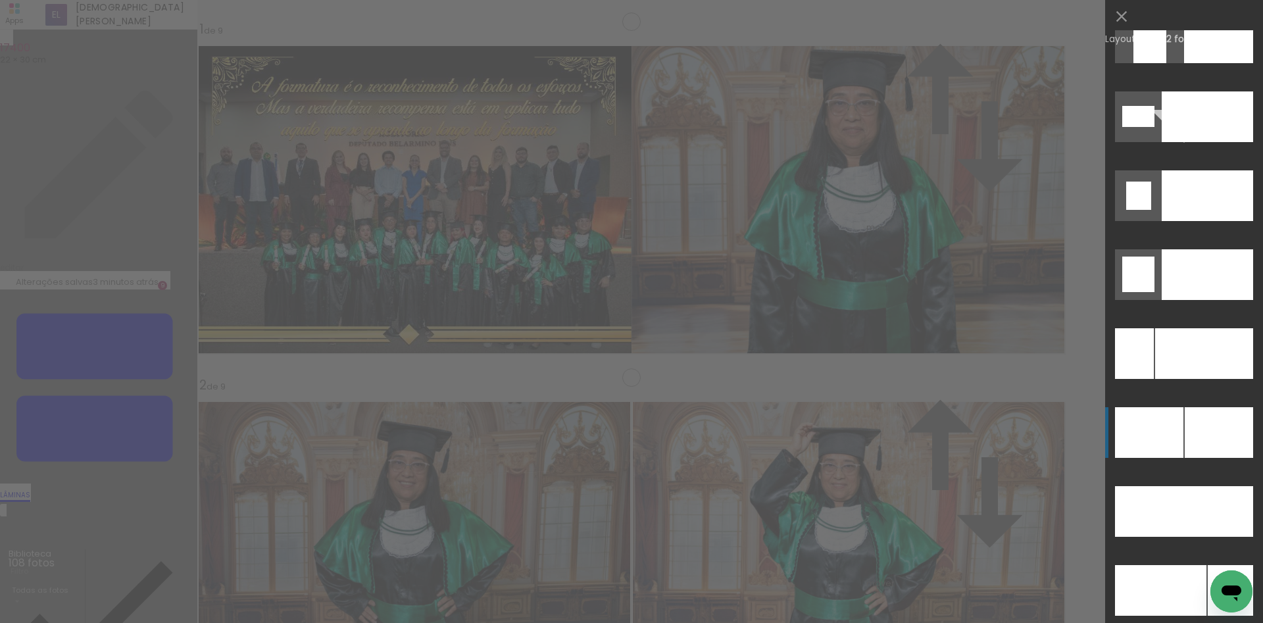
click at [1188, 428] on div at bounding box center [1219, 432] width 68 height 51
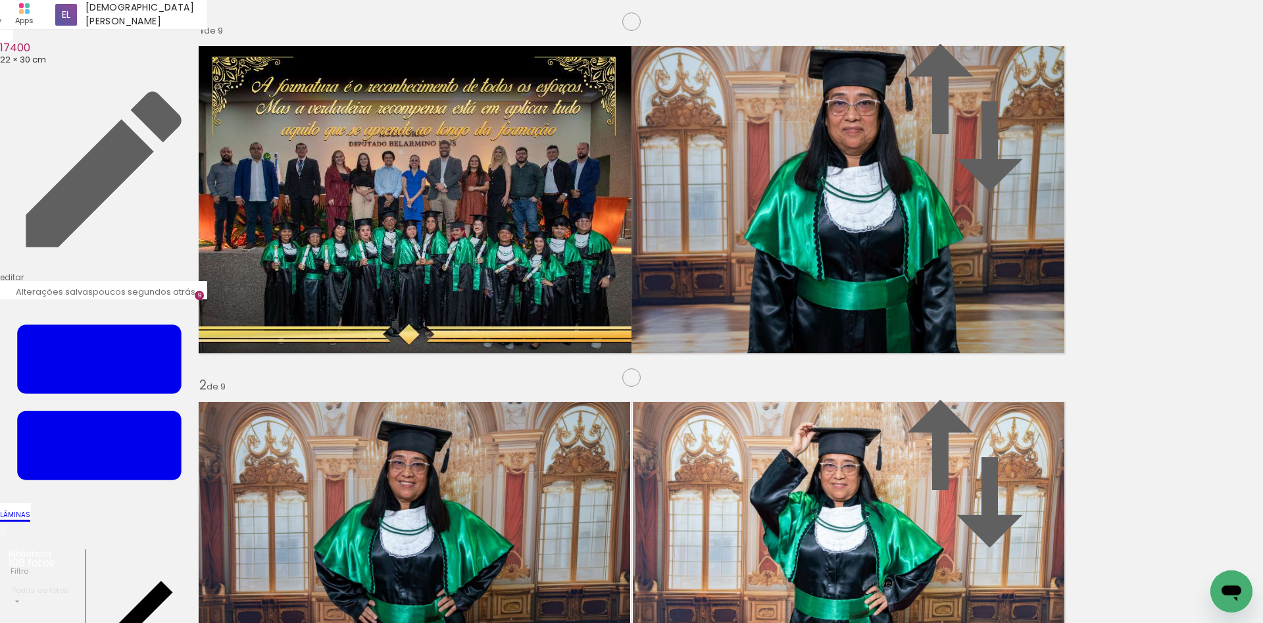
scroll to position [0, 3682]
drag, startPoint x: 335, startPoint y: 236, endPoint x: 35, endPoint y: 217, distance: 301.2
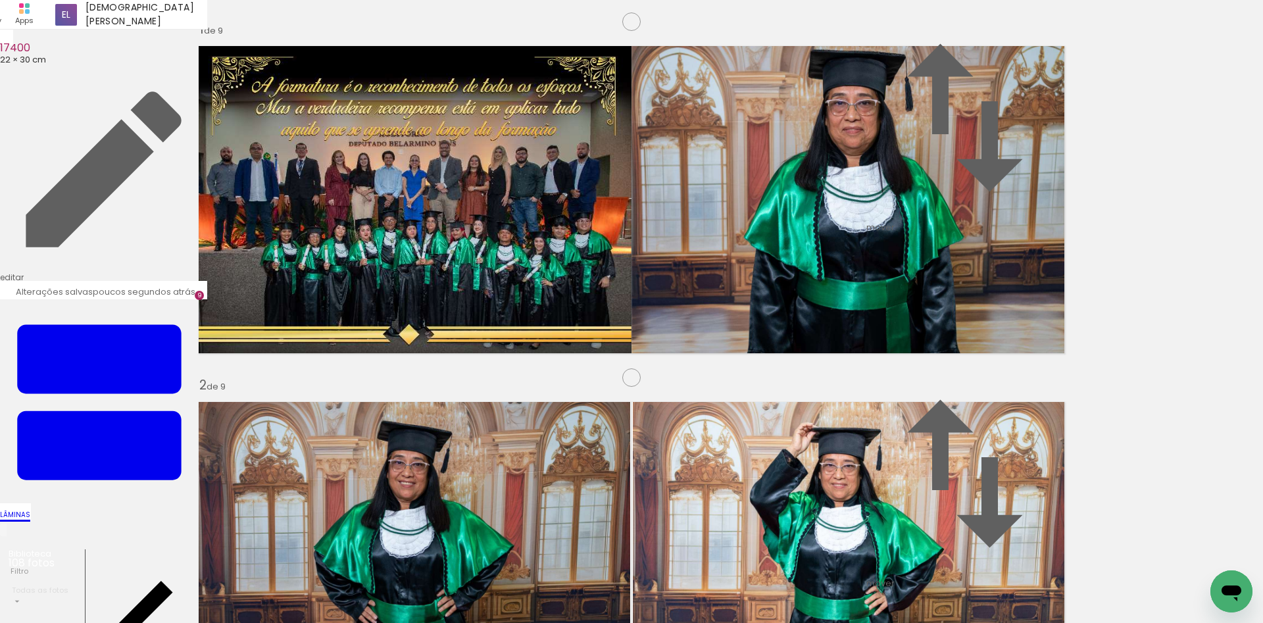
drag, startPoint x: 239, startPoint y: 280, endPoint x: 89, endPoint y: 270, distance: 151.0
drag, startPoint x: 729, startPoint y: 534, endPoint x: 727, endPoint y: 489, distance: 45.4
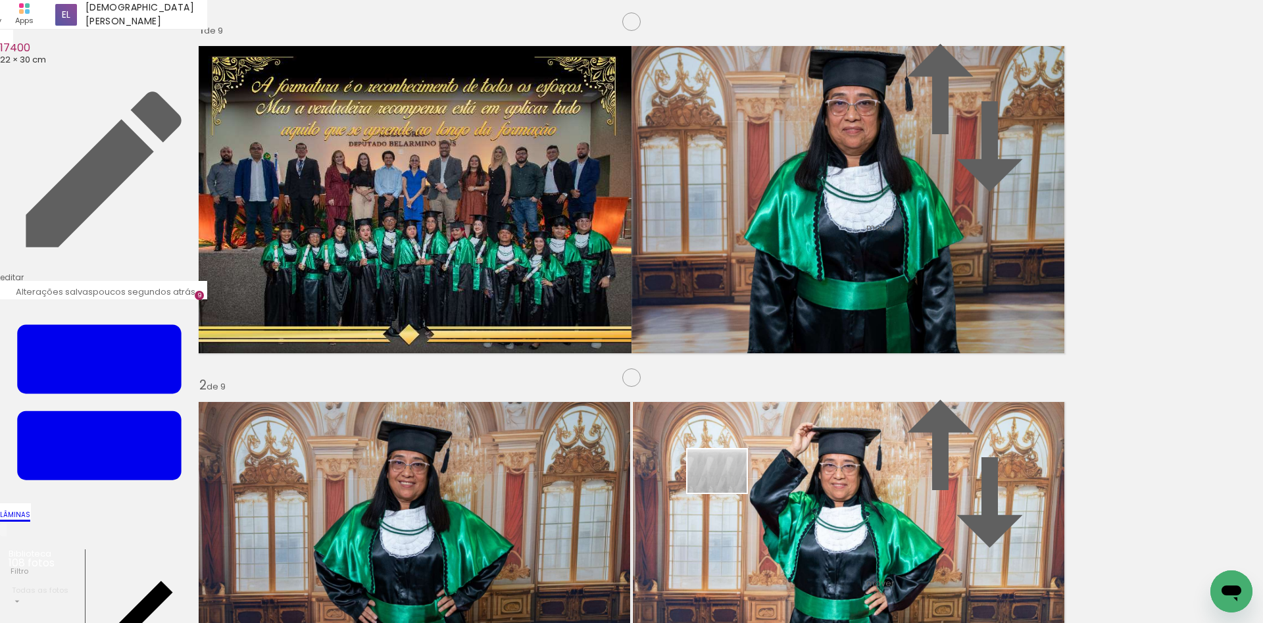
click at [727, 489] on quentale-workspace at bounding box center [631, 311] width 1263 height 623
drag, startPoint x: 783, startPoint y: 568, endPoint x: 718, endPoint y: 487, distance: 104.4
click at [718, 487] on quentale-workspace at bounding box center [631, 311] width 1263 height 623
drag, startPoint x: 587, startPoint y: 582, endPoint x: 720, endPoint y: 489, distance: 161.7
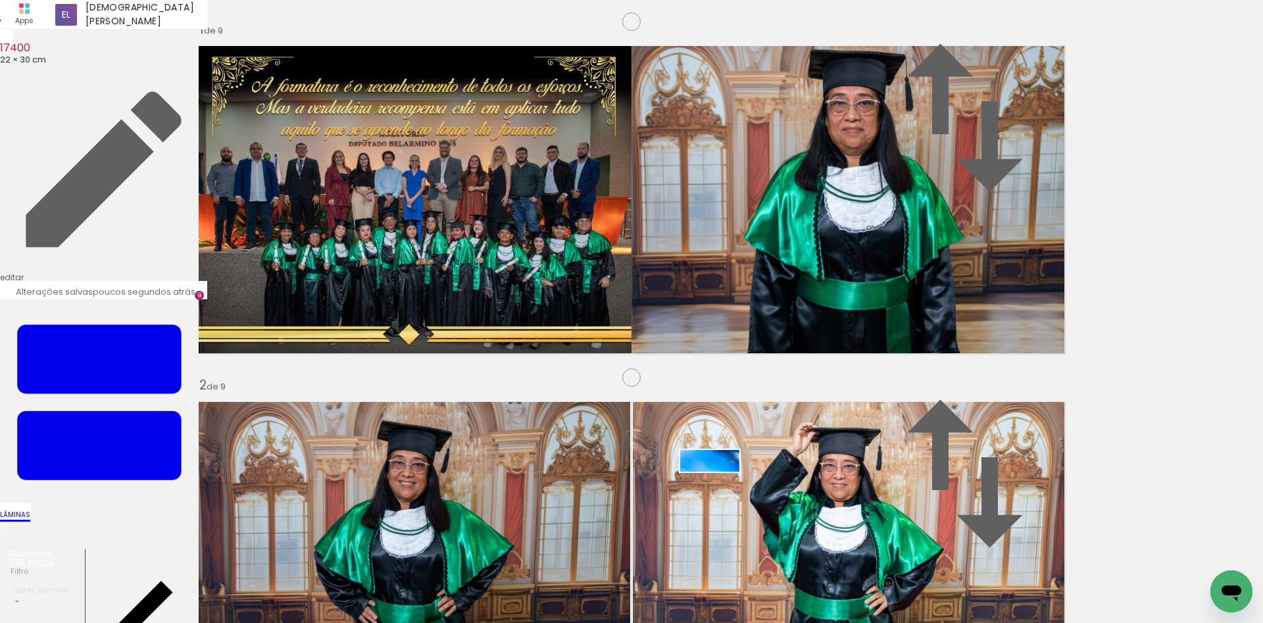
click at [720, 489] on quentale-workspace at bounding box center [631, 311] width 1263 height 623
drag, startPoint x: 635, startPoint y: 538, endPoint x: 724, endPoint y: 486, distance: 102.9
click at [724, 486] on quentale-workspace at bounding box center [631, 311] width 1263 height 623
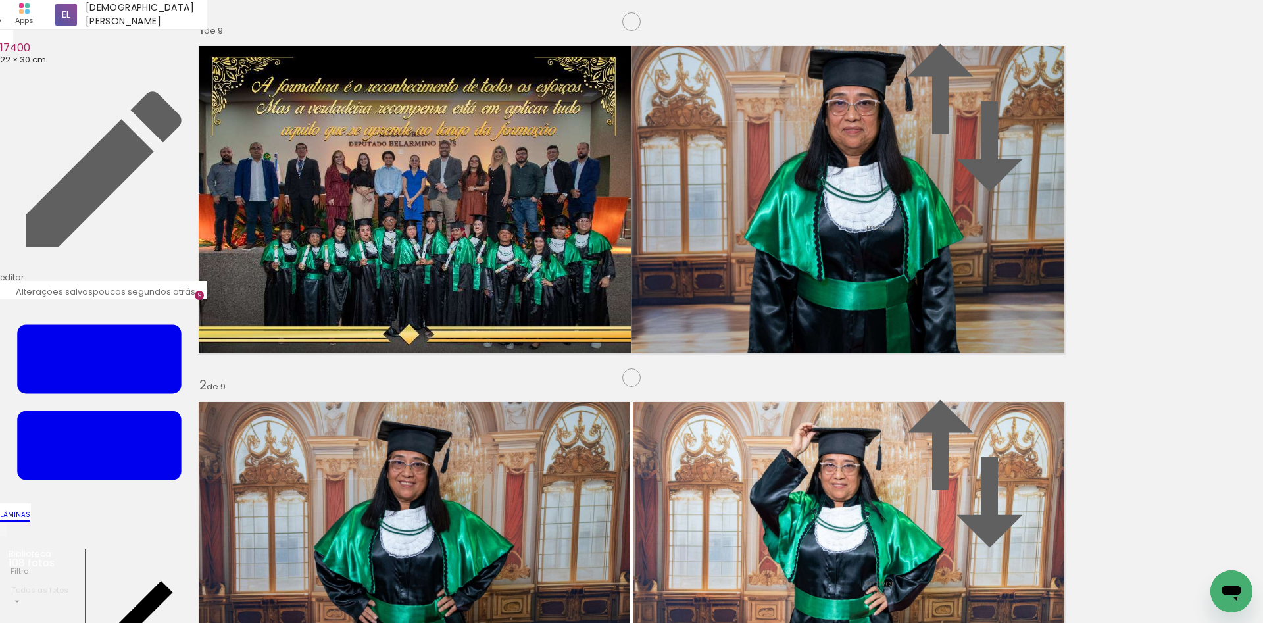
type paper-slider "75"
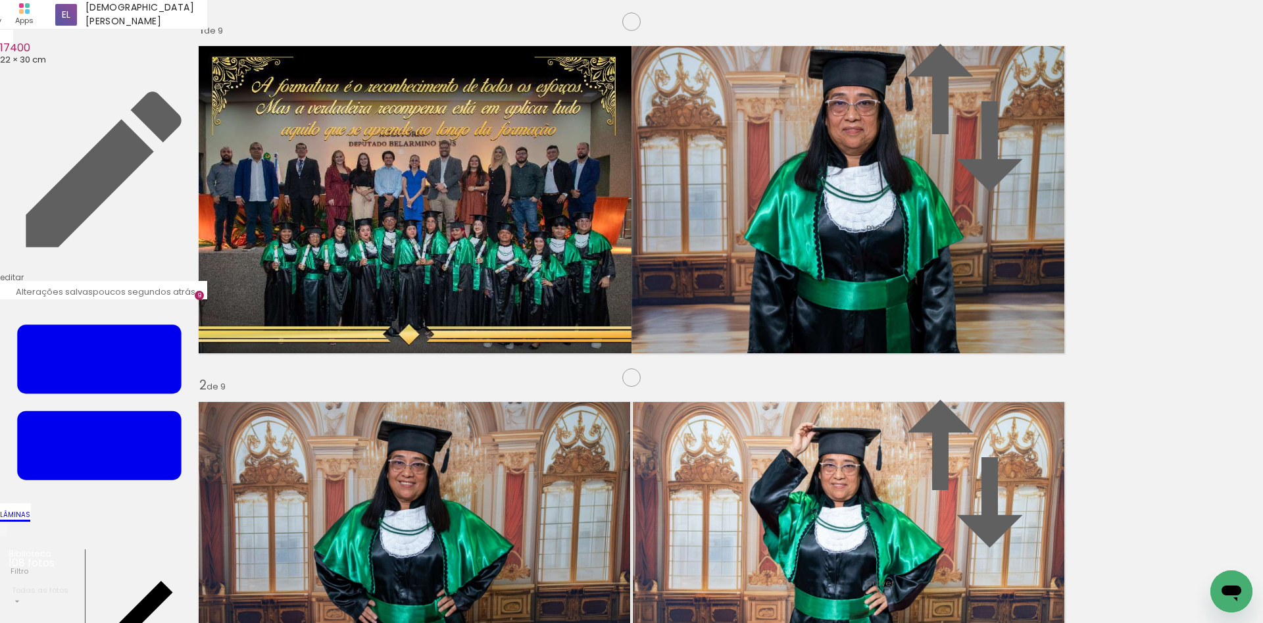
drag, startPoint x: 230, startPoint y: 358, endPoint x: 3, endPoint y: 303, distance: 233.6
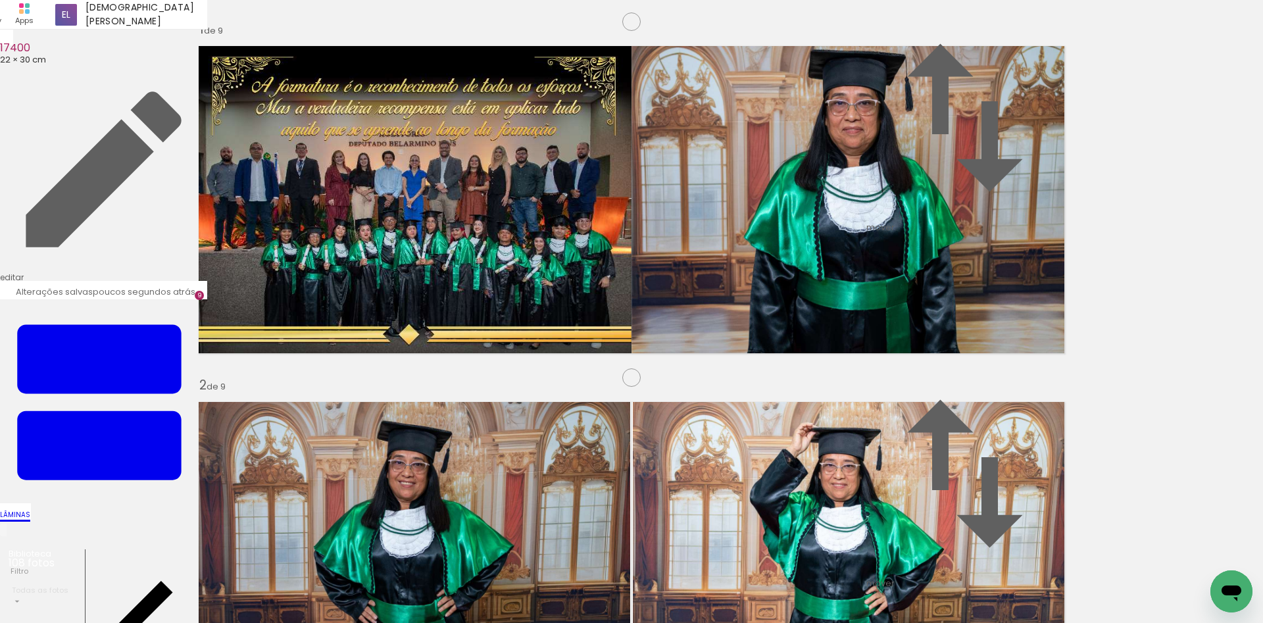
drag, startPoint x: 480, startPoint y: 591, endPoint x: 330, endPoint y: 371, distance: 266.0
click at [330, 371] on quentale-workspace at bounding box center [631, 311] width 1263 height 623
drag, startPoint x: 265, startPoint y: 594, endPoint x: 781, endPoint y: 403, distance: 550.7
click at [781, 403] on quentale-workspace at bounding box center [631, 311] width 1263 height 623
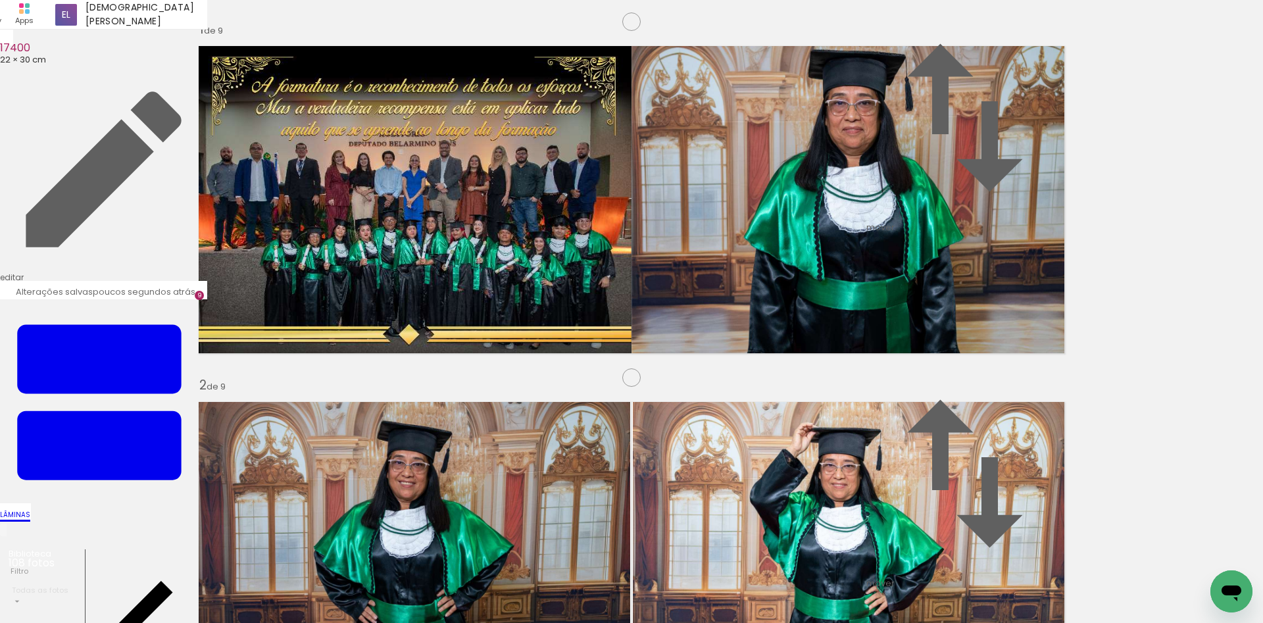
drag, startPoint x: 842, startPoint y: 287, endPoint x: 820, endPoint y: 329, distance: 47.1
drag, startPoint x: 661, startPoint y: 168, endPoint x: 669, endPoint y: 182, distance: 15.9
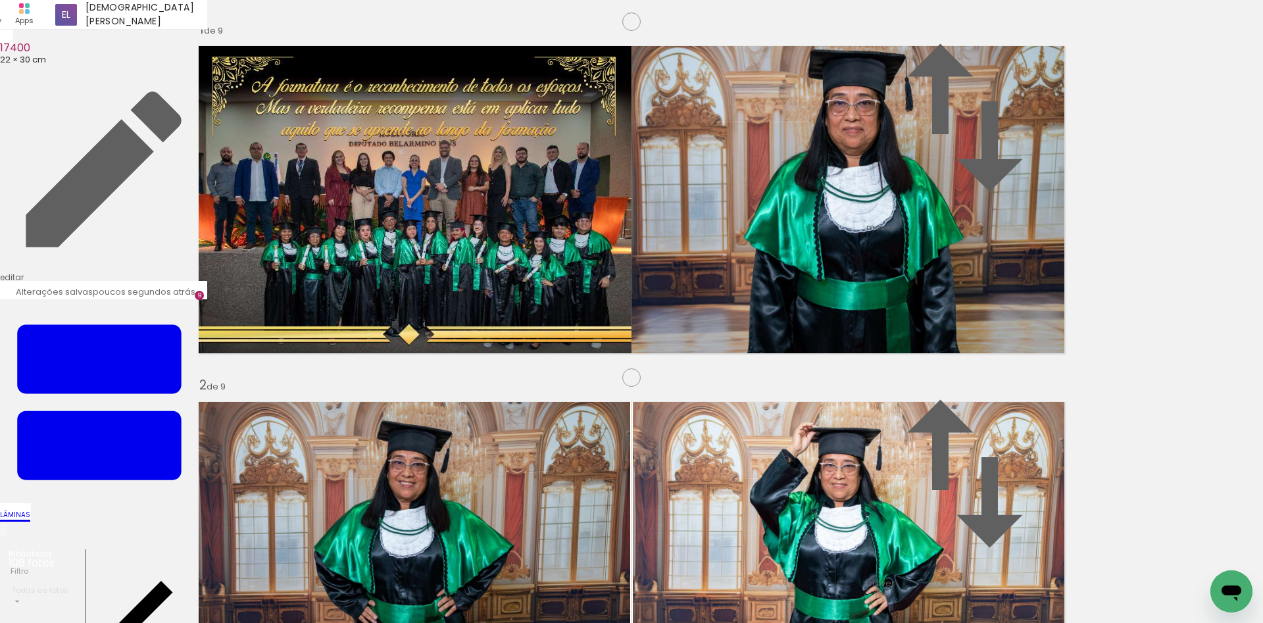
drag, startPoint x: 984, startPoint y: 326, endPoint x: 966, endPoint y: 359, distance: 37.7
drag, startPoint x: 758, startPoint y: 391, endPoint x: 769, endPoint y: 388, distance: 10.8
click at [0, 0] on slot "P&B" at bounding box center [0, 0] width 0 height 0
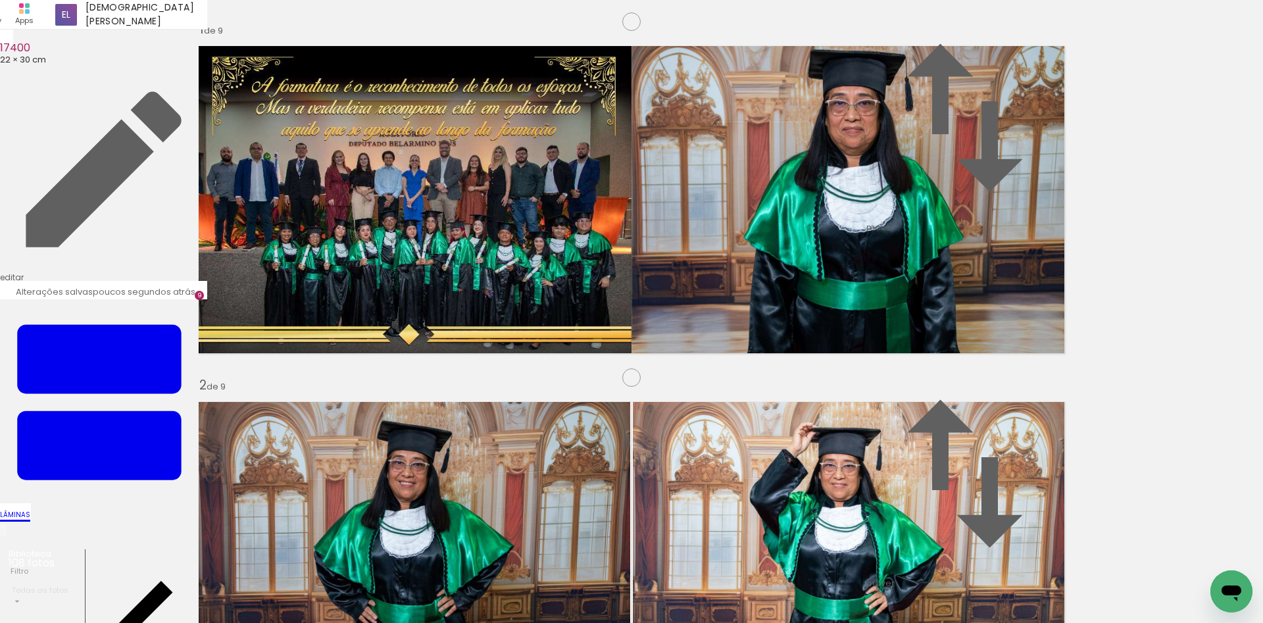
type paper-slider "114"
drag, startPoint x: 851, startPoint y: 328, endPoint x: 853, endPoint y: 316, distance: 12.7
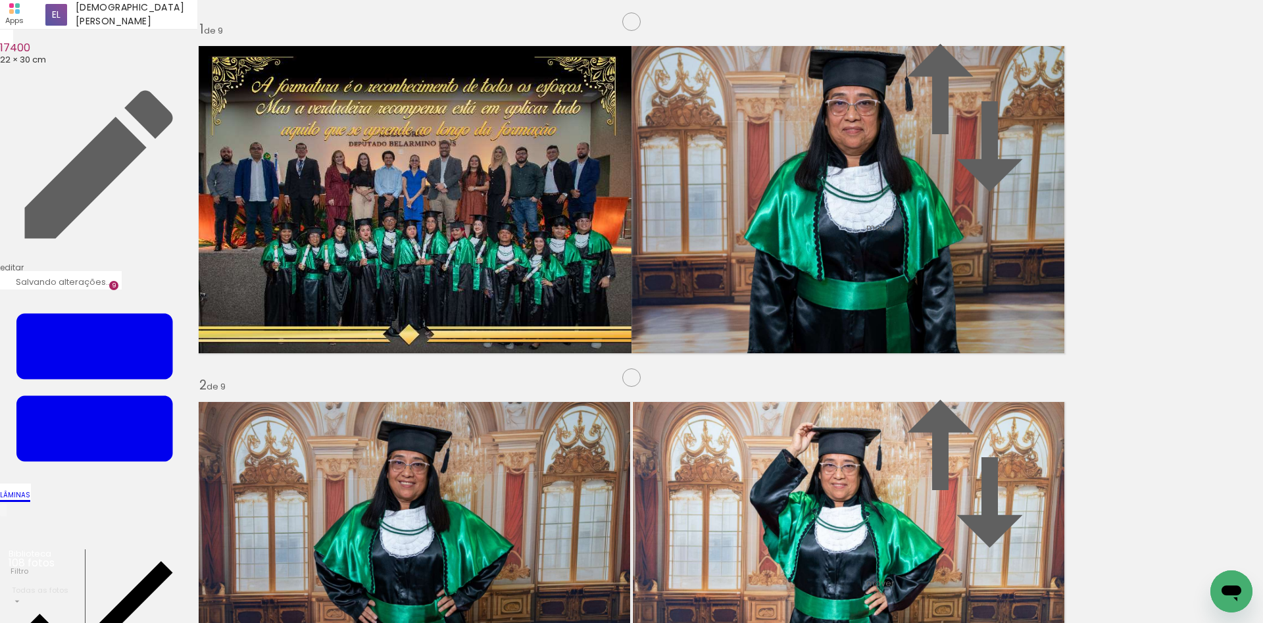
scroll to position [2810, 0]
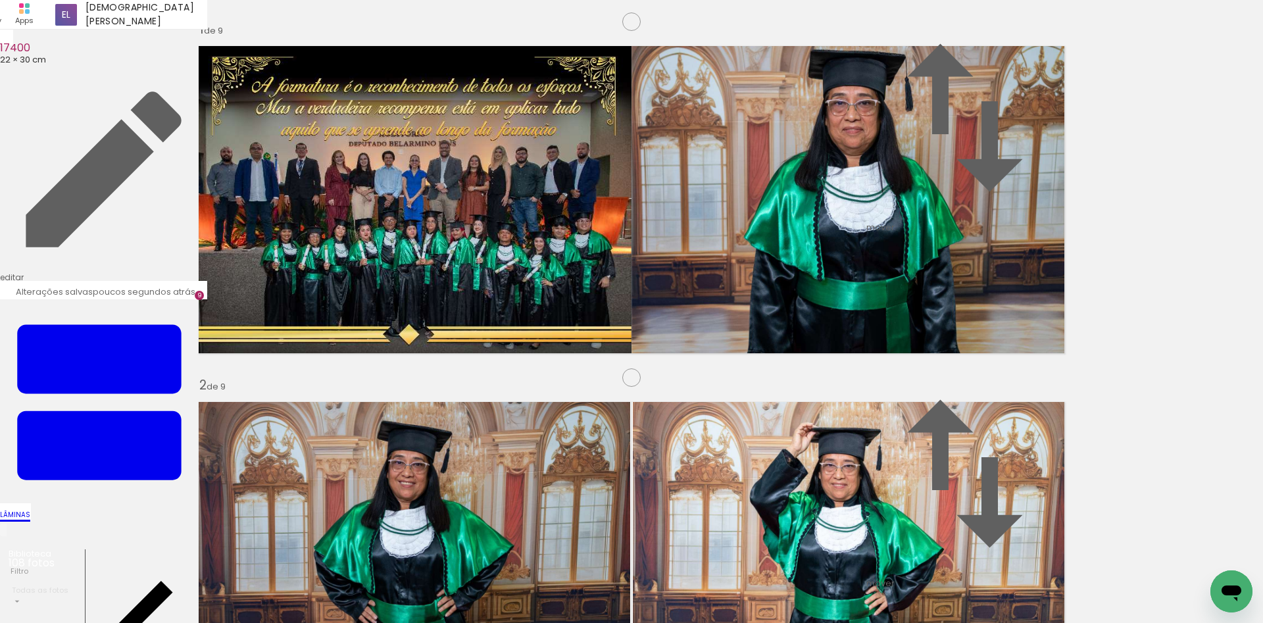
drag, startPoint x: 420, startPoint y: 581, endPoint x: 583, endPoint y: 364, distance: 271.5
click at [583, 364] on quentale-workspace at bounding box center [631, 311] width 1263 height 623
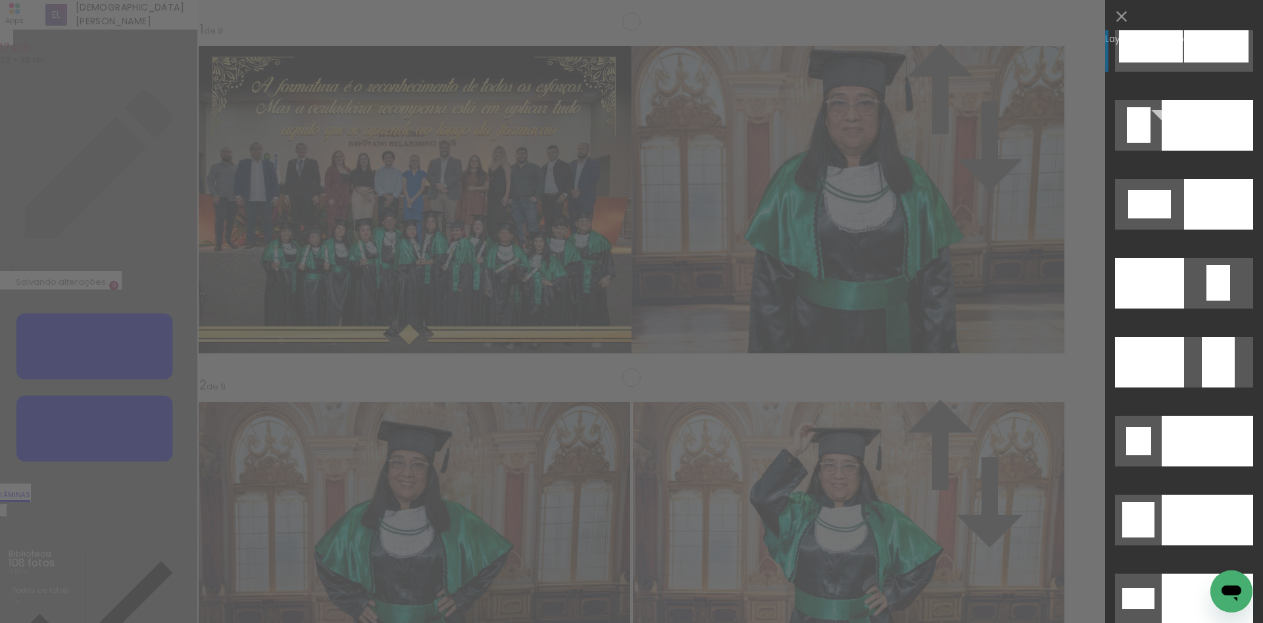
scroll to position [5265, 0]
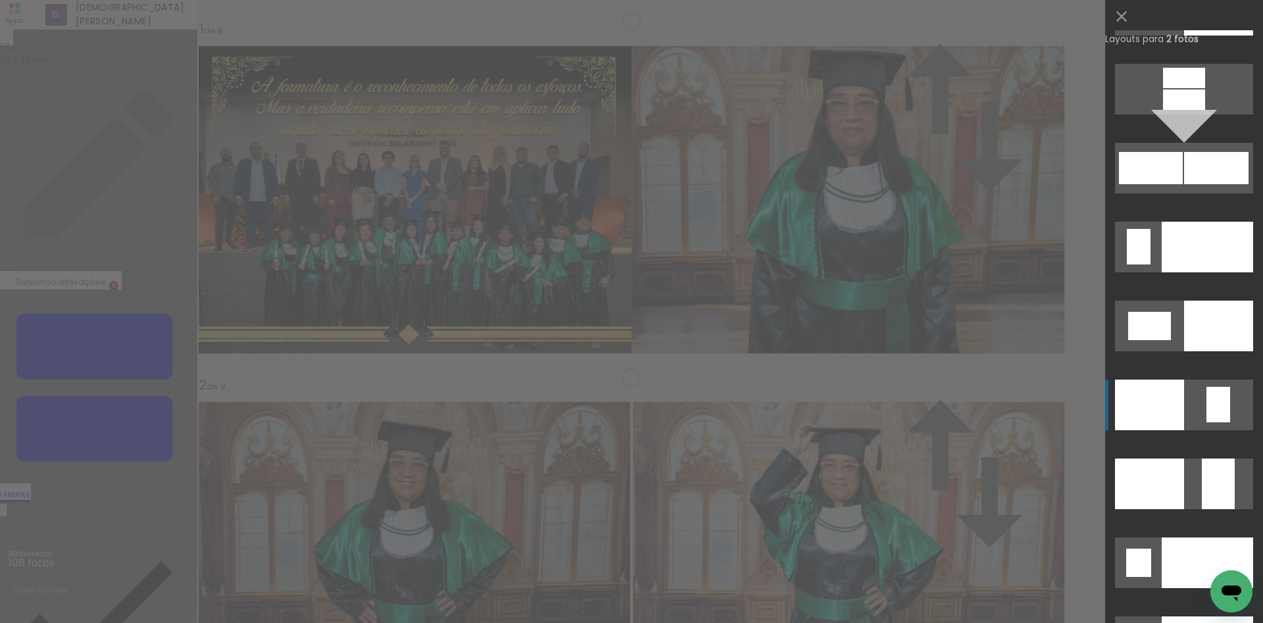
click at [1148, 421] on div at bounding box center [1149, 405] width 69 height 51
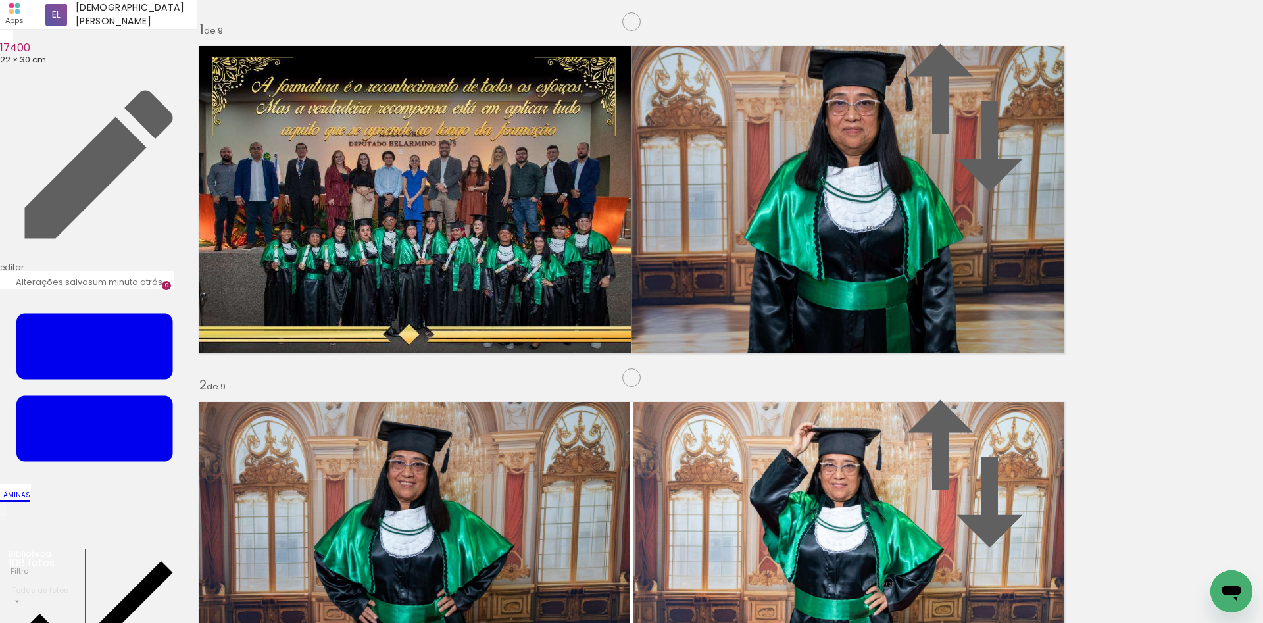
drag, startPoint x: 226, startPoint y: 157, endPoint x: 241, endPoint y: 184, distance: 30.4
type paper-slider "132"
drag, startPoint x: 324, startPoint y: 248, endPoint x: 331, endPoint y: 267, distance: 20.4
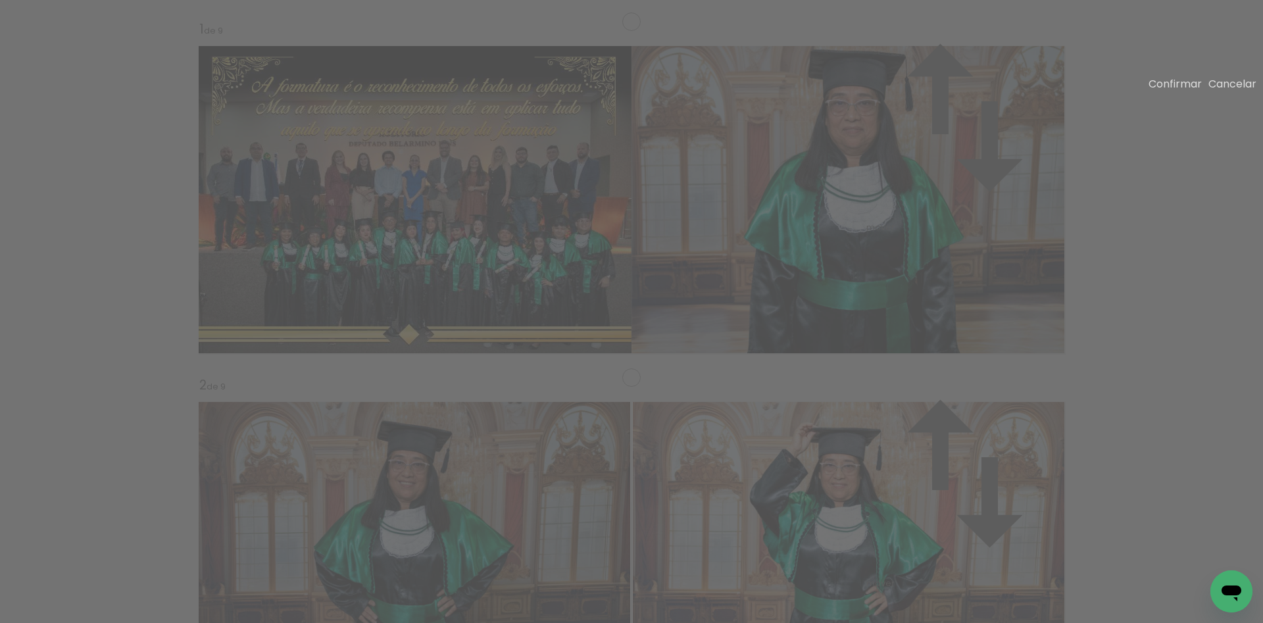
drag, startPoint x: 780, startPoint y: 412, endPoint x: 728, endPoint y: 453, distance: 66.1
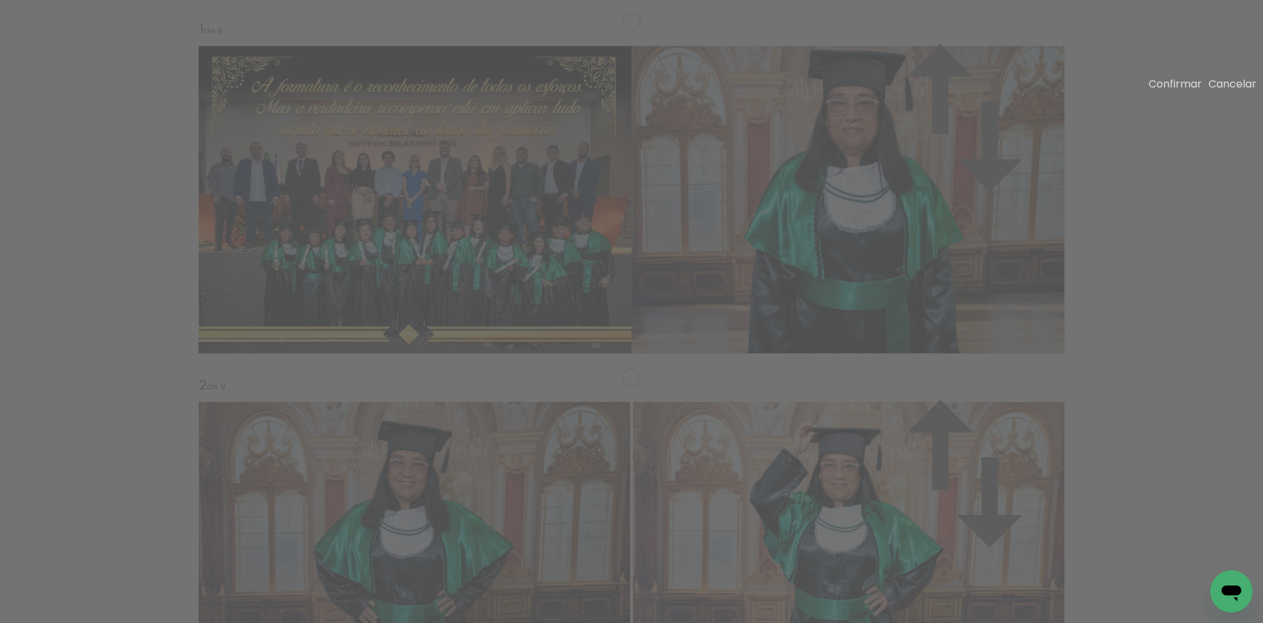
drag, startPoint x: 818, startPoint y: 335, endPoint x: 839, endPoint y: 320, distance: 25.9
click at [0, 0] on slot "Confirmar" at bounding box center [0, 0] width 0 height 0
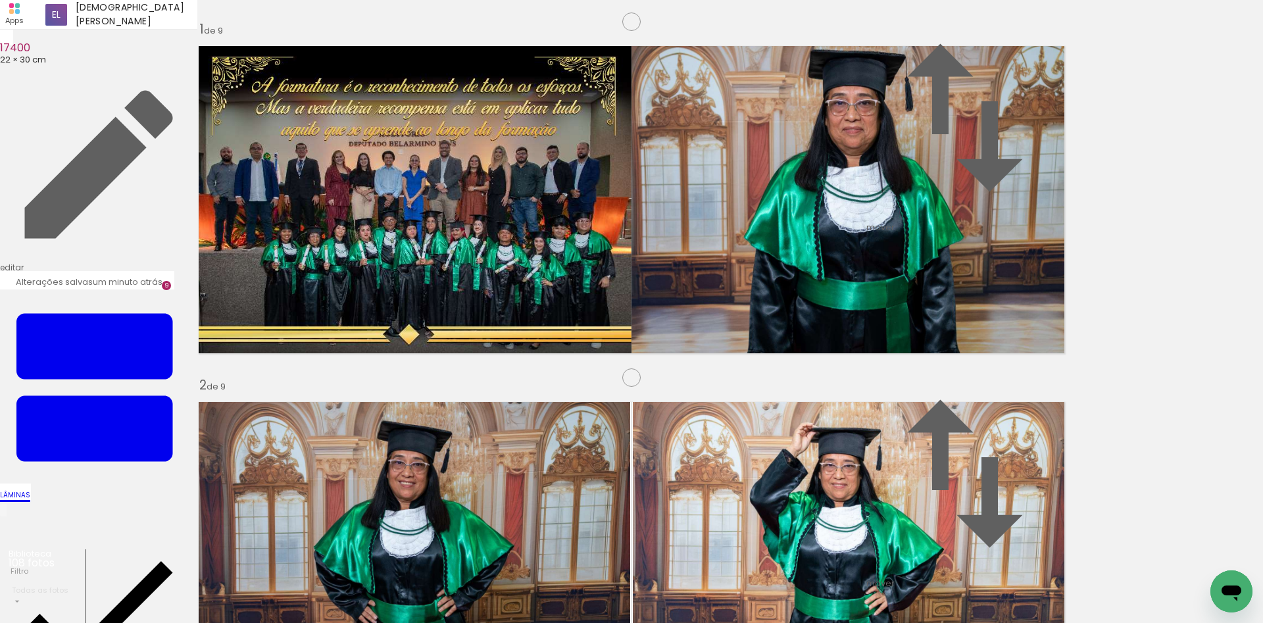
click at [782, 356] on paper-item "#ffffff" at bounding box center [775, 362] width 13 height 13
drag, startPoint x: 575, startPoint y: 584, endPoint x: 709, endPoint y: 471, distance: 175.5
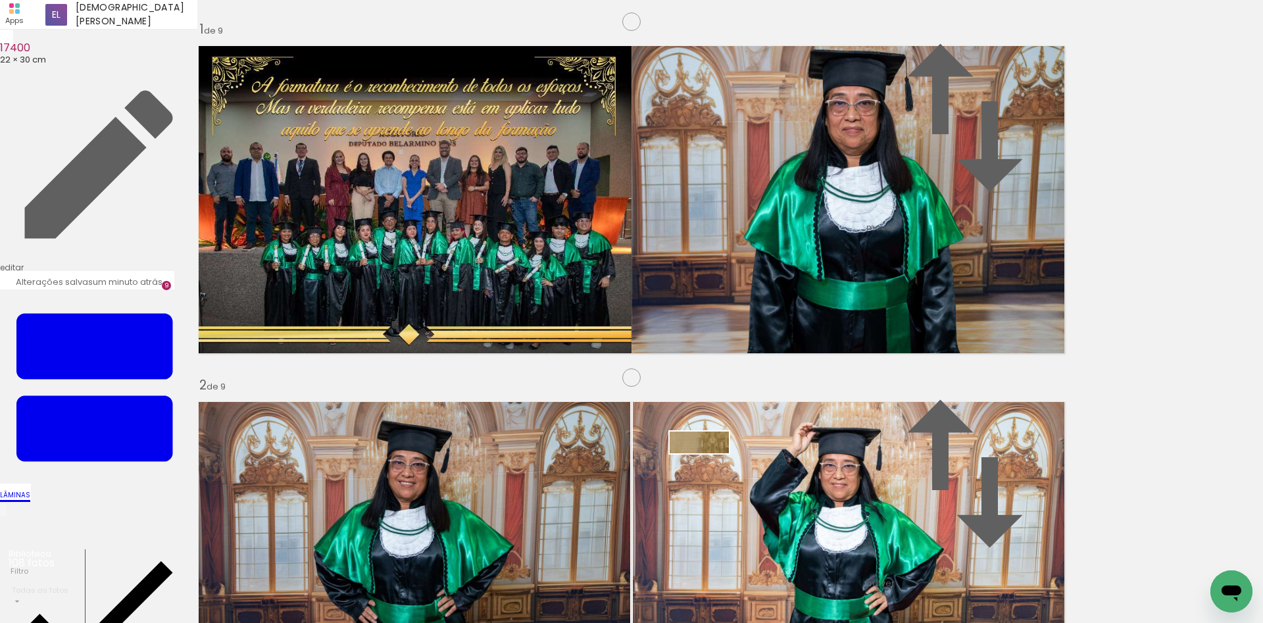
click at [709, 471] on quentale-workspace at bounding box center [631, 311] width 1263 height 623
type paper-slider "70"
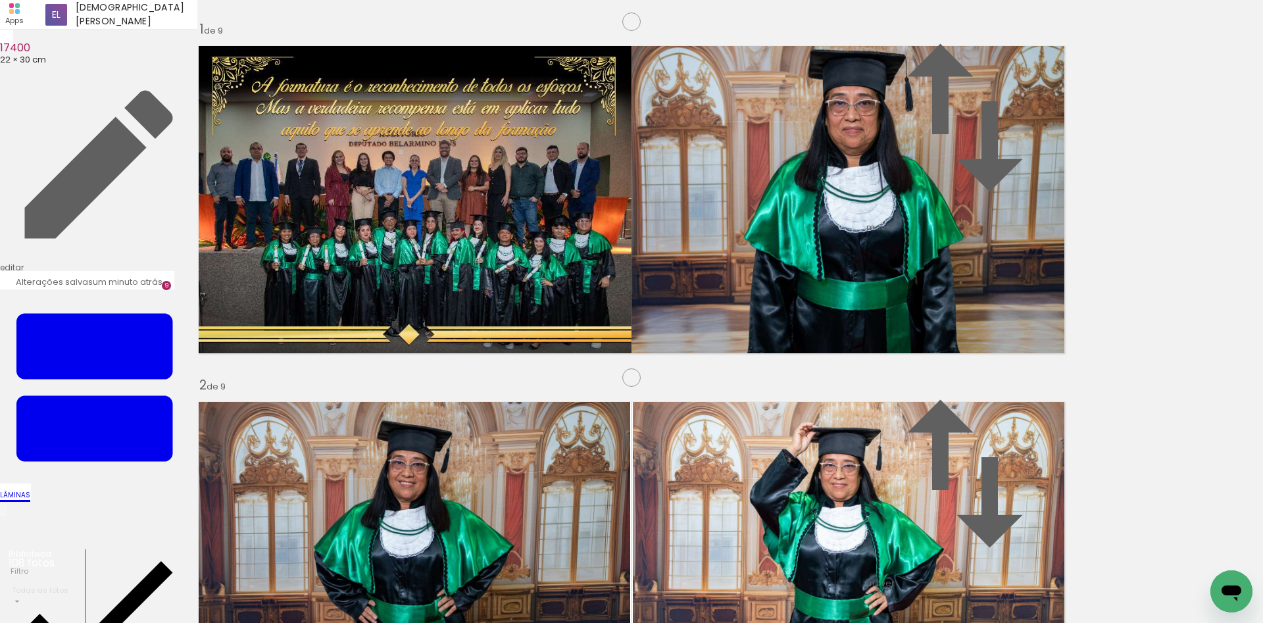
scroll to position [0, 1654]
drag, startPoint x: 507, startPoint y: 457, endPoint x: 449, endPoint y: 388, distance: 90.1
click at [449, 388] on quentale-workspace at bounding box center [631, 311] width 1263 height 623
drag, startPoint x: 557, startPoint y: 575, endPoint x: 758, endPoint y: 376, distance: 282.8
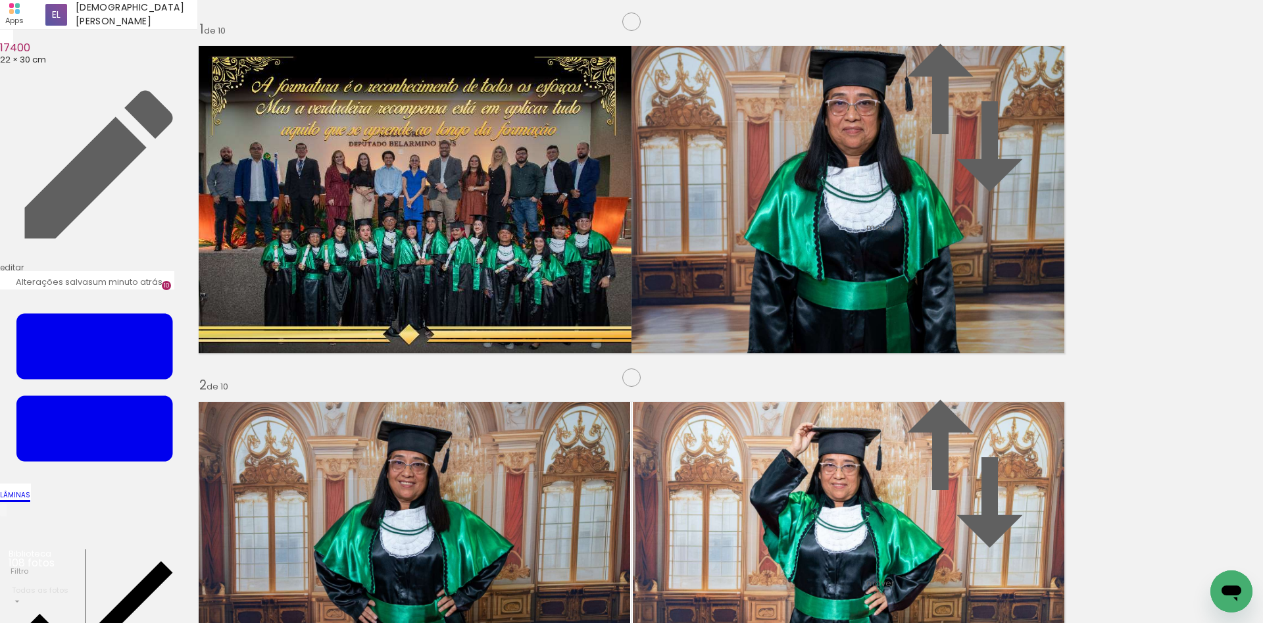
click at [740, 398] on quentale-workspace at bounding box center [631, 311] width 1263 height 623
drag, startPoint x: 535, startPoint y: 380, endPoint x: 517, endPoint y: 349, distance: 35.7
click at [526, 364] on quentale-workspace at bounding box center [631, 311] width 1263 height 623
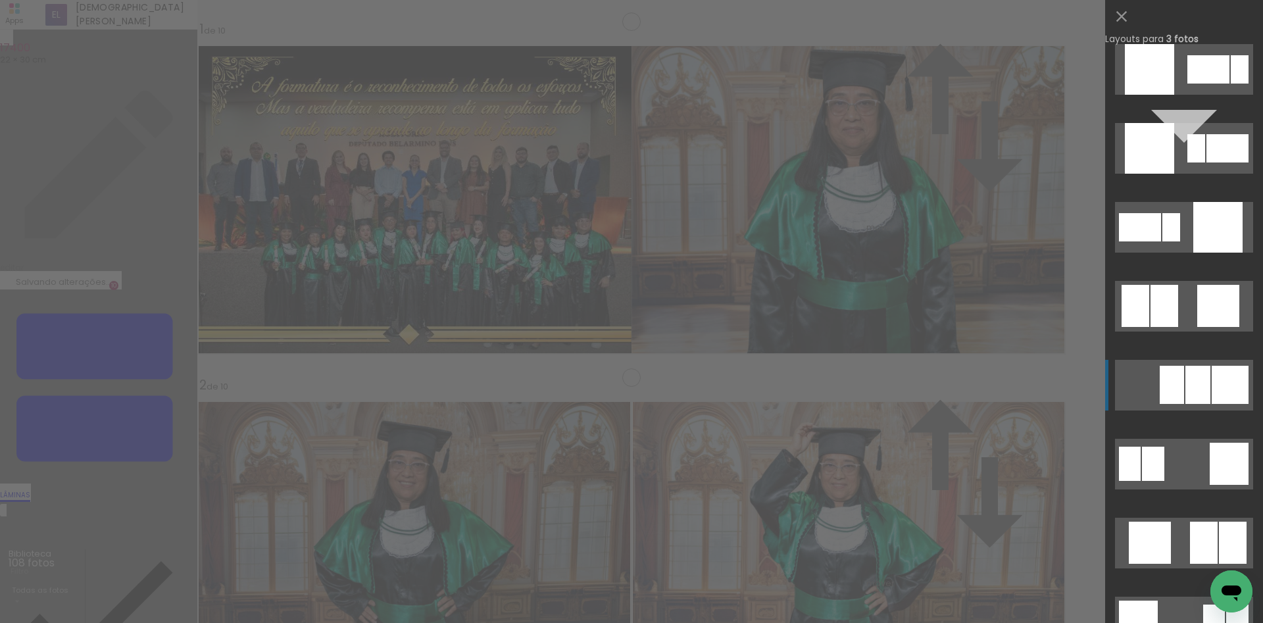
scroll to position [3388, 0]
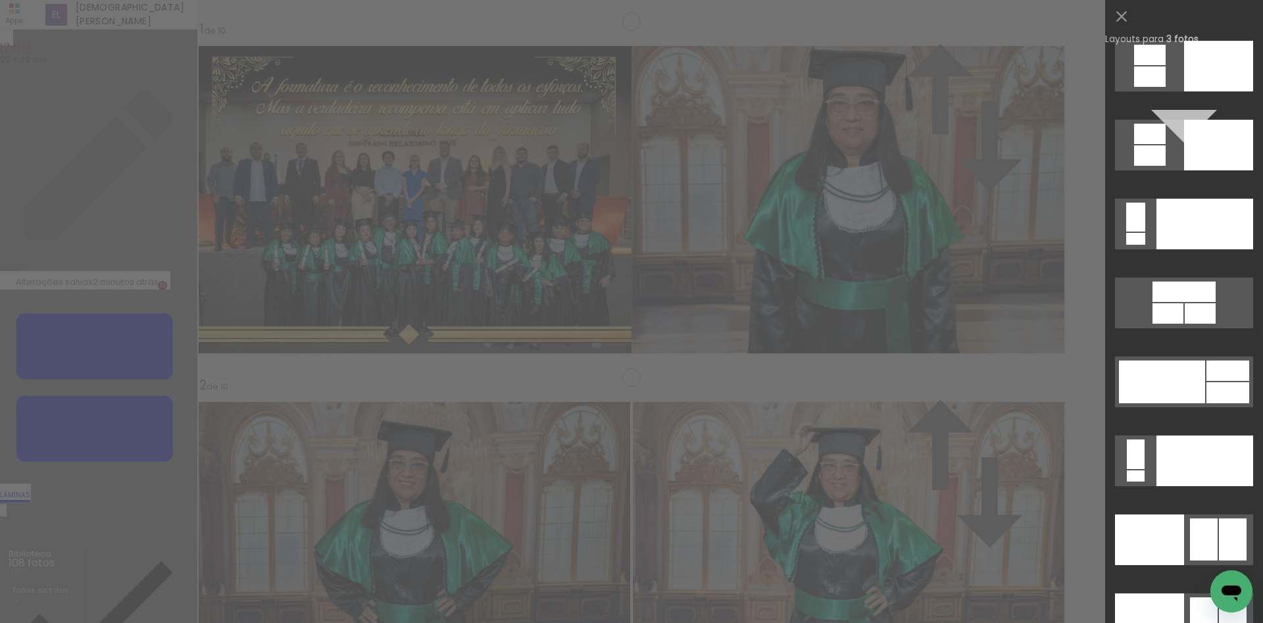
scroll to position [14424, 0]
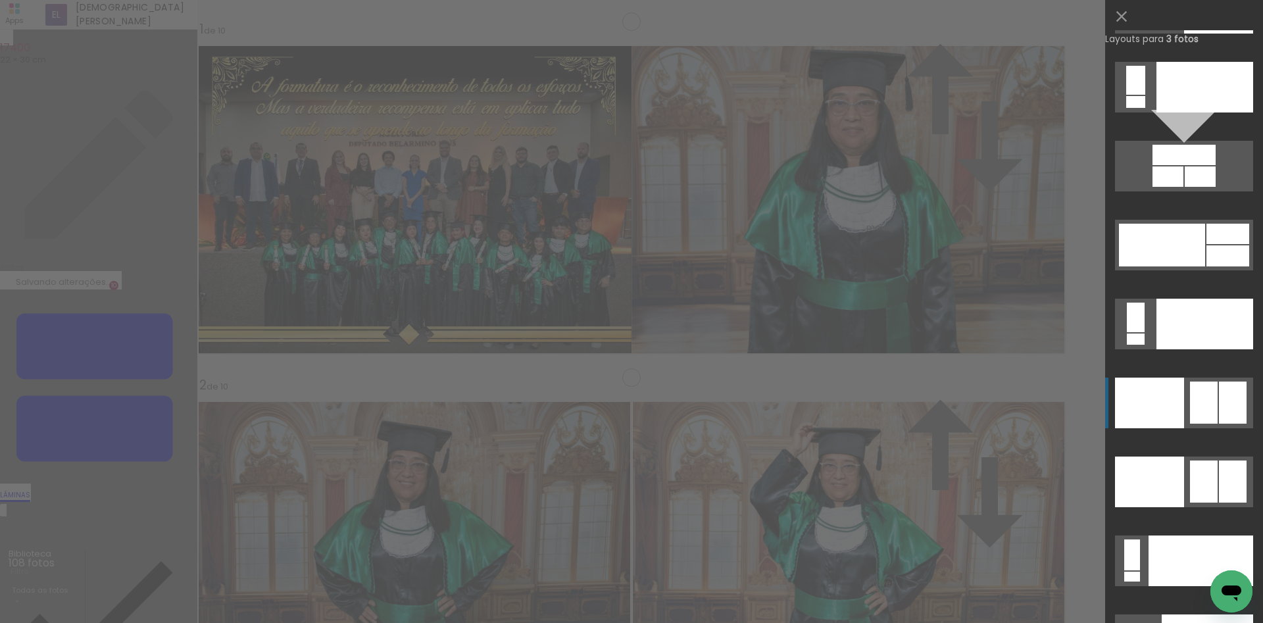
click at [1163, 414] on div at bounding box center [1149, 403] width 69 height 51
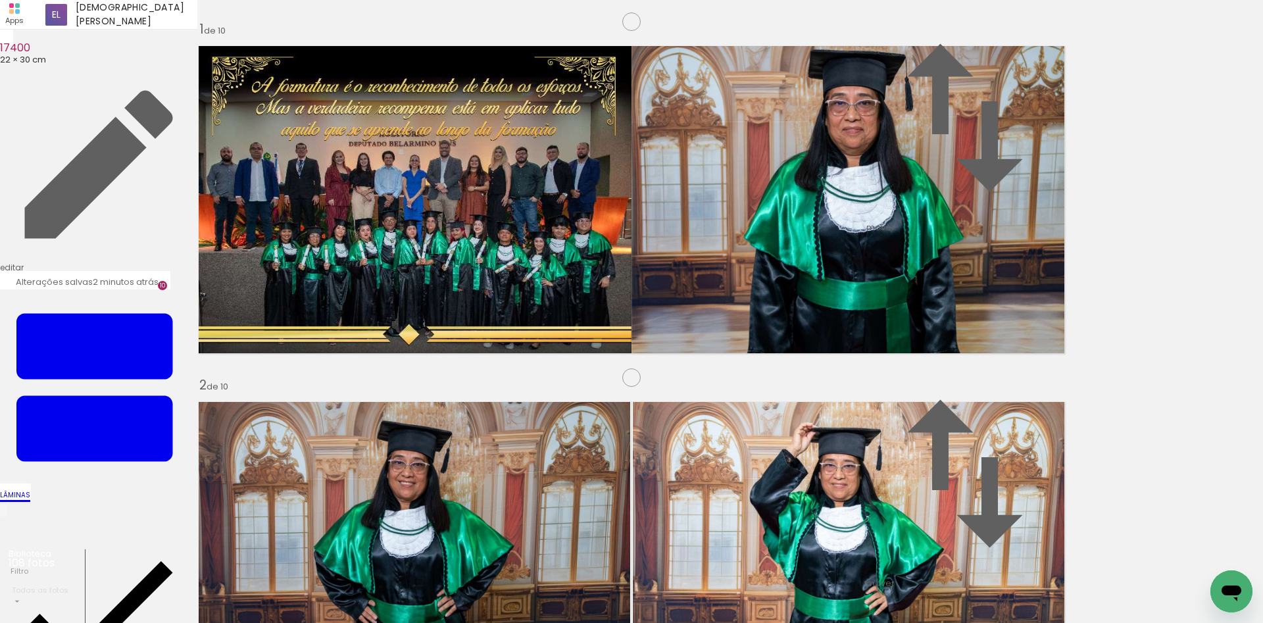
drag, startPoint x: 708, startPoint y: 362, endPoint x: 495, endPoint y: 351, distance: 212.8
click at [0, 0] on slot at bounding box center [0, 0] width 0 height 0
drag, startPoint x: 223, startPoint y: 158, endPoint x: 331, endPoint y: 252, distance: 143.1
type paper-slider "138"
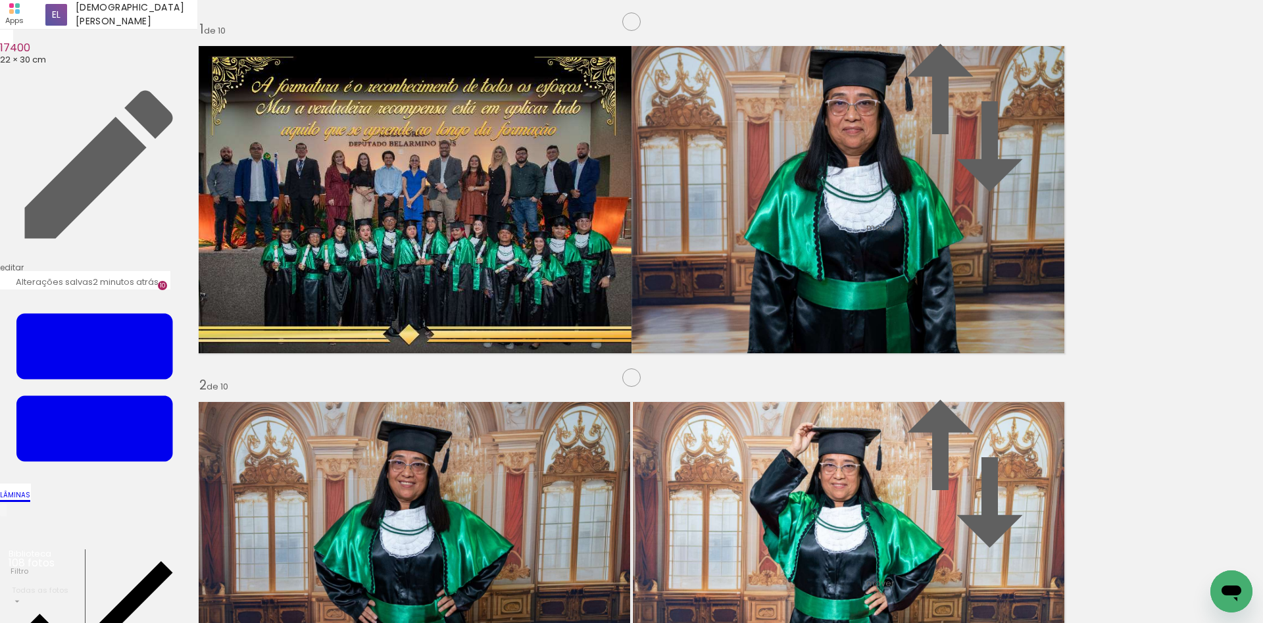
drag, startPoint x: 477, startPoint y: 595, endPoint x: 947, endPoint y: 417, distance: 502.1
click at [947, 417] on quentale-workspace at bounding box center [631, 311] width 1263 height 623
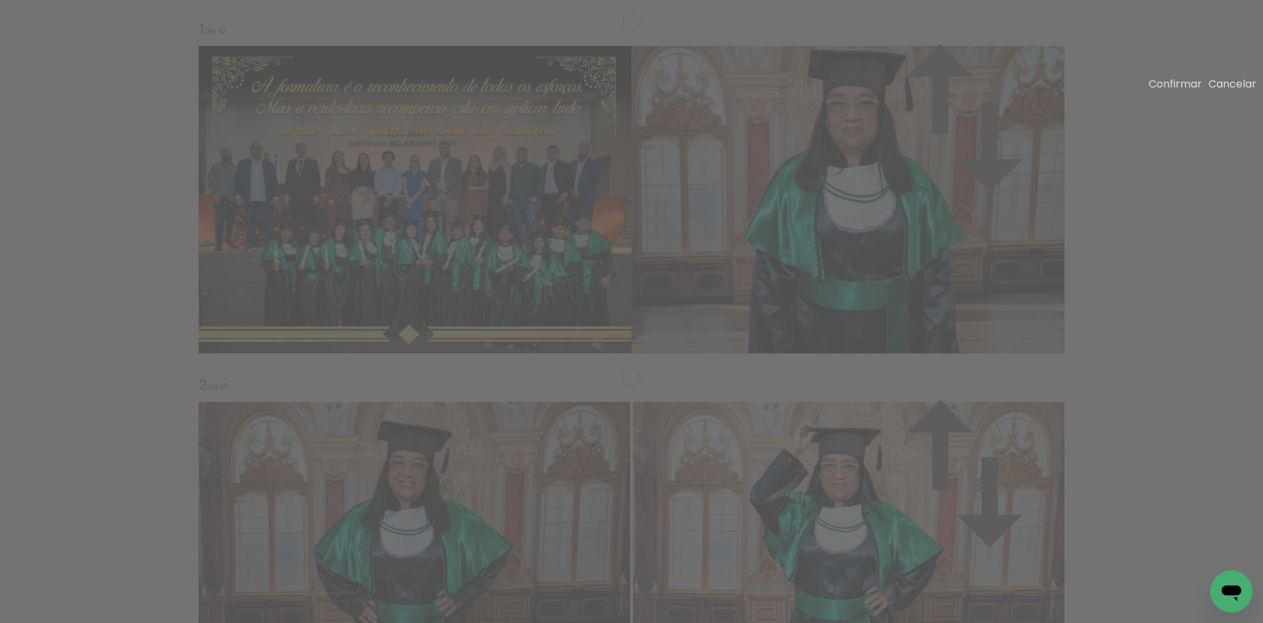
drag, startPoint x: 677, startPoint y: 183, endPoint x: 699, endPoint y: 207, distance: 32.6
drag, startPoint x: 773, startPoint y: 338, endPoint x: 754, endPoint y: 322, distance: 24.8
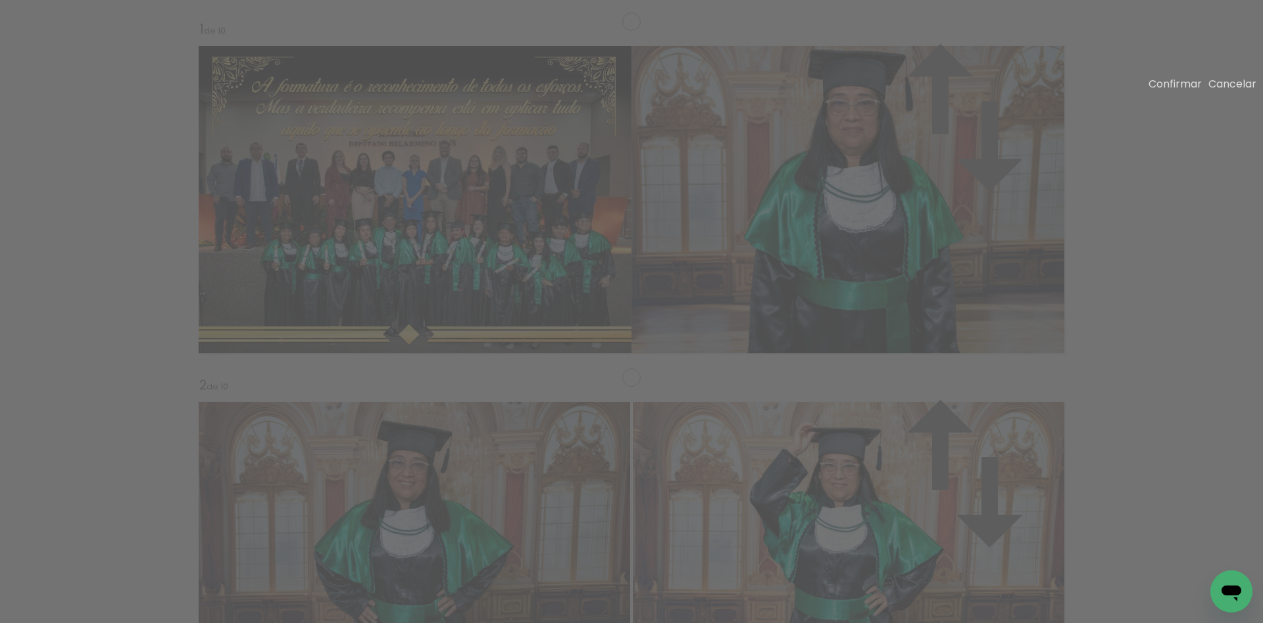
click at [0, 0] on slot "Confirmar" at bounding box center [0, 0] width 0 height 0
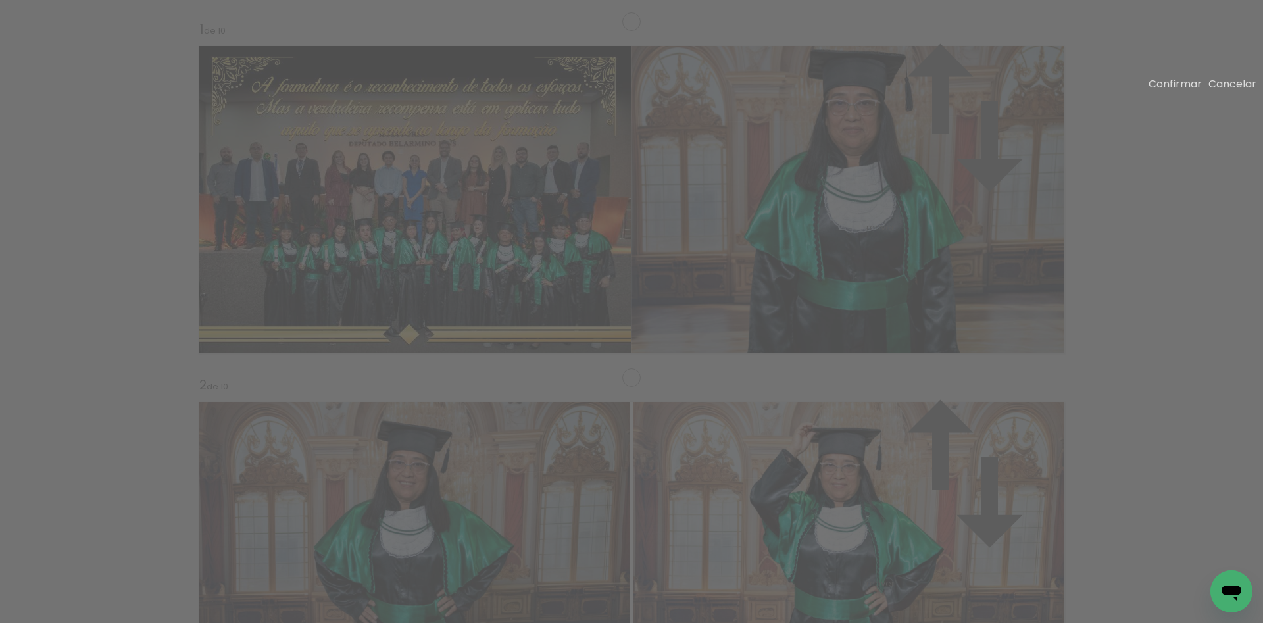
click at [0, 0] on slot "Confirmar" at bounding box center [0, 0] width 0 height 0
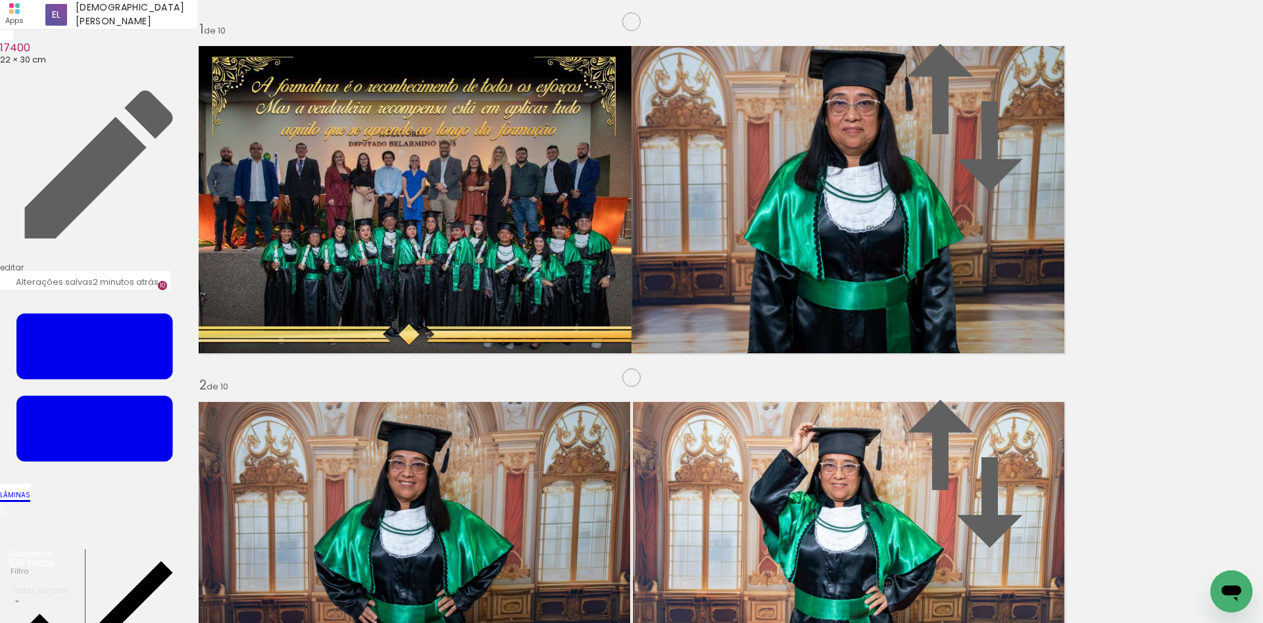
click at [699, 367] on paper-item "#ffffff" at bounding box center [692, 373] width 13 height 13
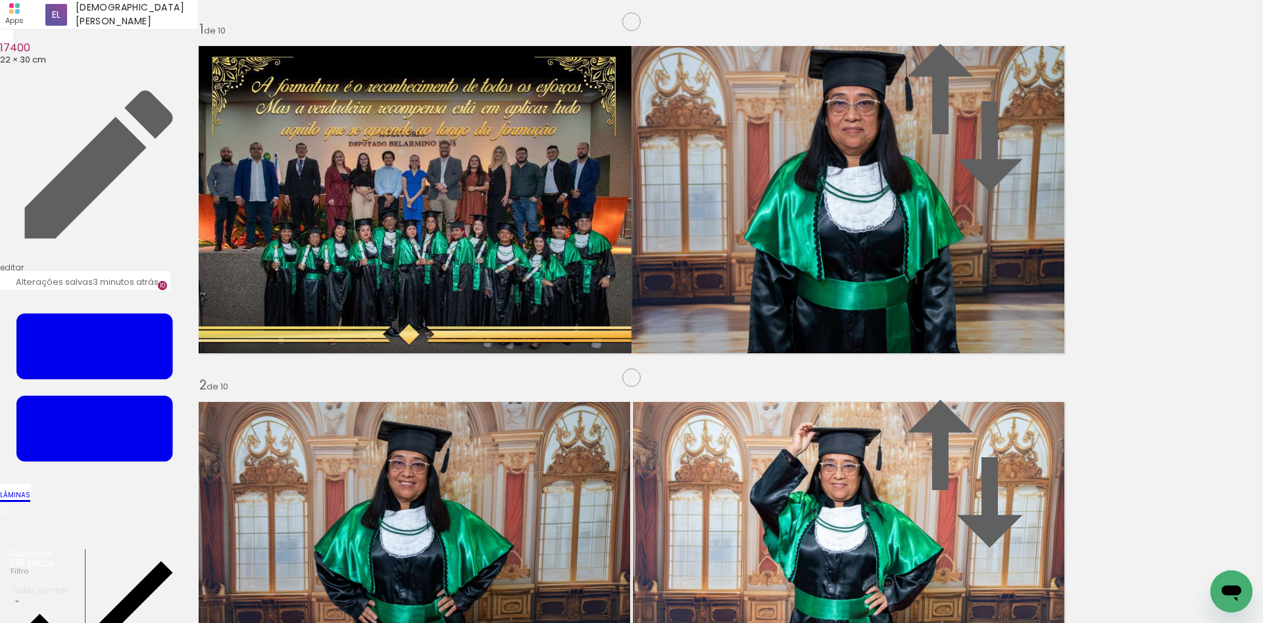
click at [880, 353] on paper-item "#ffffff" at bounding box center [872, 359] width 13 height 13
drag, startPoint x: 598, startPoint y: 582, endPoint x: 705, endPoint y: 476, distance: 150.2
click at [705, 476] on quentale-workspace at bounding box center [631, 311] width 1263 height 623
drag, startPoint x: 659, startPoint y: 437, endPoint x: 653, endPoint y: 432, distance: 8.0
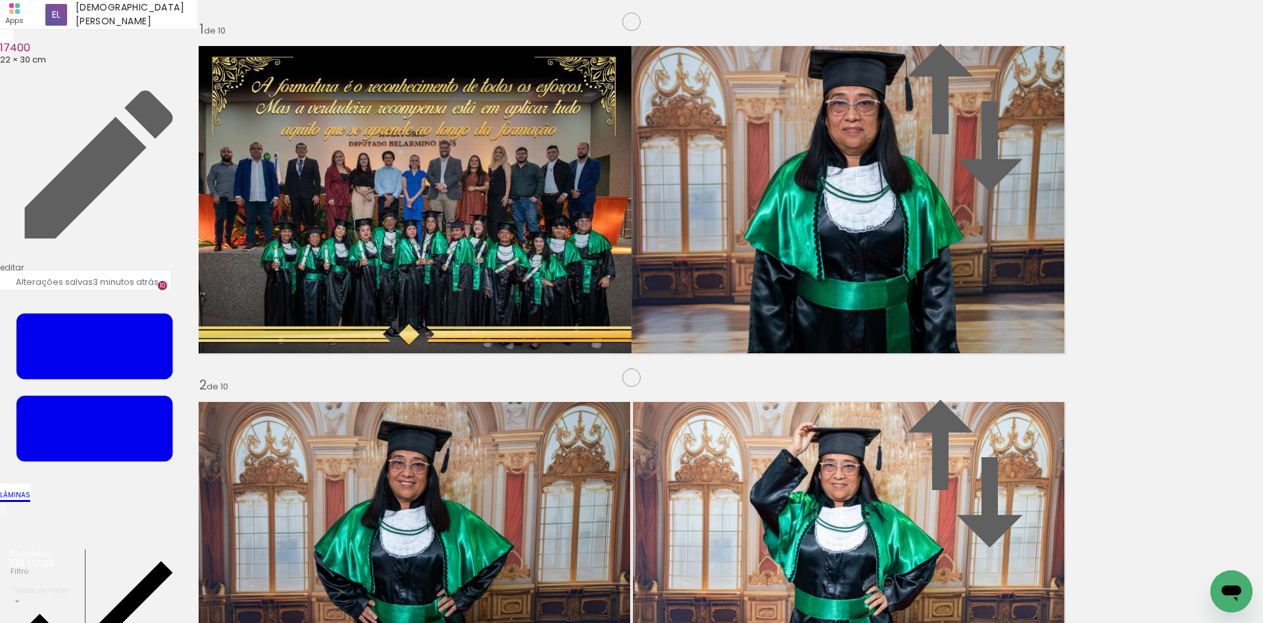
type paper-slider "75"
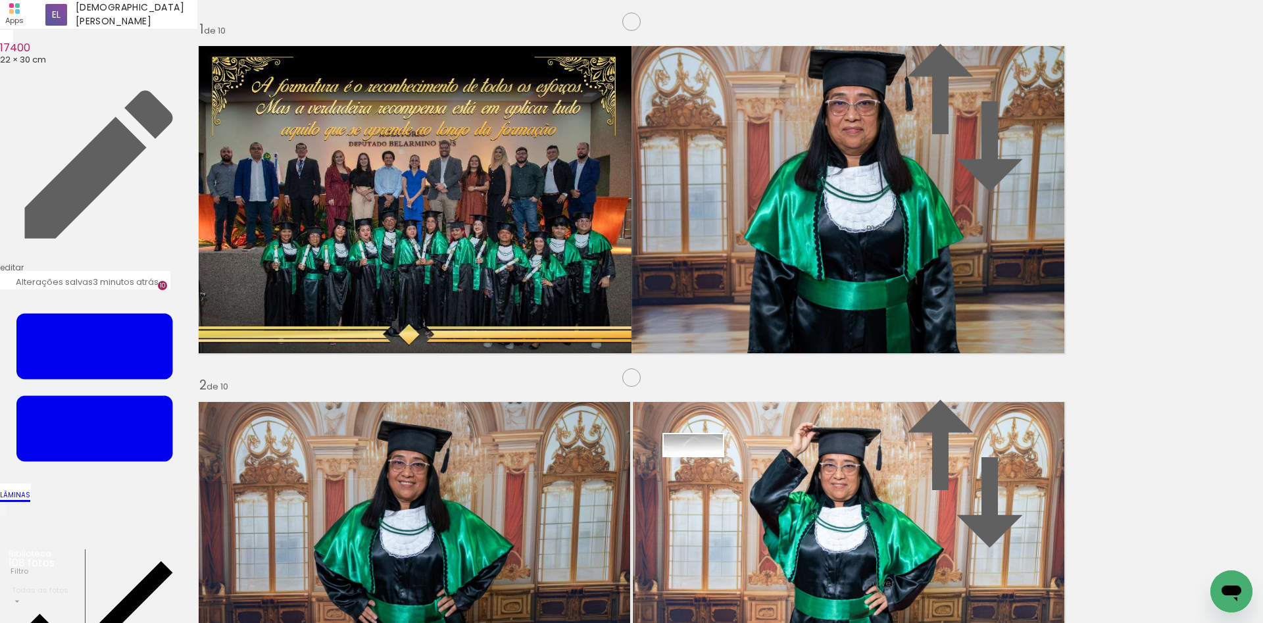
drag, startPoint x: 895, startPoint y: 585, endPoint x: 703, endPoint y: 474, distance: 221.7
click at [703, 474] on quentale-workspace at bounding box center [631, 311] width 1263 height 623
type paper-slider "70"
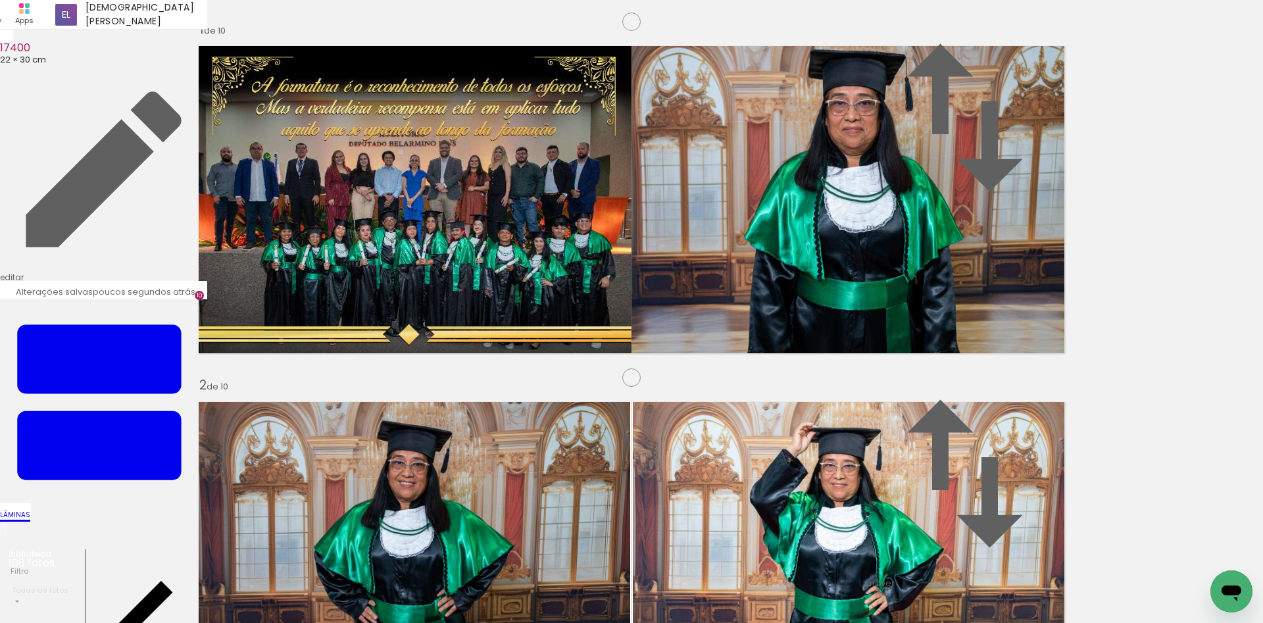
drag, startPoint x: 405, startPoint y: 587, endPoint x: 407, endPoint y: 311, distance: 275.6
click at [407, 311] on quentale-workspace at bounding box center [631, 311] width 1263 height 623
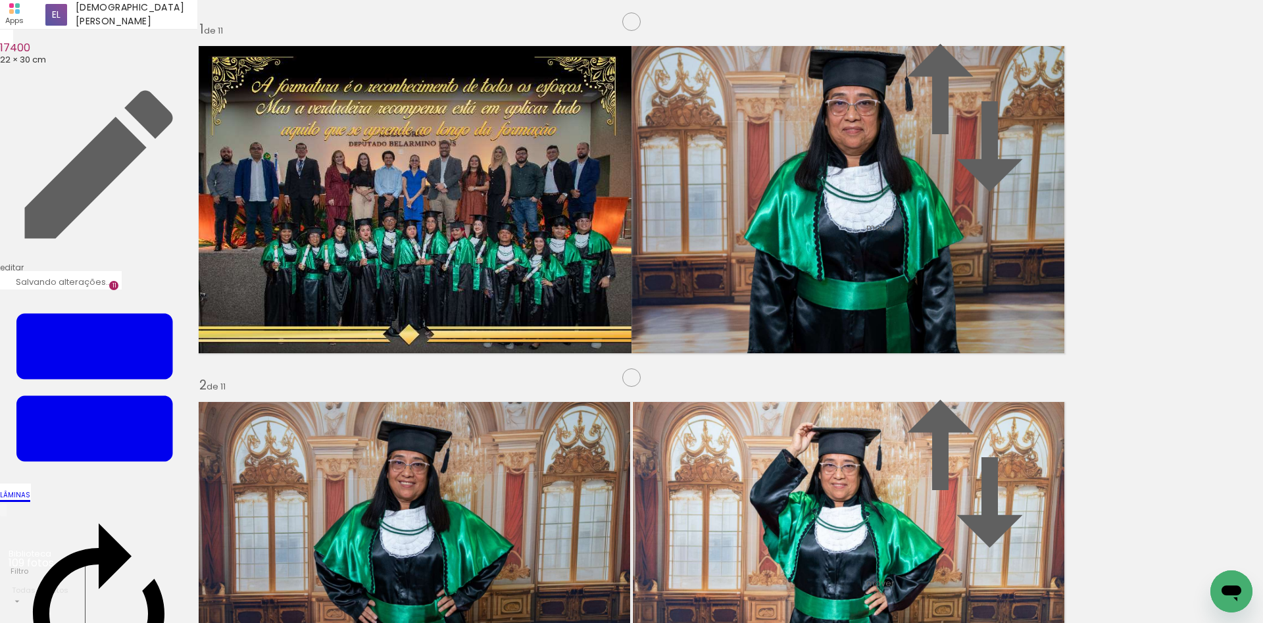
scroll to position [0, 3978]
drag, startPoint x: 695, startPoint y: 369, endPoint x: 768, endPoint y: 368, distance: 73.7
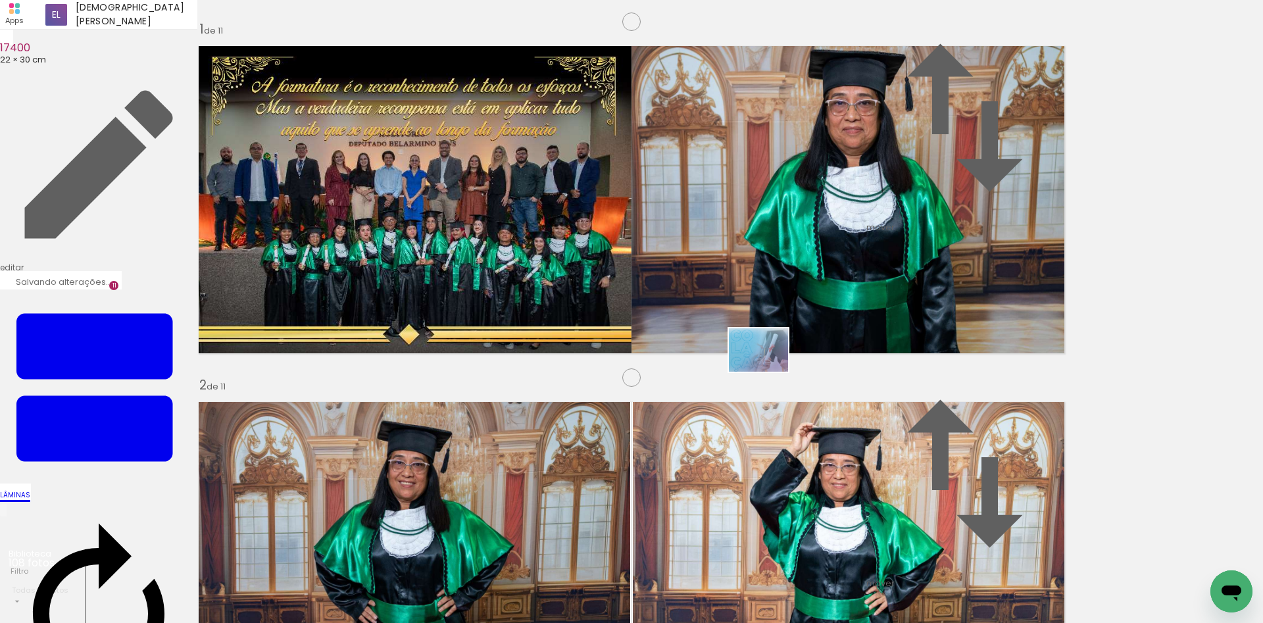
click at [768, 368] on quentale-workspace at bounding box center [631, 311] width 1263 height 623
drag, startPoint x: 795, startPoint y: 351, endPoint x: 1170, endPoint y: 382, distance: 376.2
drag, startPoint x: 287, startPoint y: 207, endPoint x: 345, endPoint y: 234, distance: 64.2
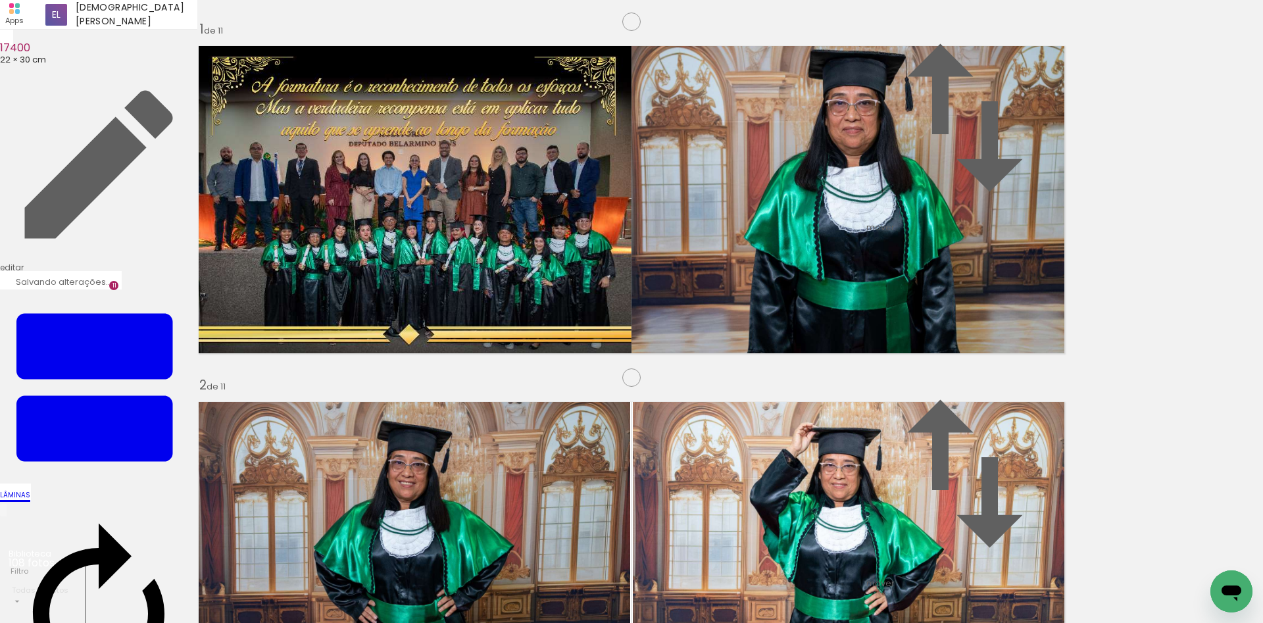
drag, startPoint x: 344, startPoint y: 299, endPoint x: 376, endPoint y: 383, distance: 89.5
drag, startPoint x: 314, startPoint y: 210, endPoint x: 279, endPoint y: 230, distance: 41.0
type paper-slider "100"
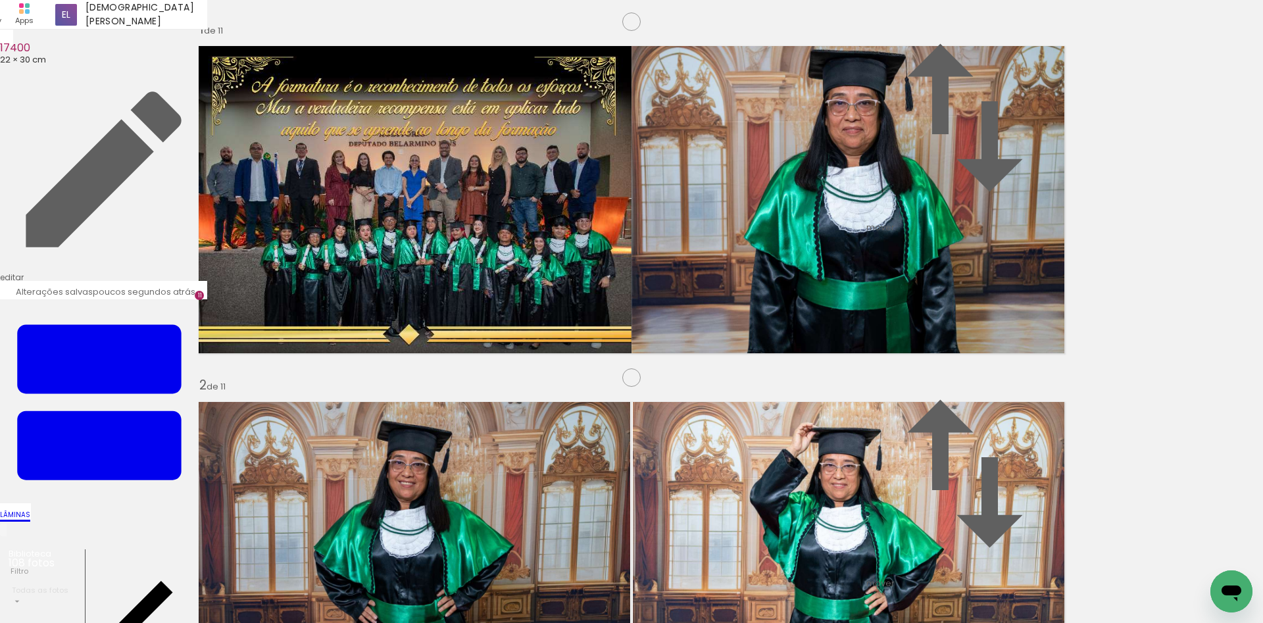
scroll to position [0, 1834]
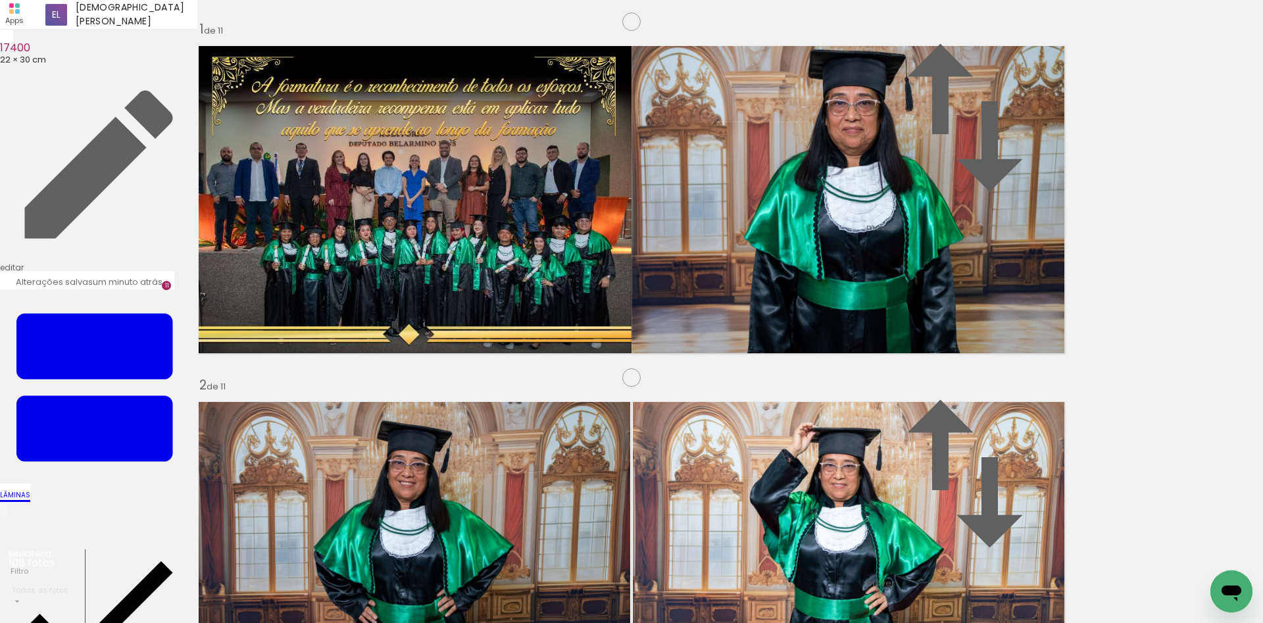
drag, startPoint x: 653, startPoint y: 582, endPoint x: 780, endPoint y: 424, distance: 201.7
click at [753, 458] on quentale-workspace at bounding box center [631, 311] width 1263 height 623
click at [835, 338] on quentale-workspace at bounding box center [631, 311] width 1263 height 623
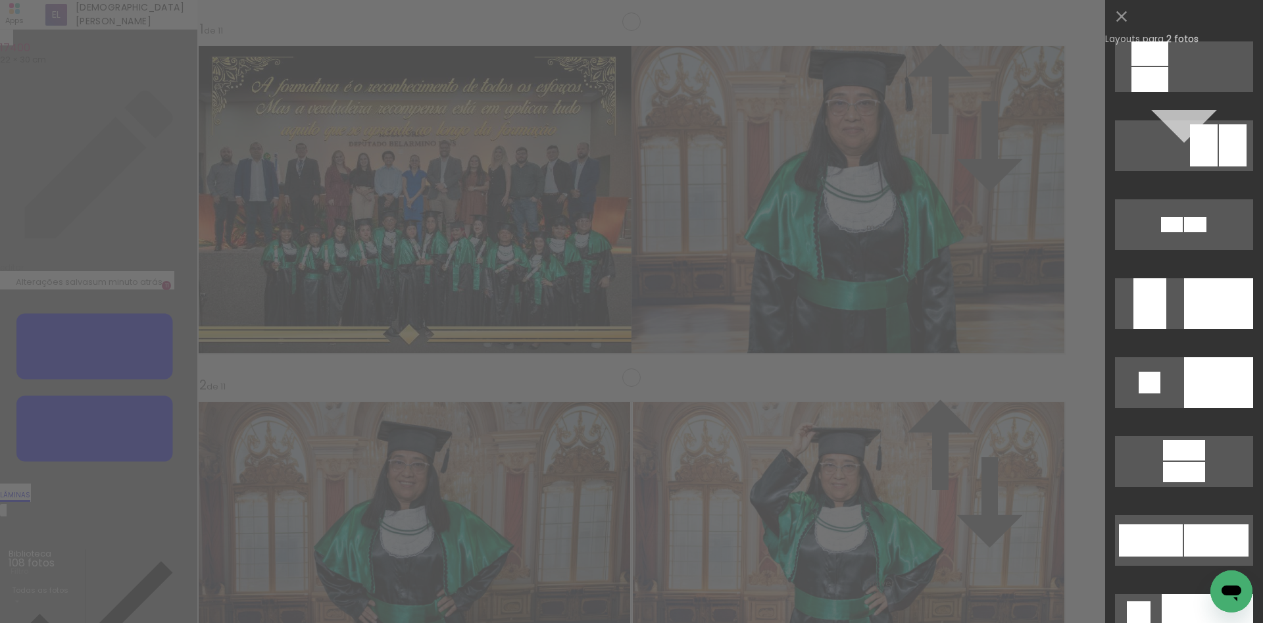
scroll to position [4910, 0]
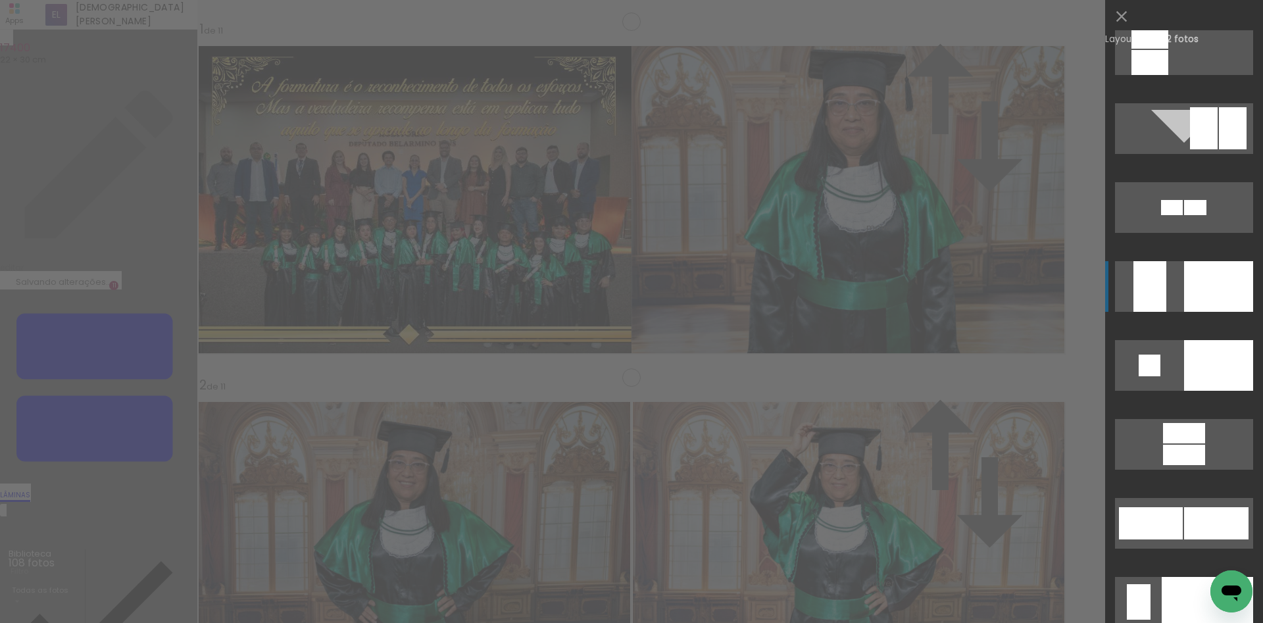
click at [1217, 279] on div at bounding box center [1218, 286] width 69 height 51
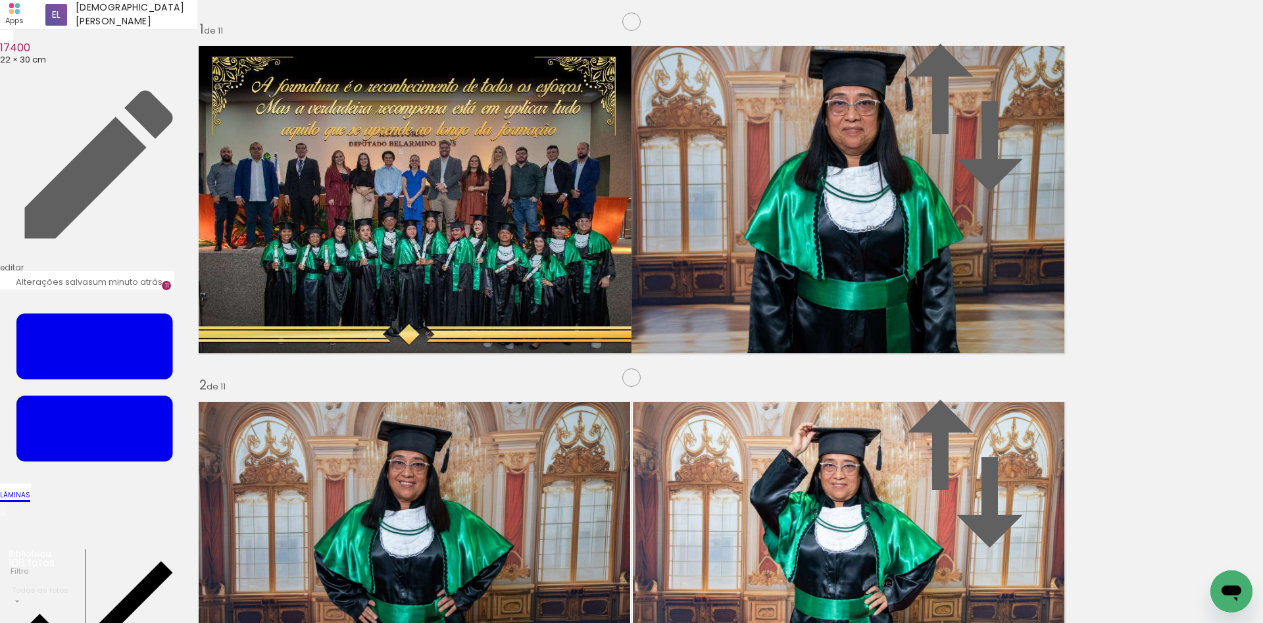
drag, startPoint x: 751, startPoint y: 357, endPoint x: 776, endPoint y: 366, distance: 27.3
drag, startPoint x: 1035, startPoint y: 578, endPoint x: 972, endPoint y: 383, distance: 205.3
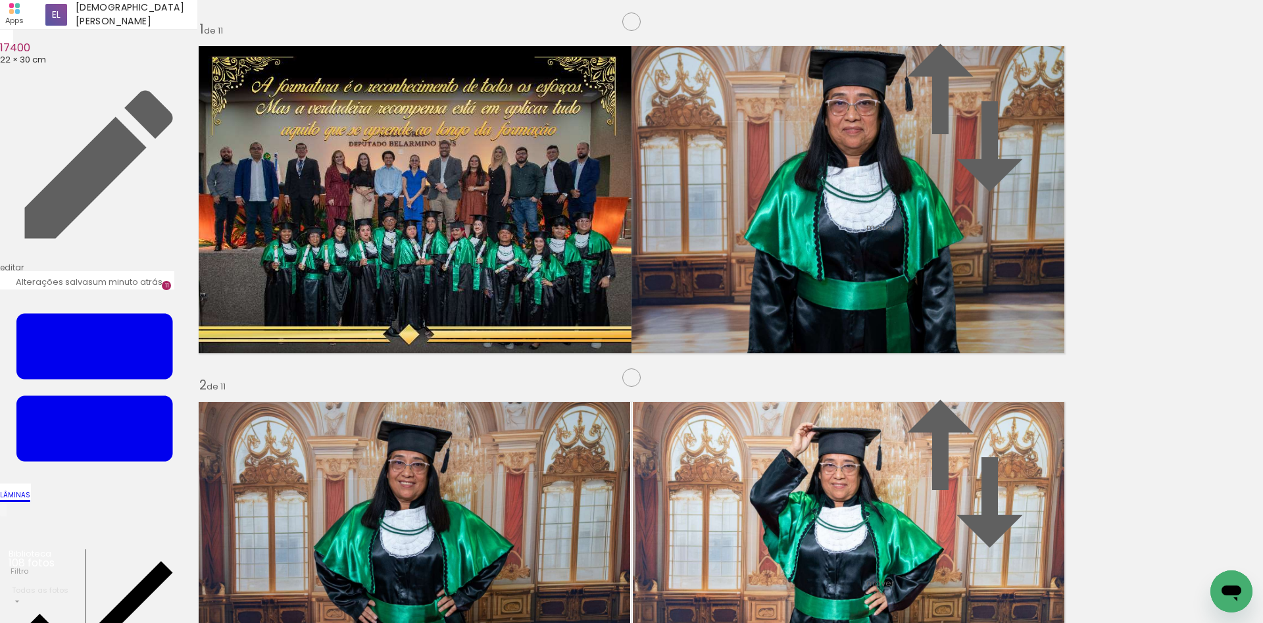
click at [972, 383] on quentale-workspace at bounding box center [631, 311] width 1263 height 623
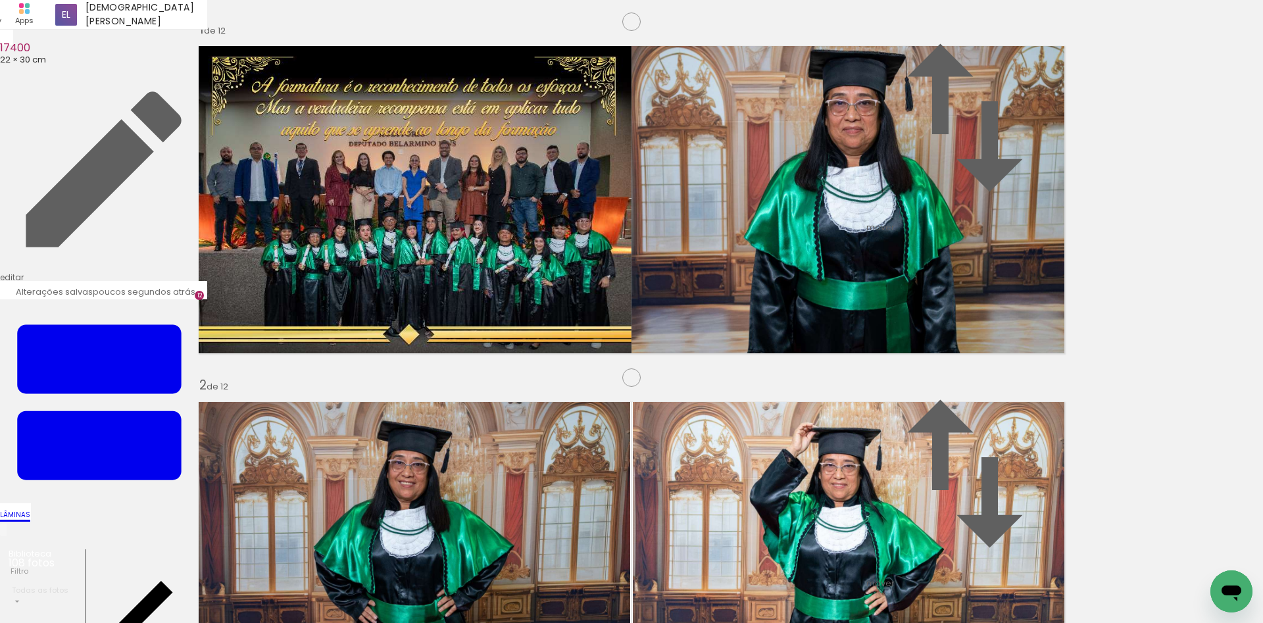
scroll to position [3605, 0]
drag, startPoint x: 844, startPoint y: 285, endPoint x: 831, endPoint y: 294, distance: 15.1
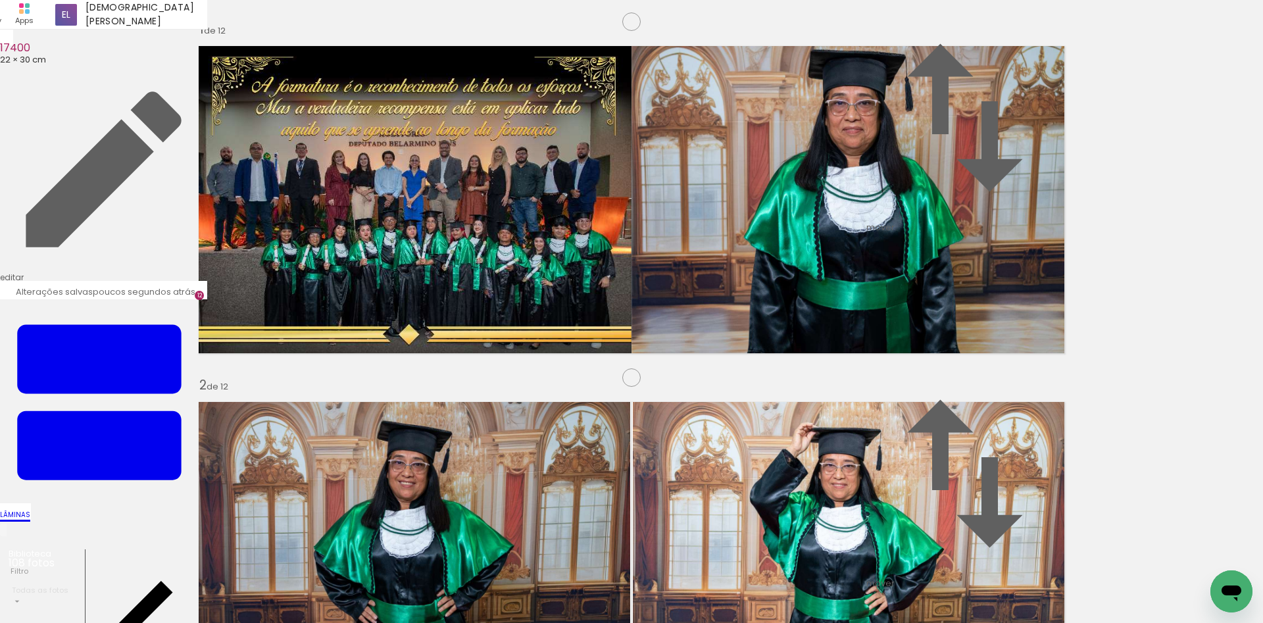
drag, startPoint x: 282, startPoint y: 364, endPoint x: 107, endPoint y: 327, distance: 178.3
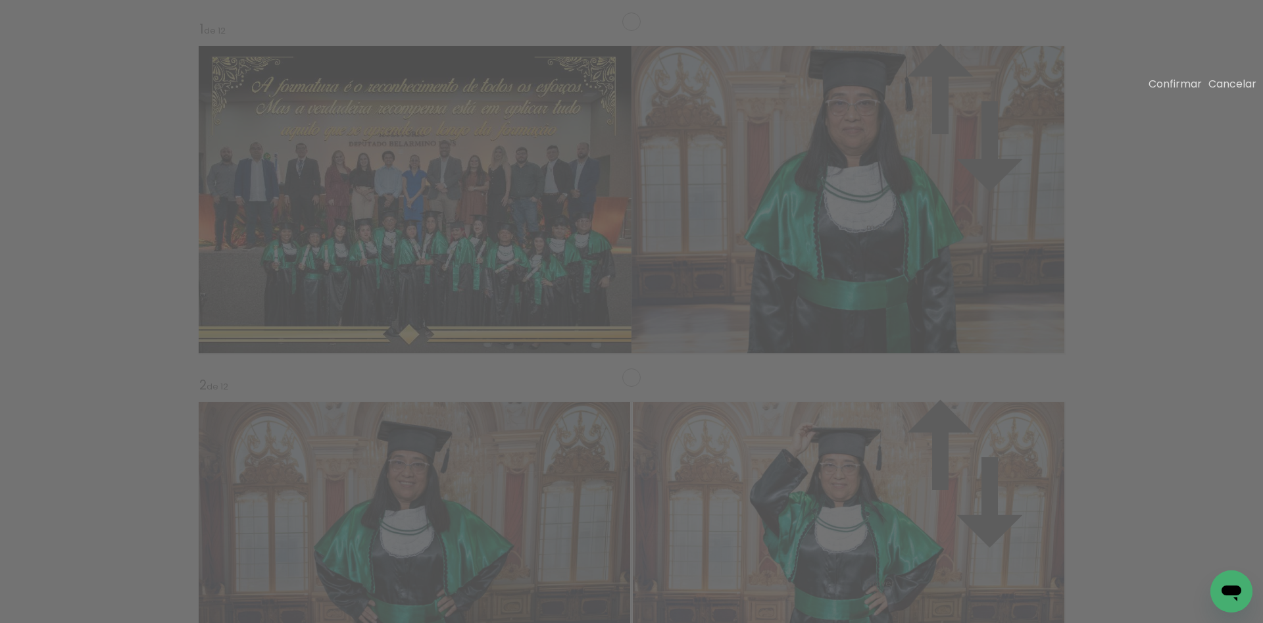
scroll to position [3521, 0]
drag, startPoint x: 517, startPoint y: 143, endPoint x: 484, endPoint y: 207, distance: 71.8
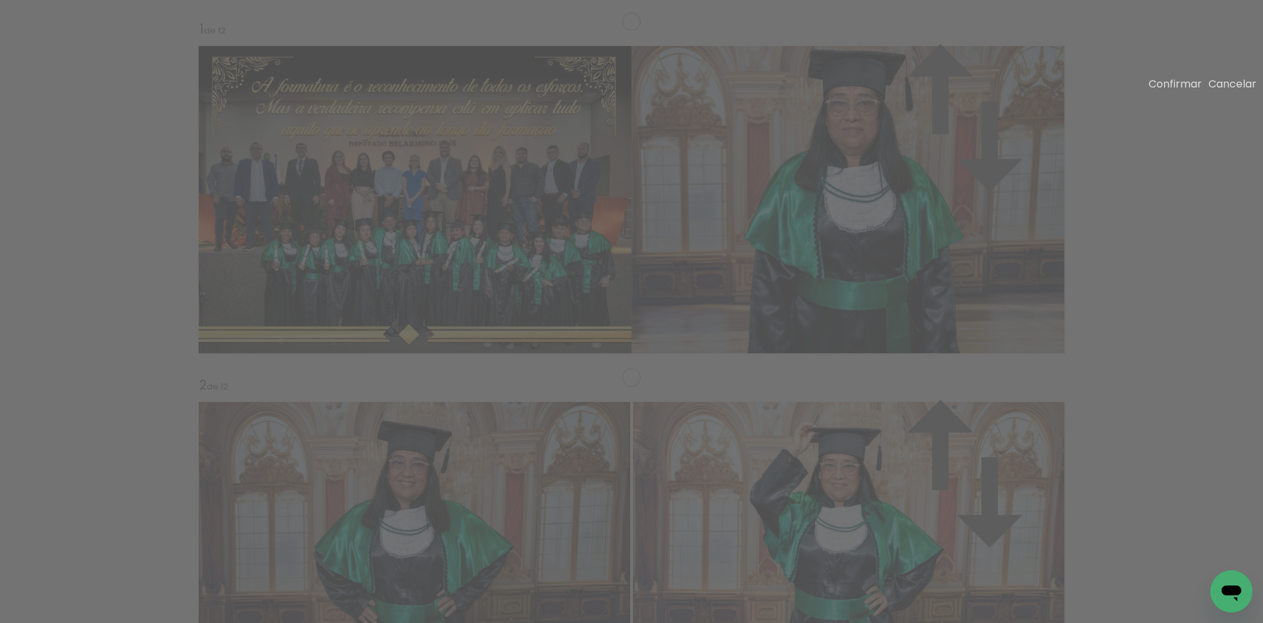
drag, startPoint x: 404, startPoint y: 332, endPoint x: 408, endPoint y: 307, distance: 25.3
drag, startPoint x: 1157, startPoint y: 87, endPoint x: 1162, endPoint y: 77, distance: 11.8
click at [0, 0] on slot "Confirmar" at bounding box center [0, 0] width 0 height 0
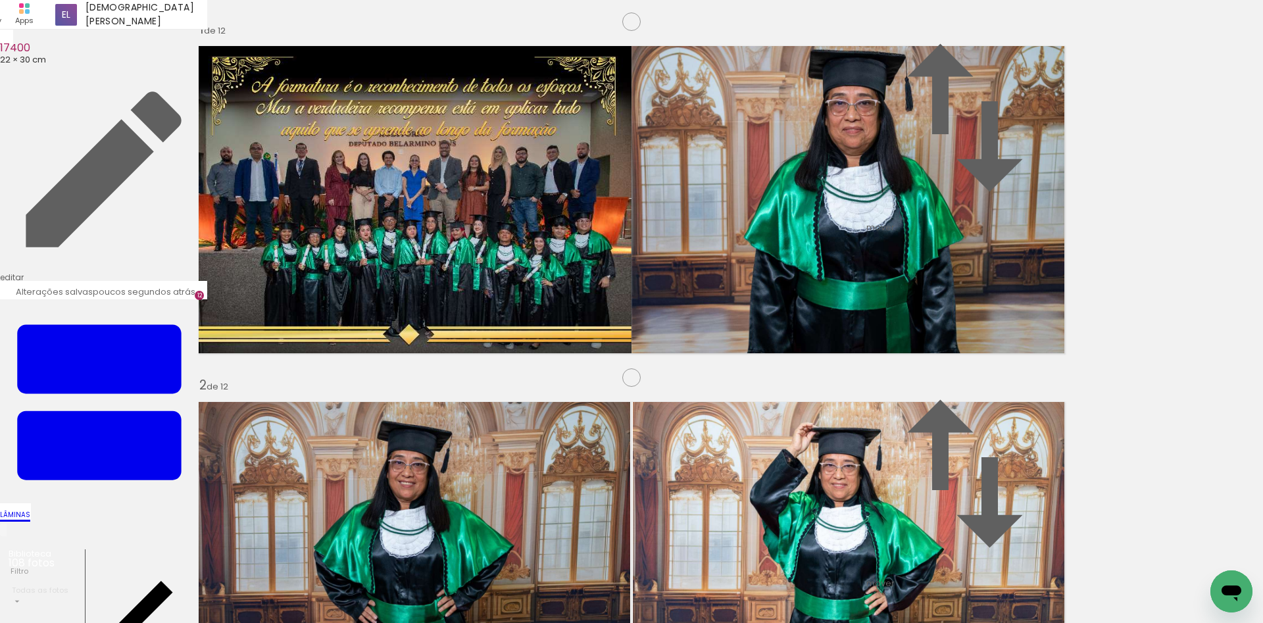
drag, startPoint x: 806, startPoint y: 583, endPoint x: 722, endPoint y: 473, distance: 138.8
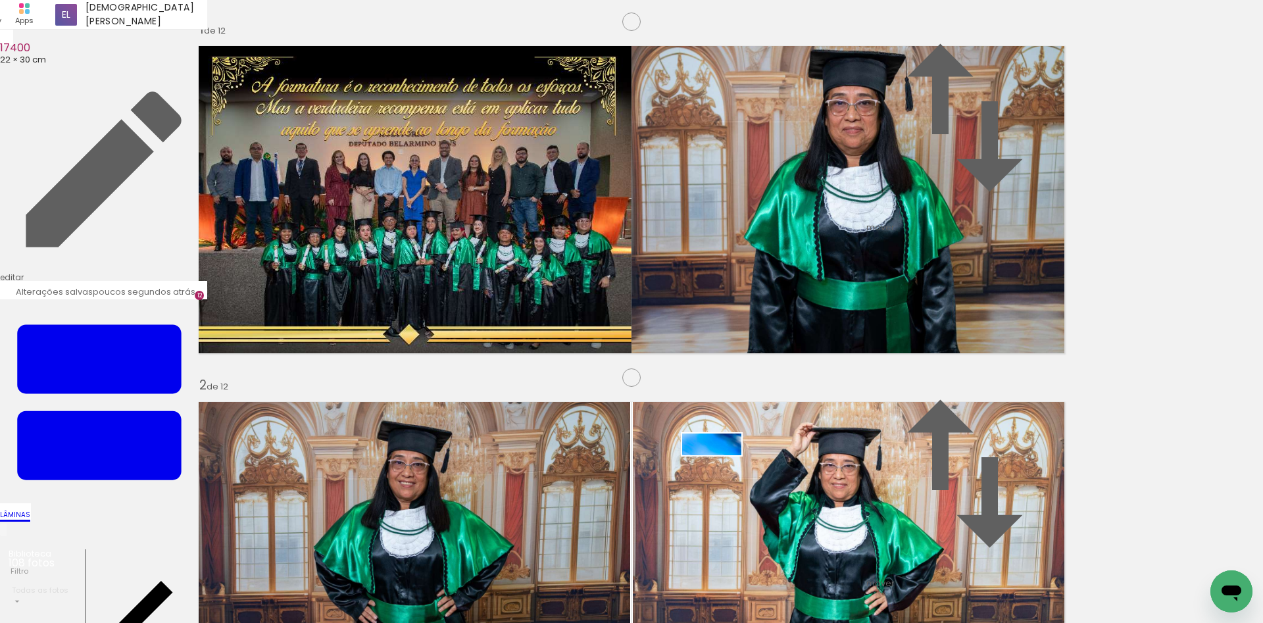
click at [722, 473] on quentale-workspace at bounding box center [631, 311] width 1263 height 623
drag, startPoint x: 618, startPoint y: 583, endPoint x: 595, endPoint y: 573, distance: 25.3
drag, startPoint x: 667, startPoint y: 583, endPoint x: 728, endPoint y: 477, distance: 122.3
click at [728, 477] on quentale-workspace at bounding box center [631, 311] width 1263 height 623
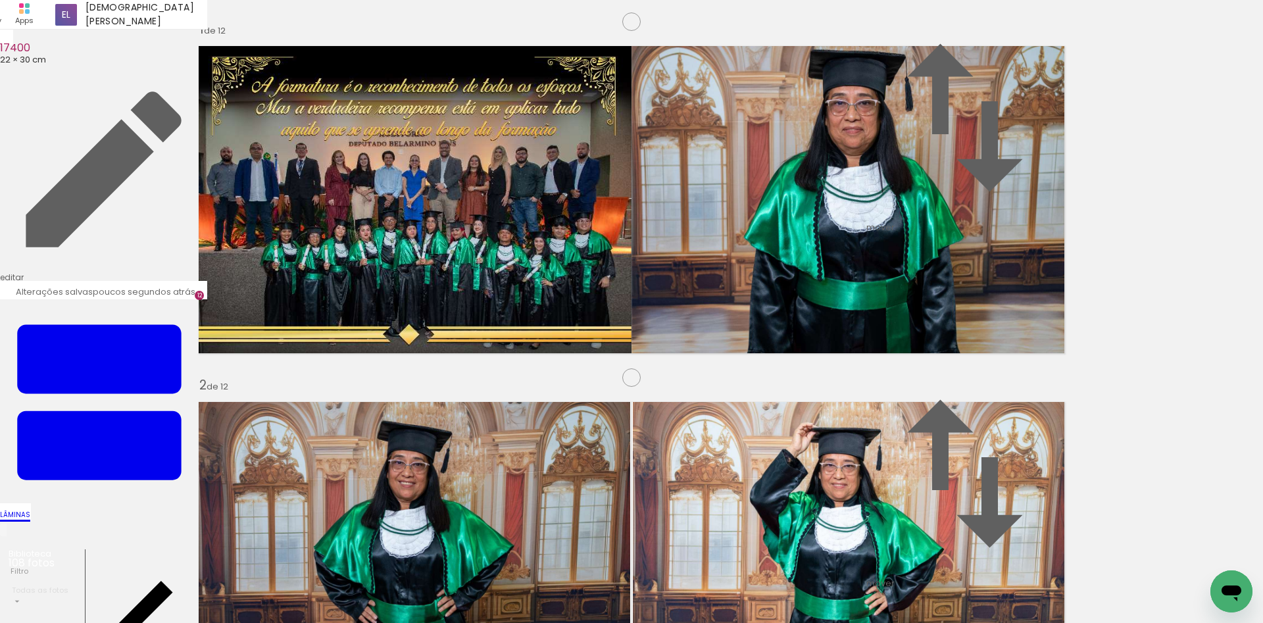
drag, startPoint x: 244, startPoint y: 185, endPoint x: 248, endPoint y: 195, distance: 11.2
type paper-slider "113"
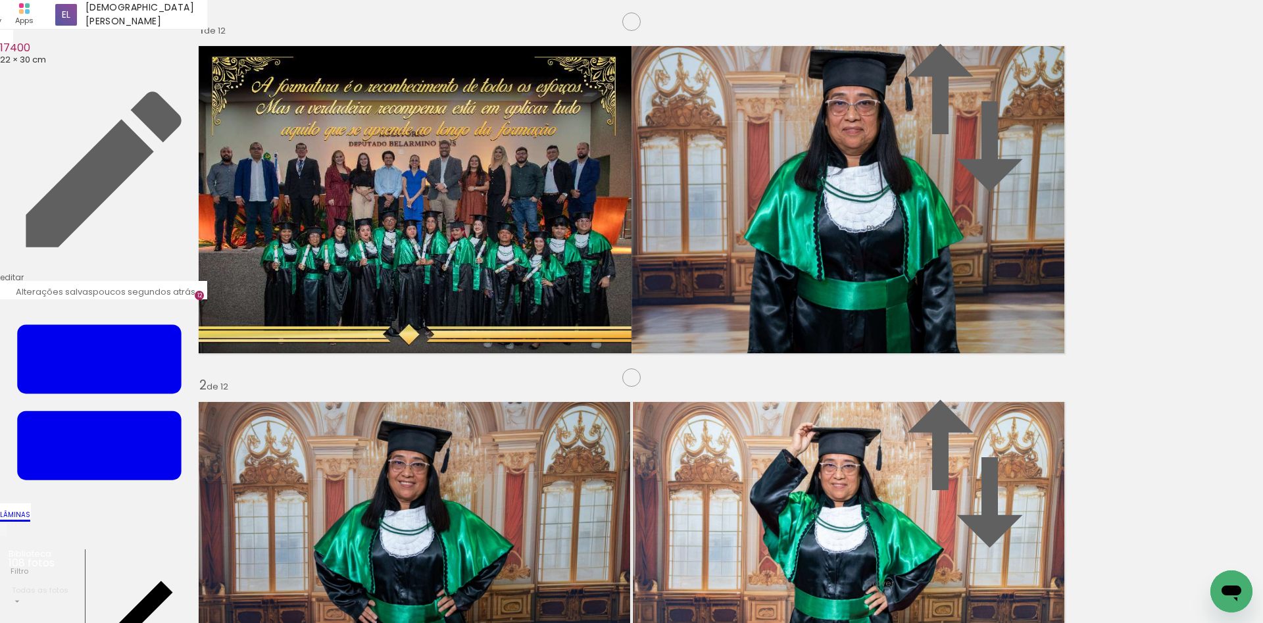
scroll to position [3431, 0]
drag, startPoint x: 476, startPoint y: 431, endPoint x: 387, endPoint y: 243, distance: 207.7
click at [387, 243] on quentale-workspace at bounding box center [631, 311] width 1263 height 623
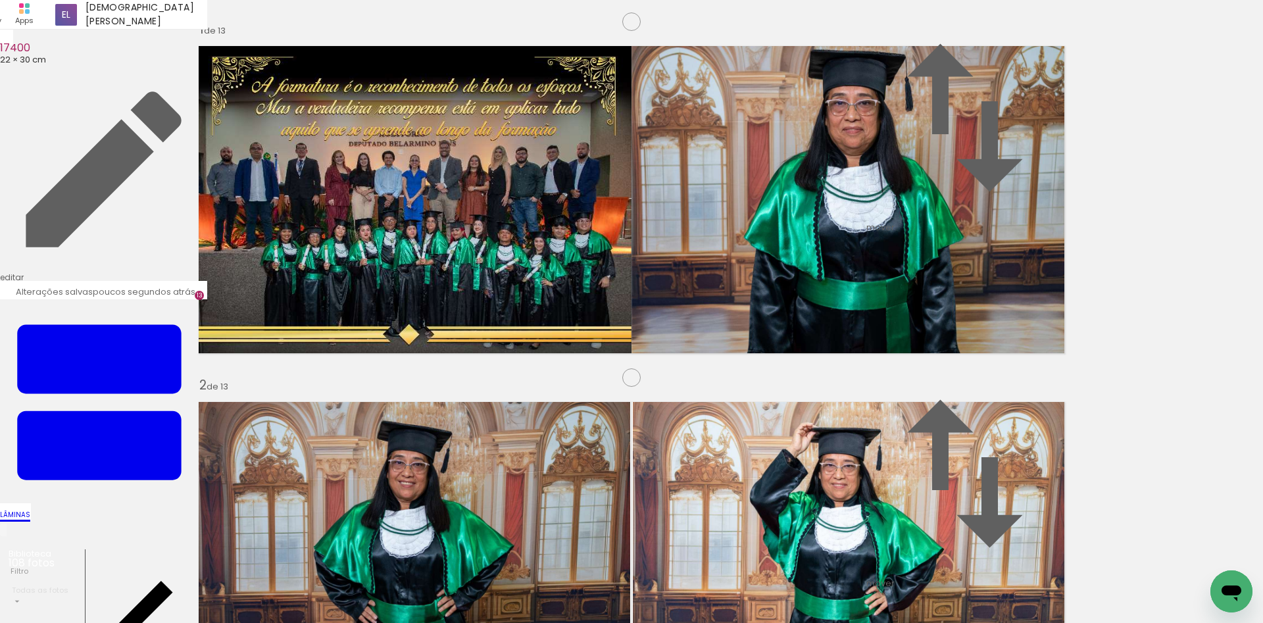
drag, startPoint x: 428, startPoint y: 590, endPoint x: 789, endPoint y: 352, distance: 432.0
click at [789, 352] on quentale-workspace at bounding box center [631, 311] width 1263 height 623
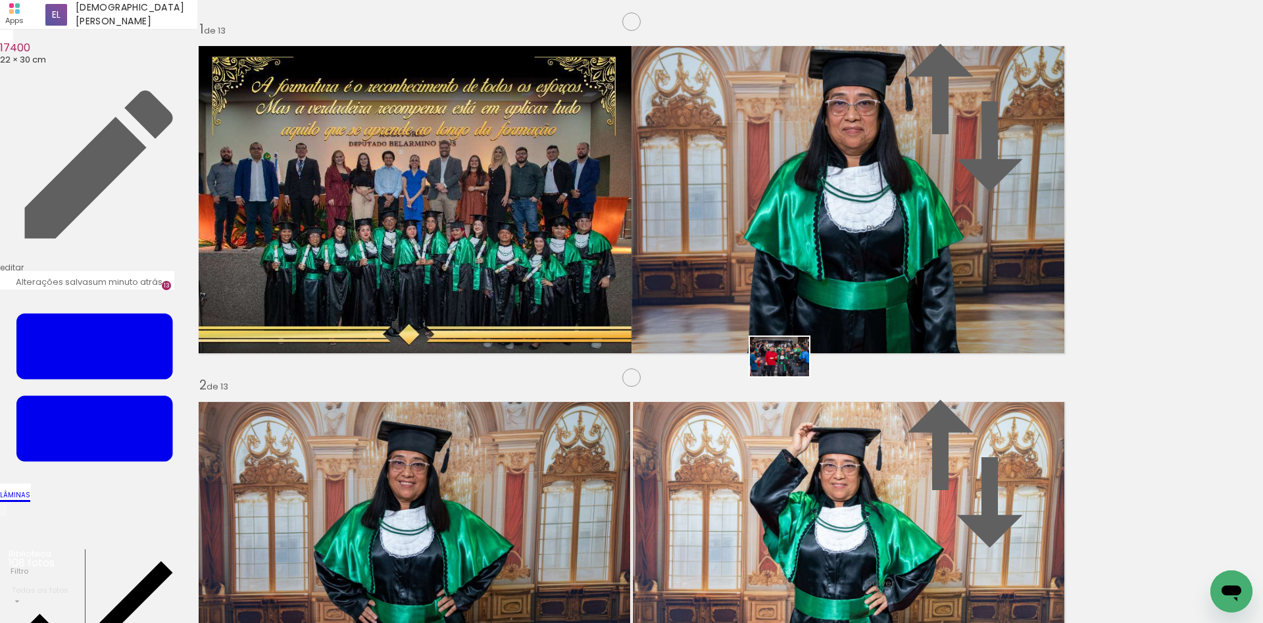
drag, startPoint x: 345, startPoint y: 583, endPoint x: 789, endPoint y: 376, distance: 490.3
click at [789, 376] on quentale-workspace at bounding box center [631, 311] width 1263 height 623
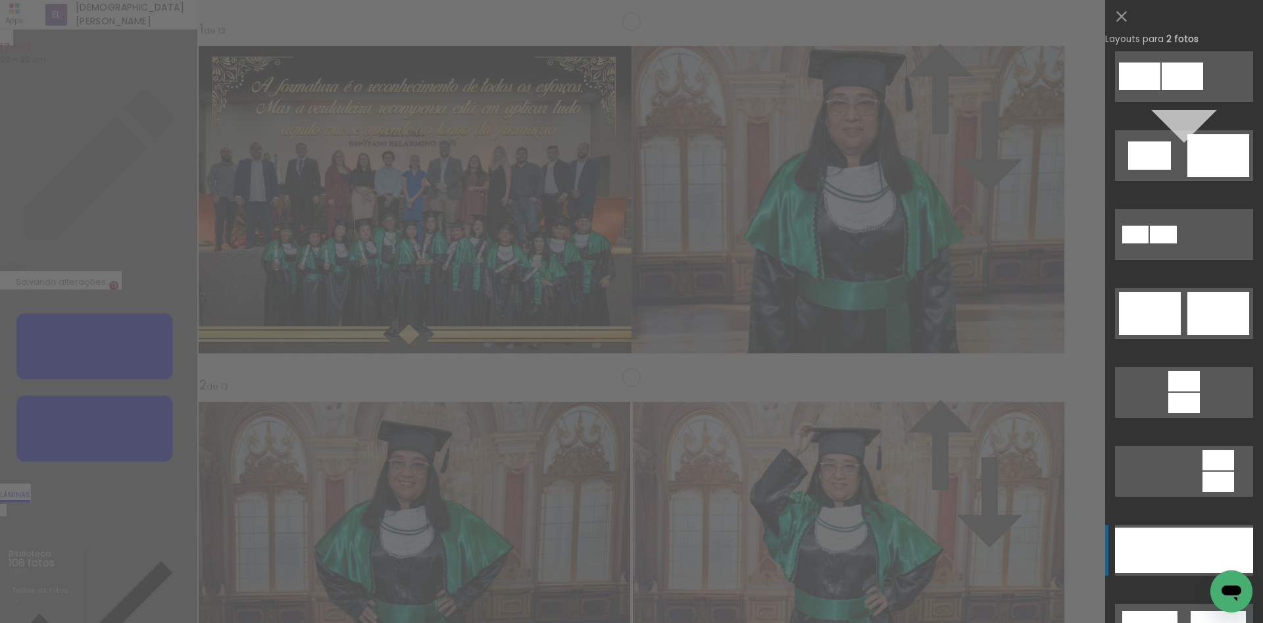
scroll to position [182, 0]
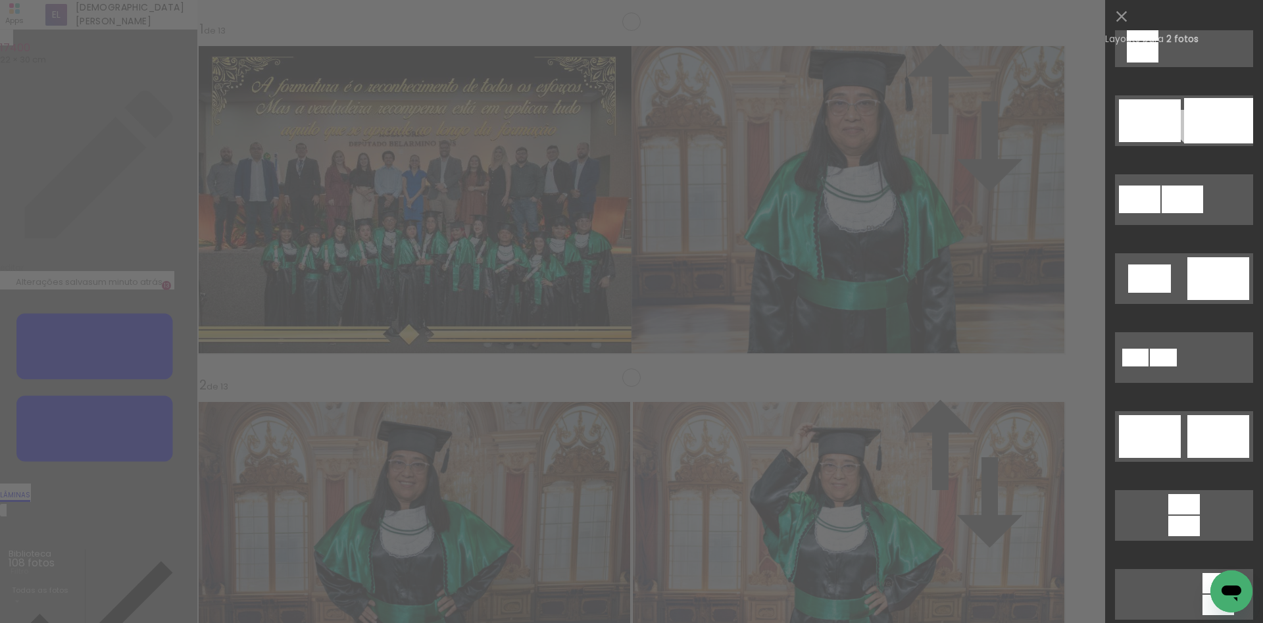
click at [1218, 285] on div at bounding box center [1218, 278] width 62 height 43
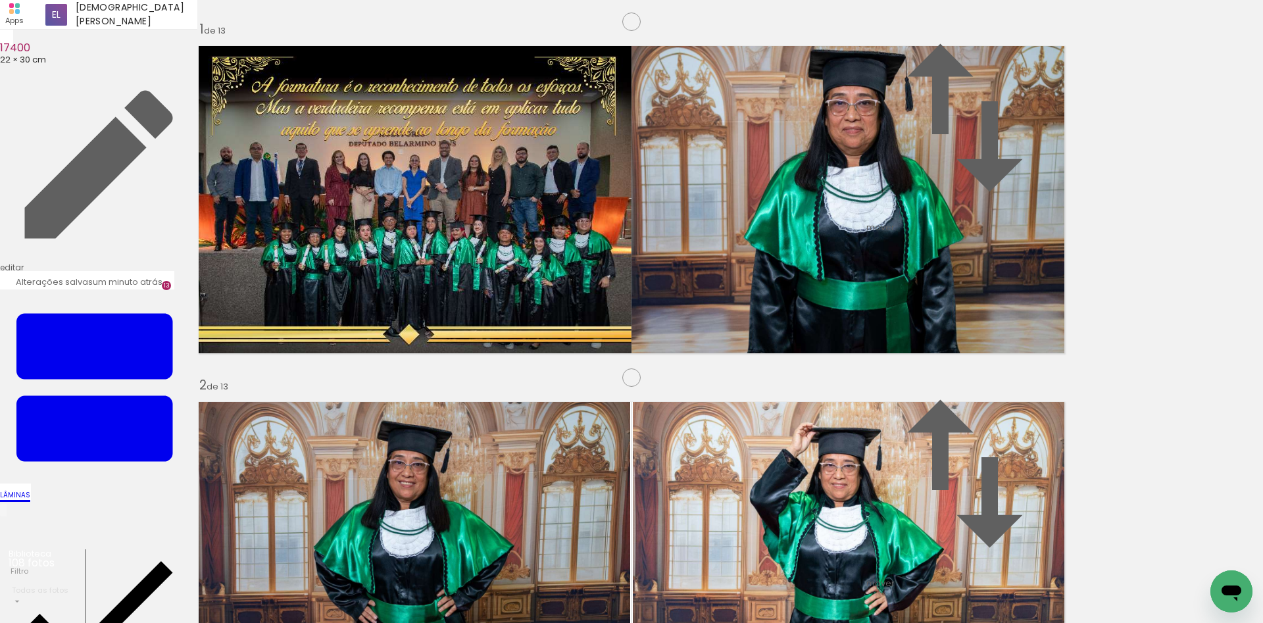
drag, startPoint x: 687, startPoint y: 185, endPoint x: 711, endPoint y: 220, distance: 42.5
type paper-slider "152"
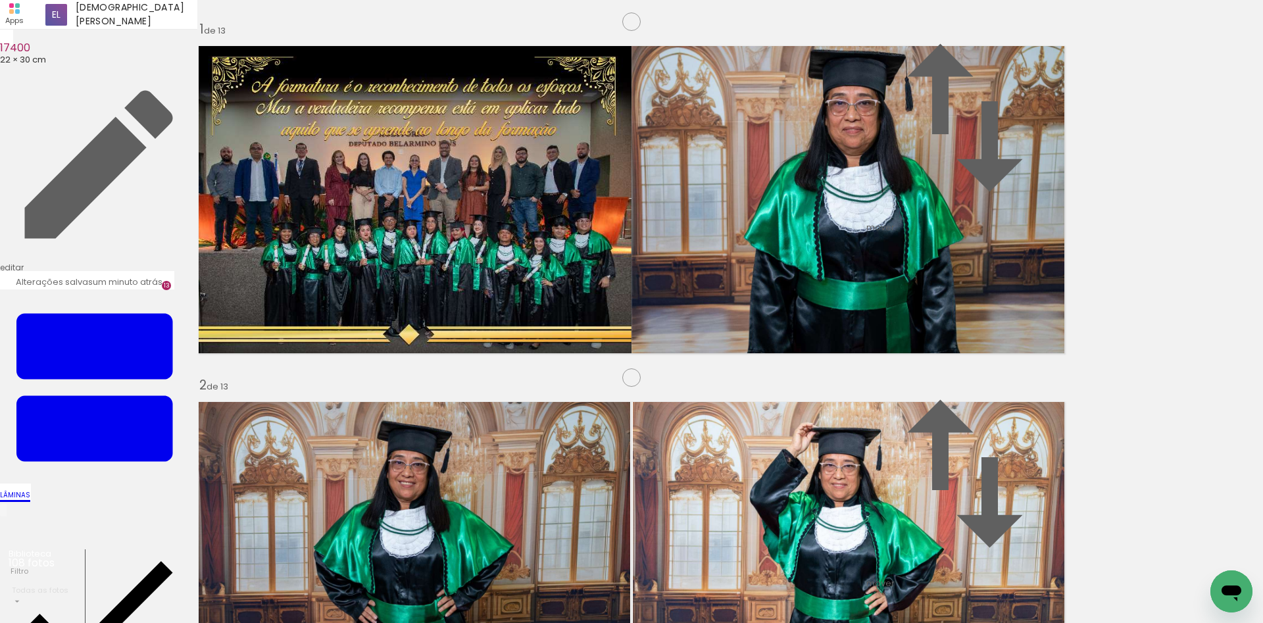
click at [311, 396] on paper-item "#ffffff" at bounding box center [304, 402] width 13 height 13
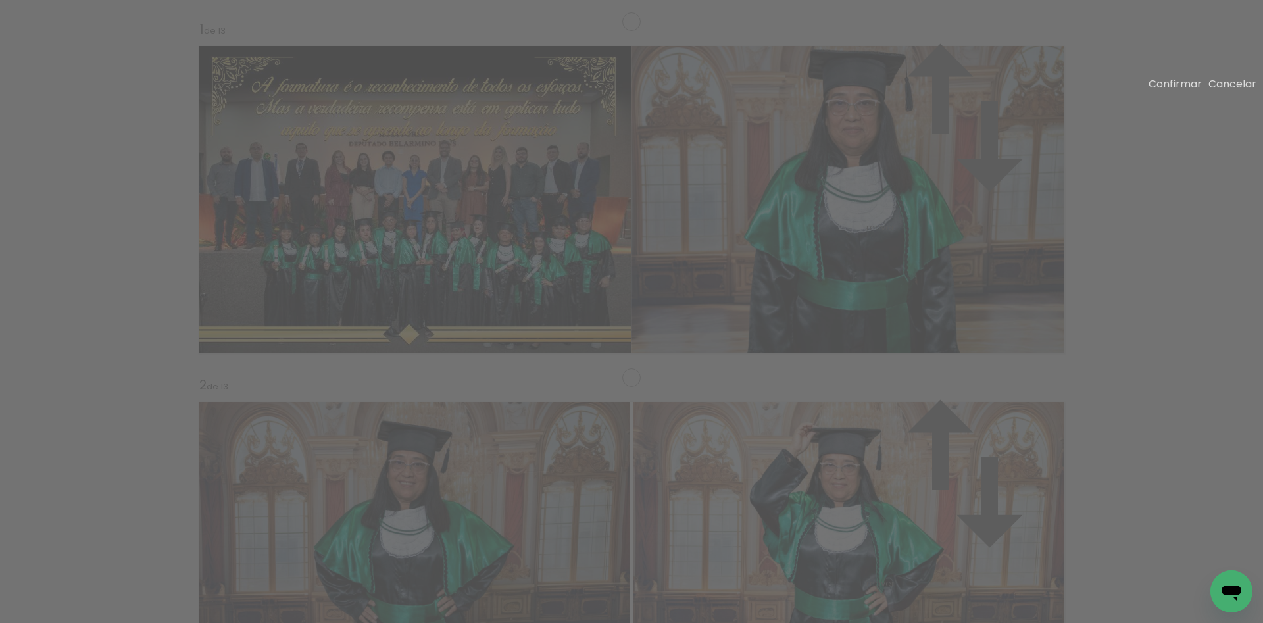
drag, startPoint x: 547, startPoint y: 391, endPoint x: 603, endPoint y: 416, distance: 61.0
drag, startPoint x: 447, startPoint y: 340, endPoint x: 439, endPoint y: 312, distance: 29.4
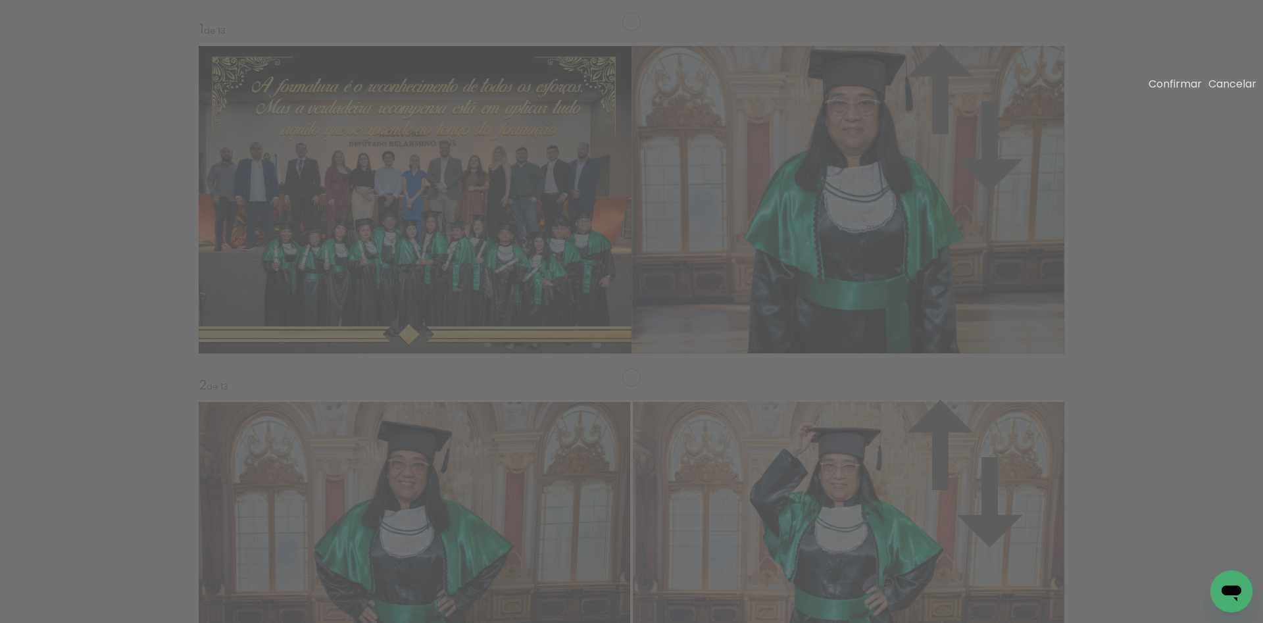
click at [1149, 86] on paper-button "Confirmar" at bounding box center [1175, 83] width 53 height 15
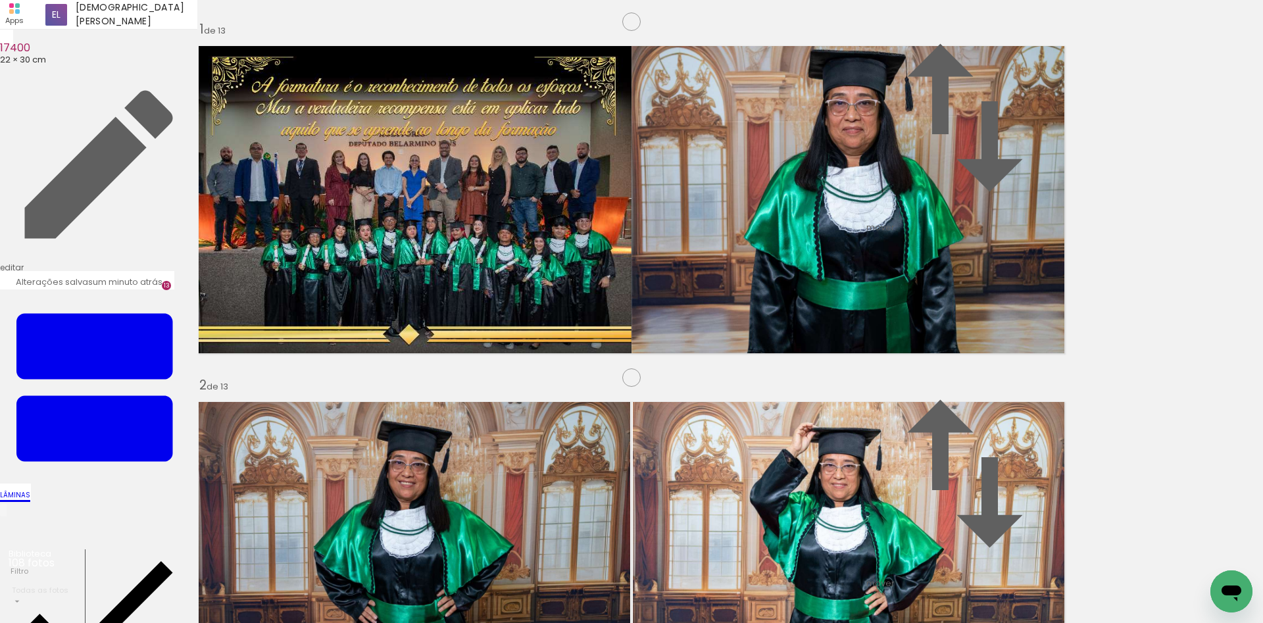
scroll to position [0, 4695]
drag, startPoint x: 465, startPoint y: 583, endPoint x: 702, endPoint y: 483, distance: 257.3
click at [702, 483] on quentale-workspace at bounding box center [631, 311] width 1263 height 623
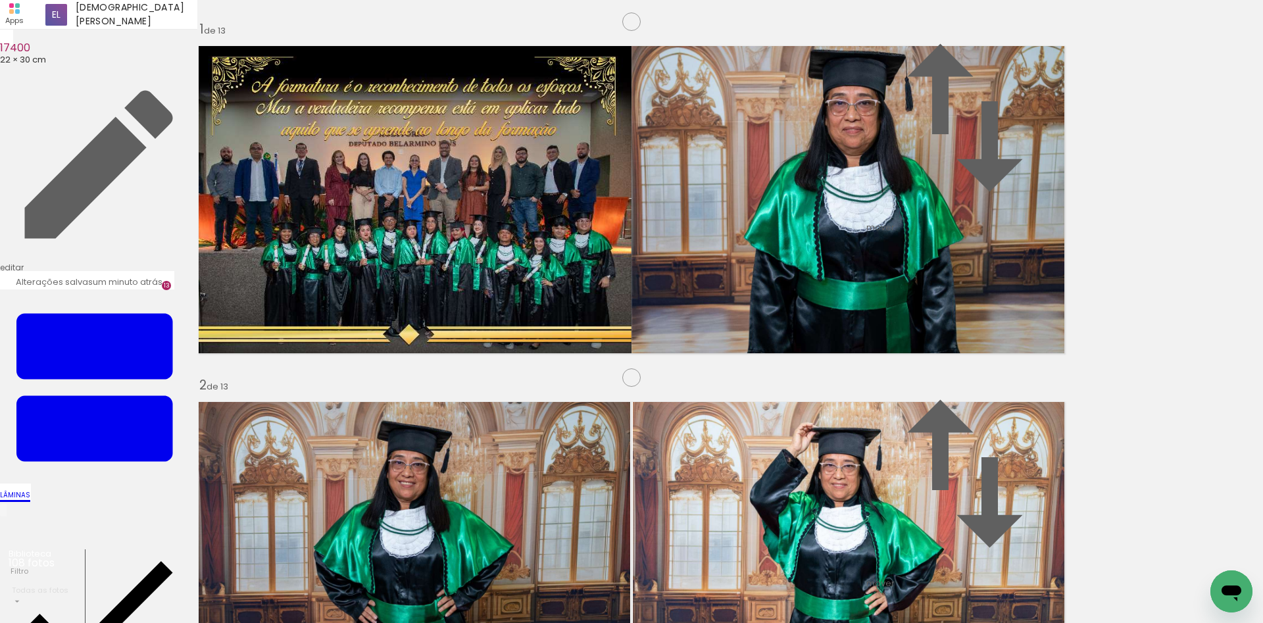
drag, startPoint x: 1184, startPoint y: 583, endPoint x: 654, endPoint y: 431, distance: 551.5
click at [654, 431] on quentale-workspace at bounding box center [631, 311] width 1263 height 623
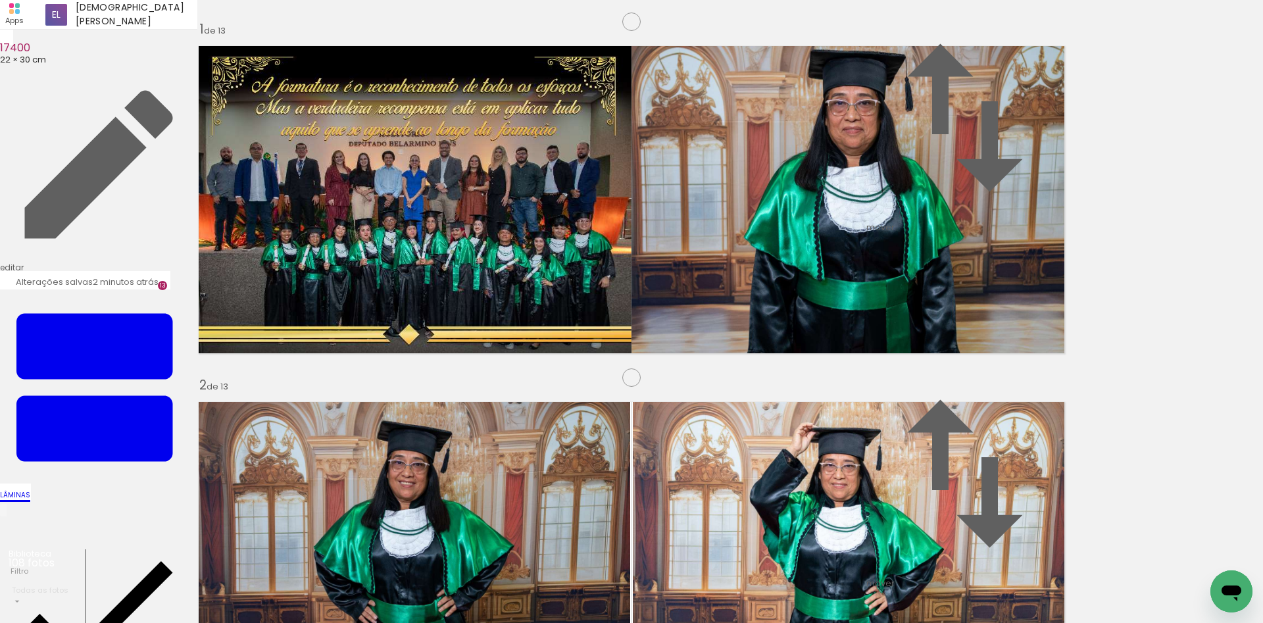
scroll to position [0, 2721]
drag, startPoint x: 277, startPoint y: 582, endPoint x: 401, endPoint y: 414, distance: 207.9
click at [401, 414] on quentale-workspace at bounding box center [631, 311] width 1263 height 623
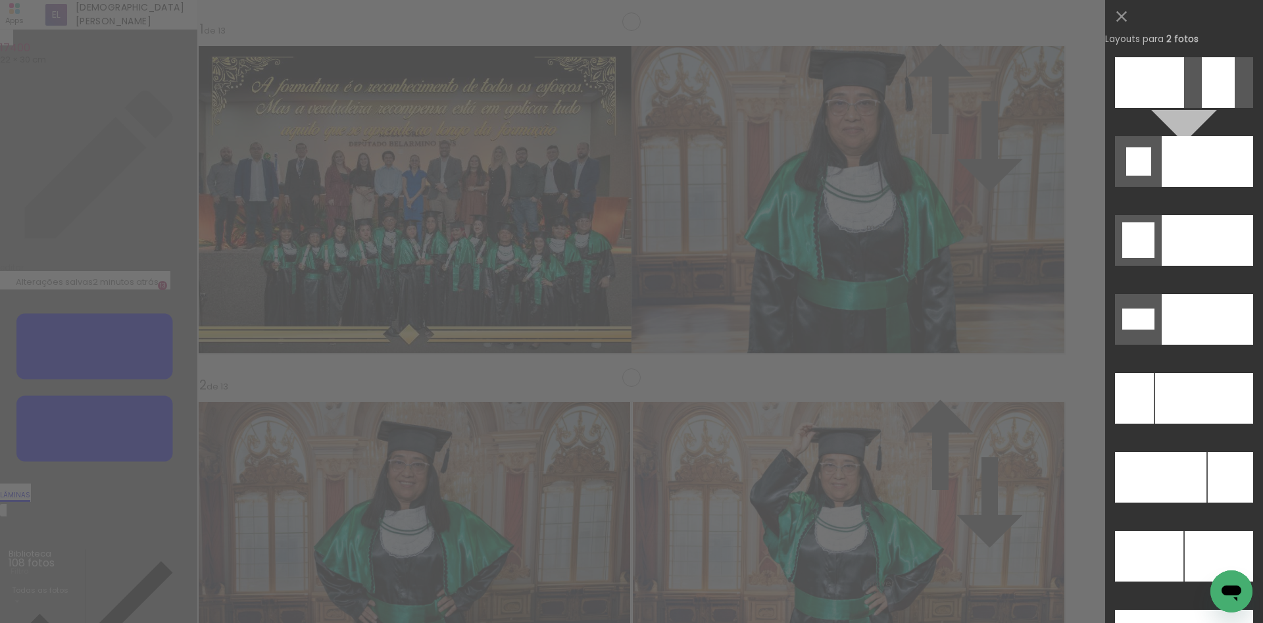
scroll to position [5539, 0]
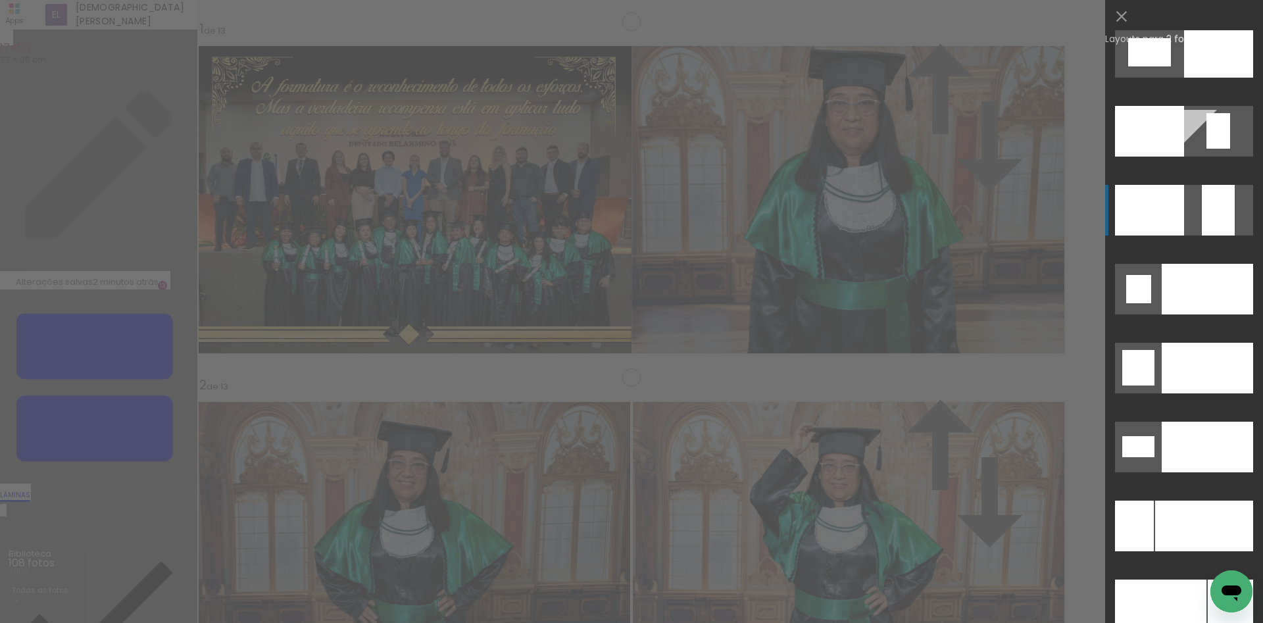
click at [1128, 211] on div at bounding box center [1149, 210] width 69 height 51
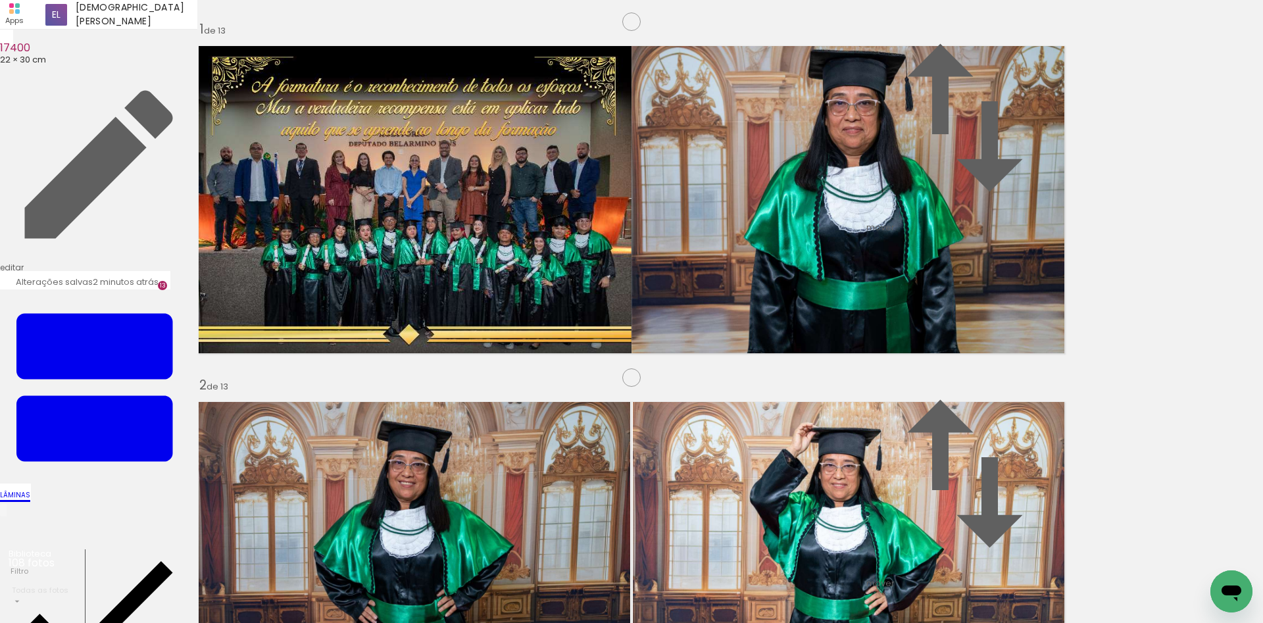
drag, startPoint x: 831, startPoint y: 286, endPoint x: 395, endPoint y: 286, distance: 436.1
click at [0, 0] on slot at bounding box center [0, 0] width 0 height 0
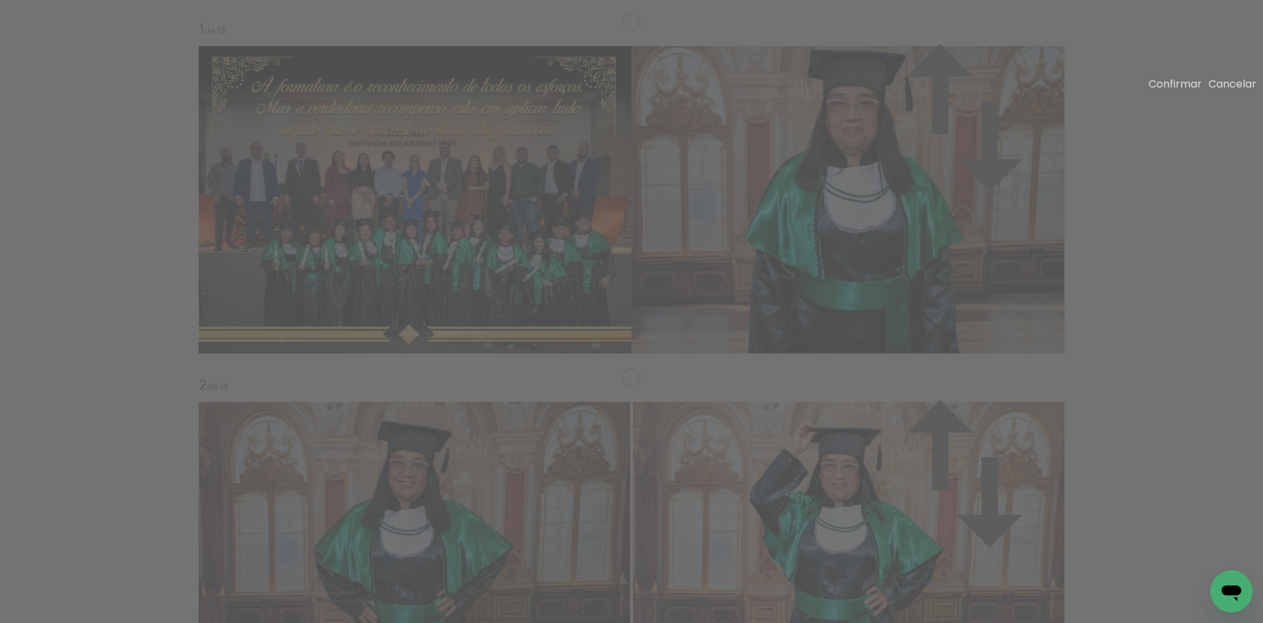
drag, startPoint x: 517, startPoint y: 142, endPoint x: 493, endPoint y: 207, distance: 69.5
drag, startPoint x: 426, startPoint y: 341, endPoint x: 428, endPoint y: 316, distance: 25.1
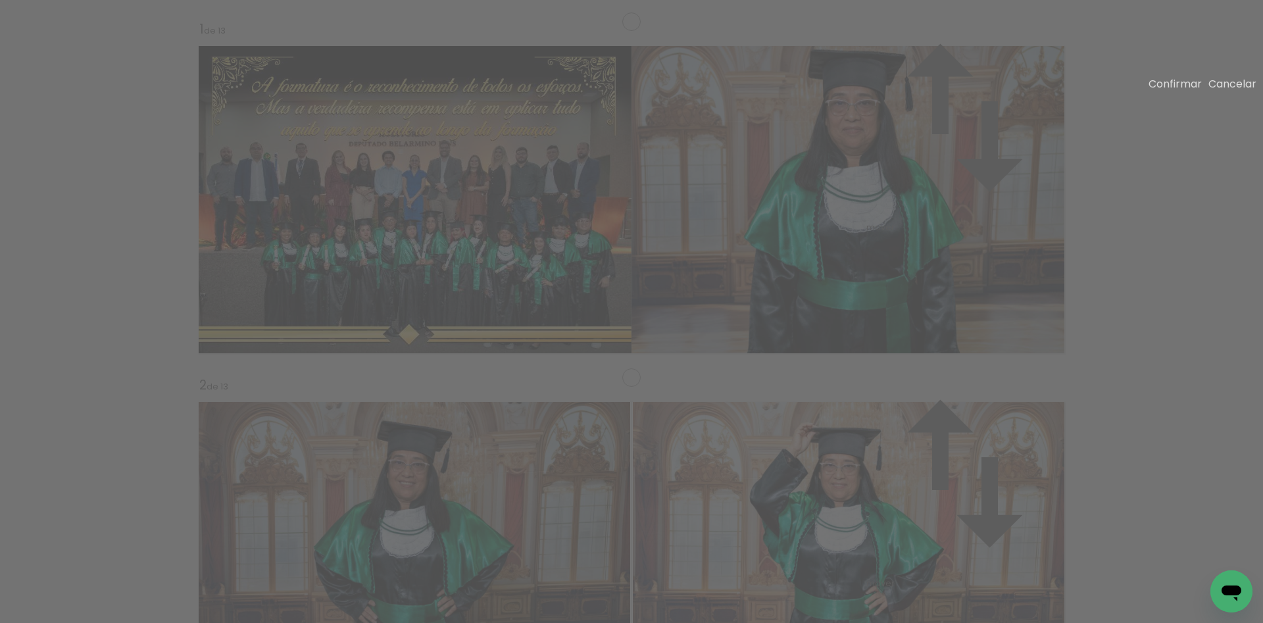
click at [0, 0] on slot "Confirmar" at bounding box center [0, 0] width 0 height 0
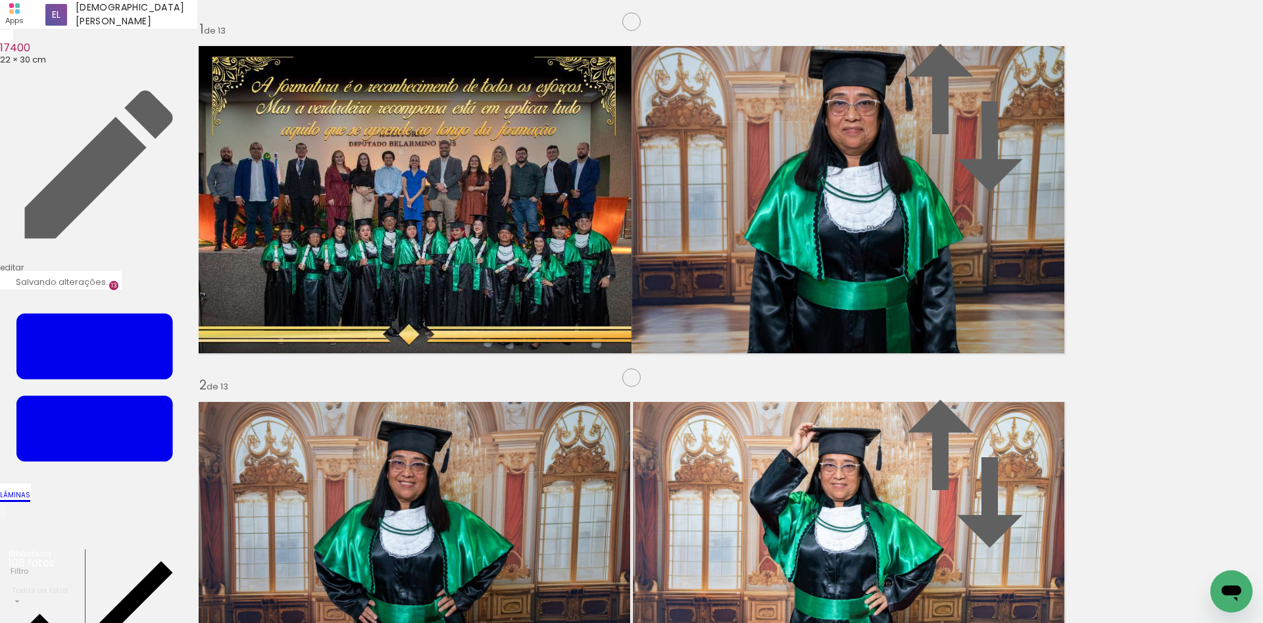
drag, startPoint x: 449, startPoint y: 230, endPoint x: 446, endPoint y: 240, distance: 10.2
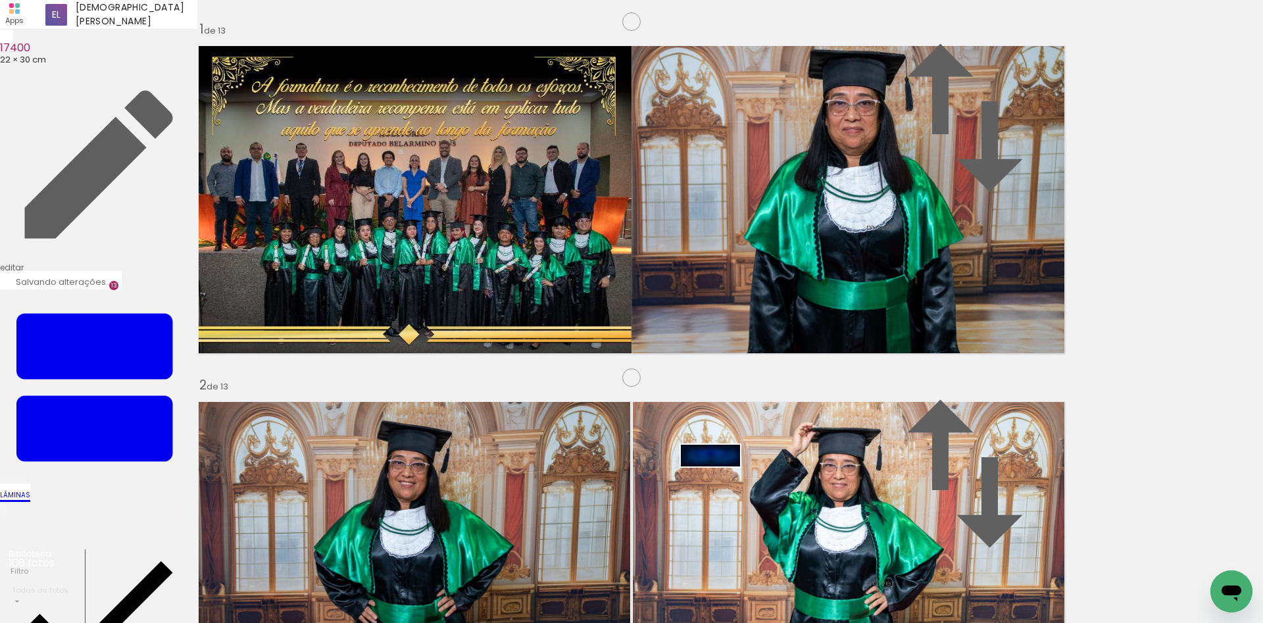
drag, startPoint x: 482, startPoint y: 578, endPoint x: 720, endPoint y: 484, distance: 256.6
click at [720, 484] on quentale-workspace at bounding box center [631, 311] width 1263 height 623
drag, startPoint x: 832, startPoint y: 585, endPoint x: 706, endPoint y: 481, distance: 163.5
click at [706, 481] on quentale-workspace at bounding box center [631, 311] width 1263 height 623
drag, startPoint x: 1107, startPoint y: 585, endPoint x: 696, endPoint y: 483, distance: 423.6
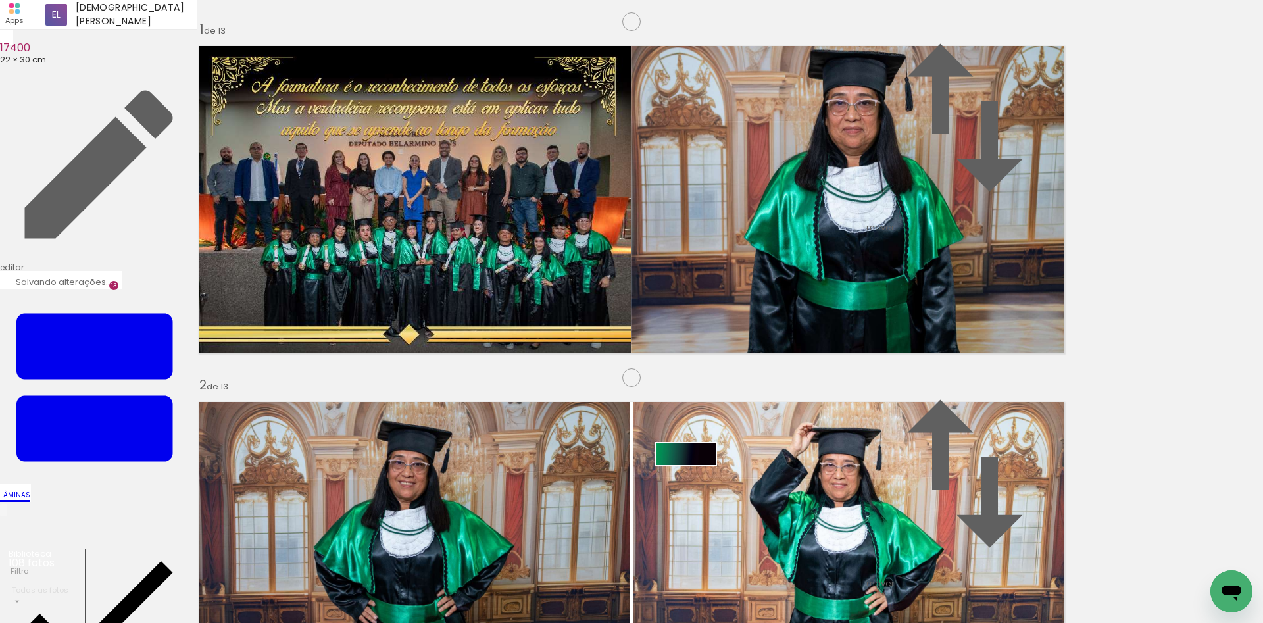
click at [696, 483] on quentale-workspace at bounding box center [631, 311] width 1263 height 623
drag, startPoint x: 248, startPoint y: 186, endPoint x: 264, endPoint y: 211, distance: 30.5
type paper-slider "146"
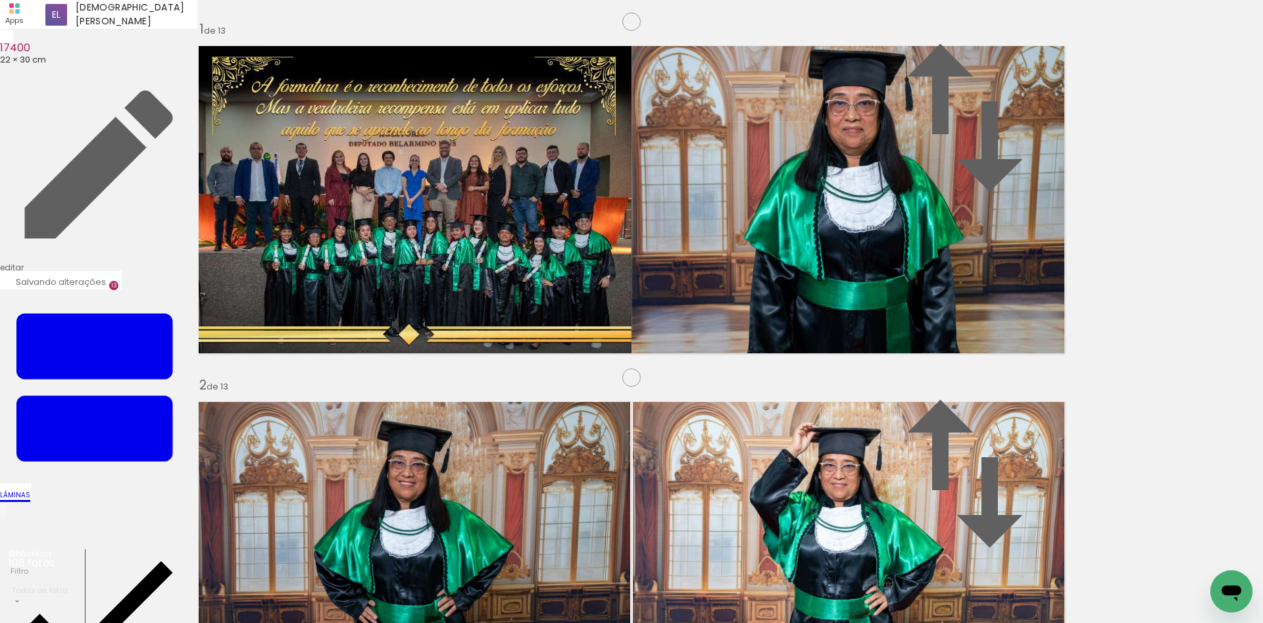
drag, startPoint x: 551, startPoint y: 293, endPoint x: 429, endPoint y: 250, distance: 129.2
drag, startPoint x: 439, startPoint y: 350, endPoint x: 436, endPoint y: 361, distance: 11.7
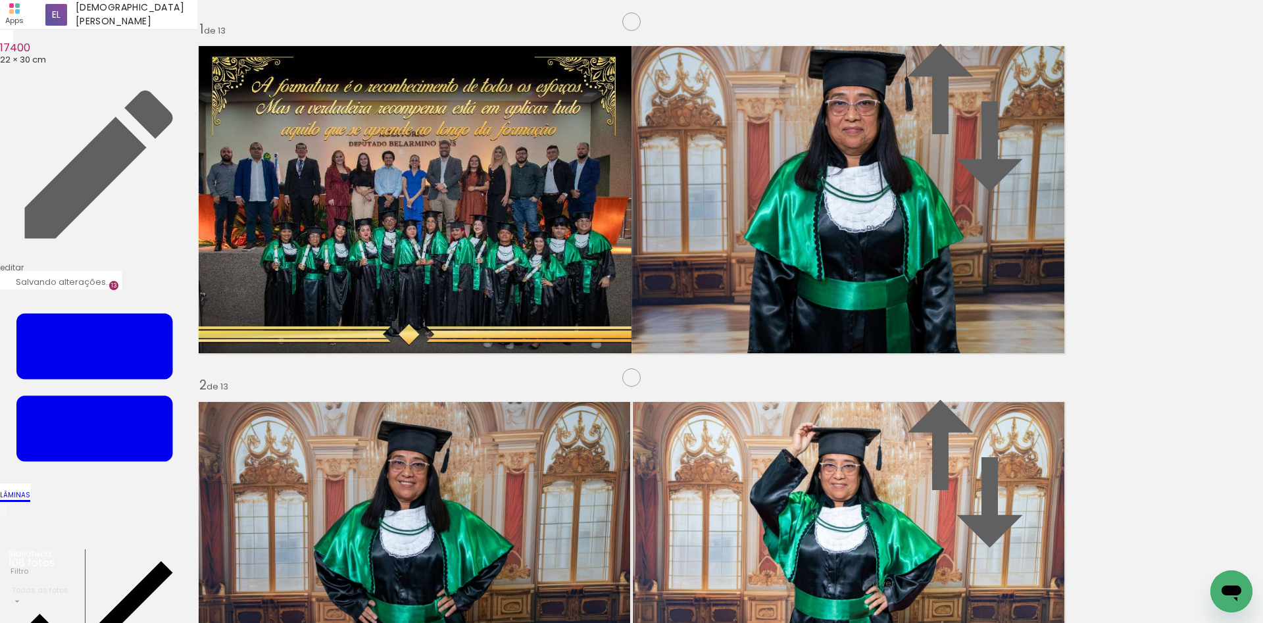
drag, startPoint x: 460, startPoint y: 390, endPoint x: 458, endPoint y: 299, distance: 90.8
drag, startPoint x: 434, startPoint y: 575, endPoint x: 433, endPoint y: 370, distance: 204.6
click at [433, 370] on quentale-workspace at bounding box center [631, 311] width 1263 height 623
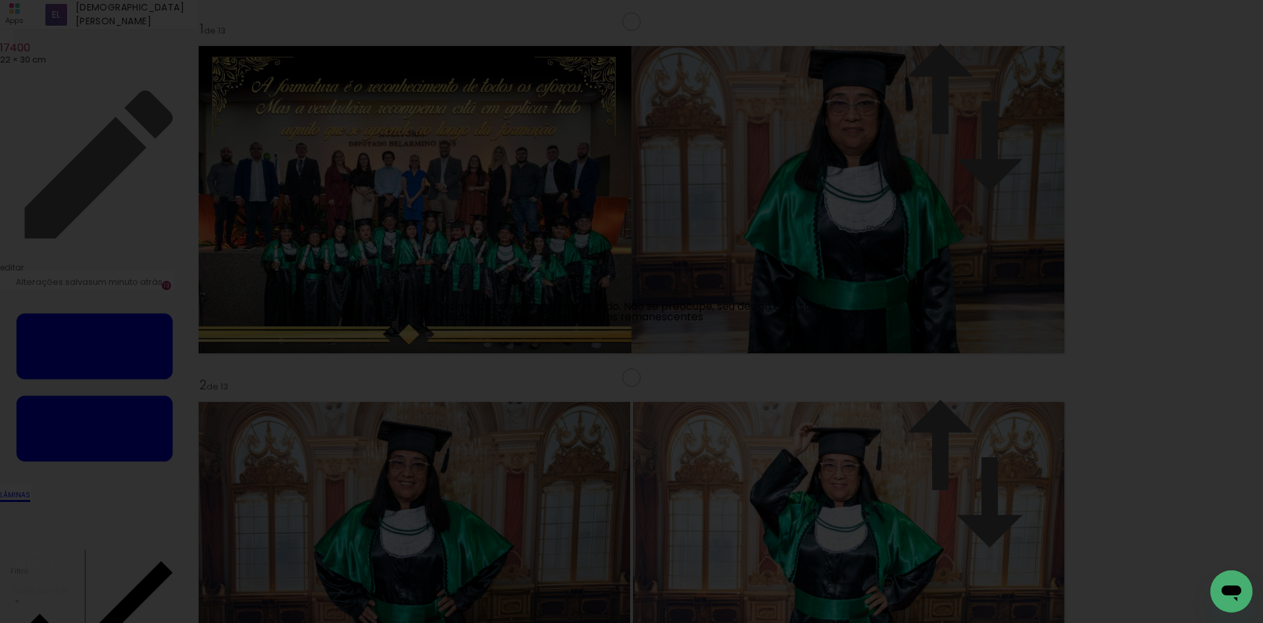
scroll to position [4287, 0]
